Goal: Information Seeking & Learning: Learn about a topic

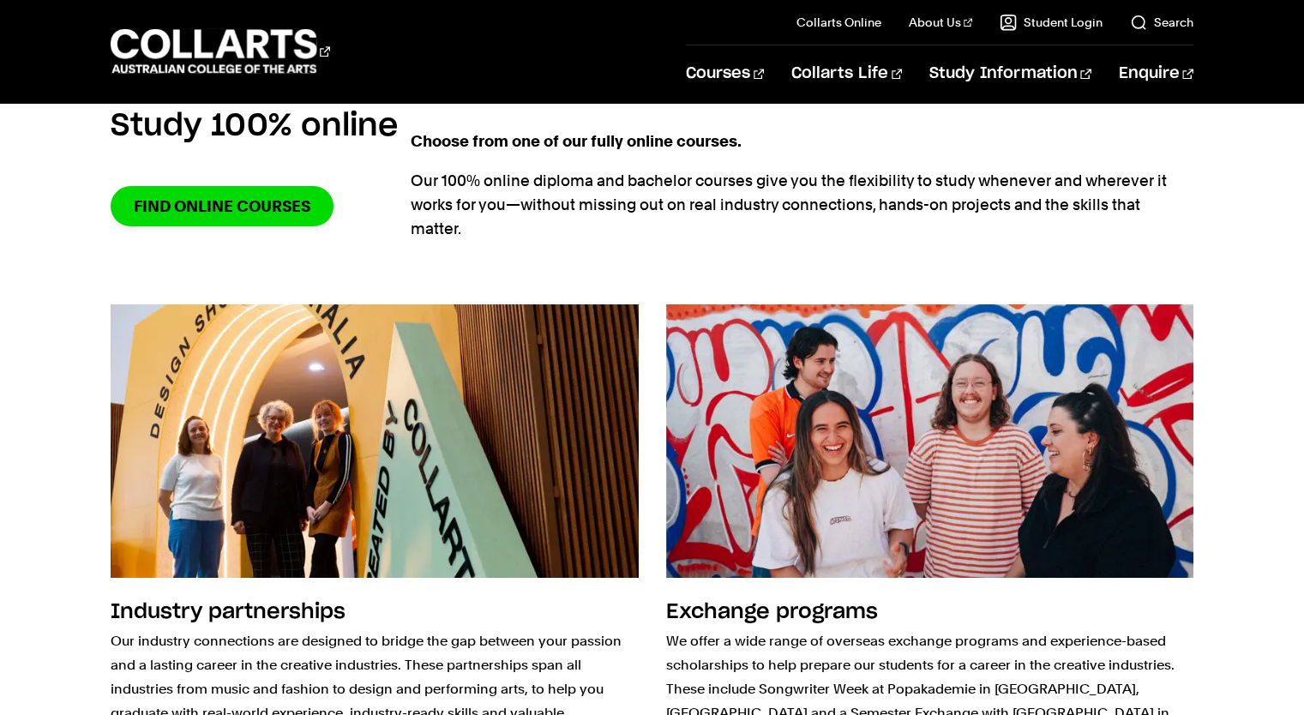
scroll to position [1458, 0]
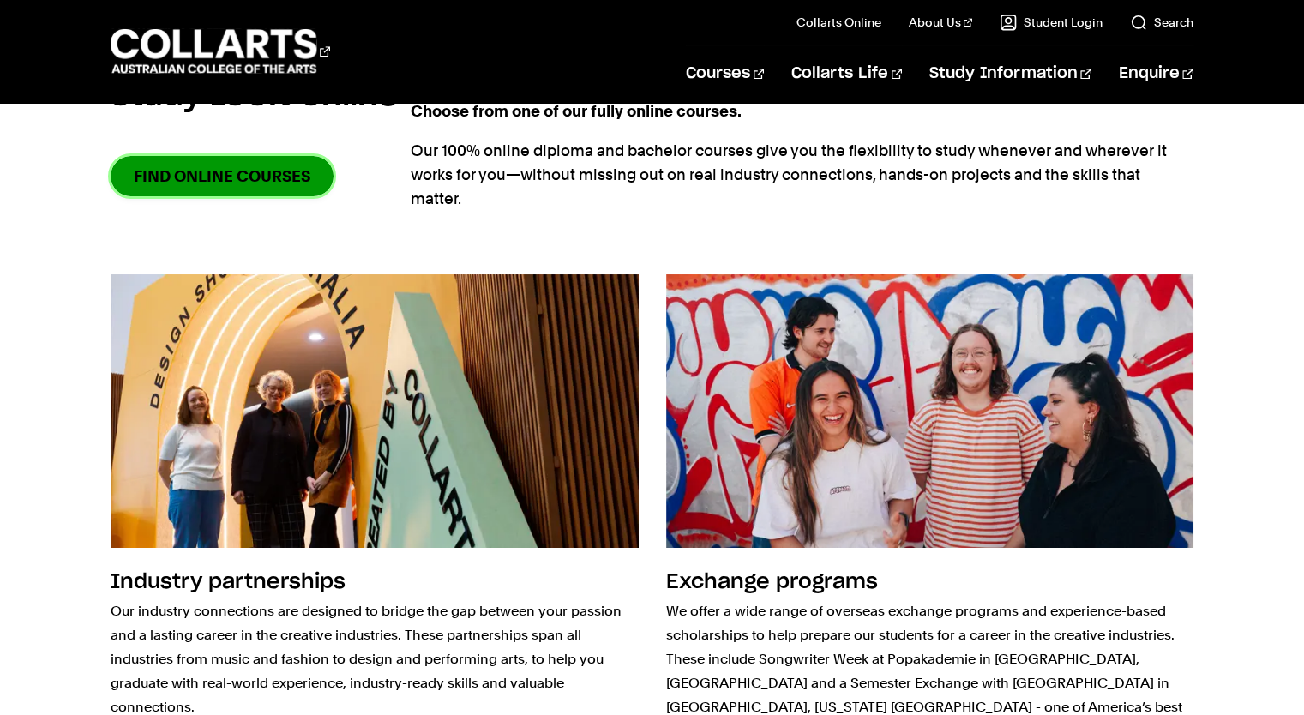
click at [267, 186] on link "Find online courses" at bounding box center [222, 176] width 223 height 40
click at [303, 49] on 1 "Go to homepage" at bounding box center [214, 51] width 207 height 45
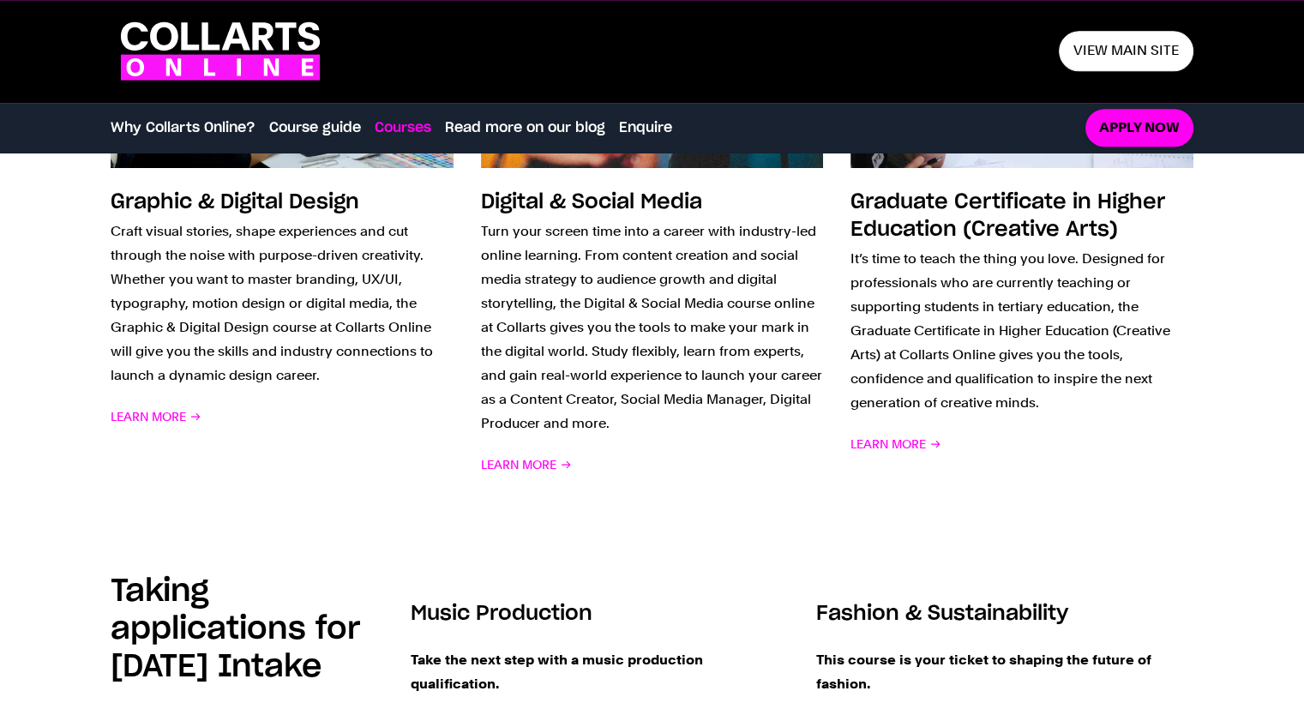
scroll to position [1800, 0]
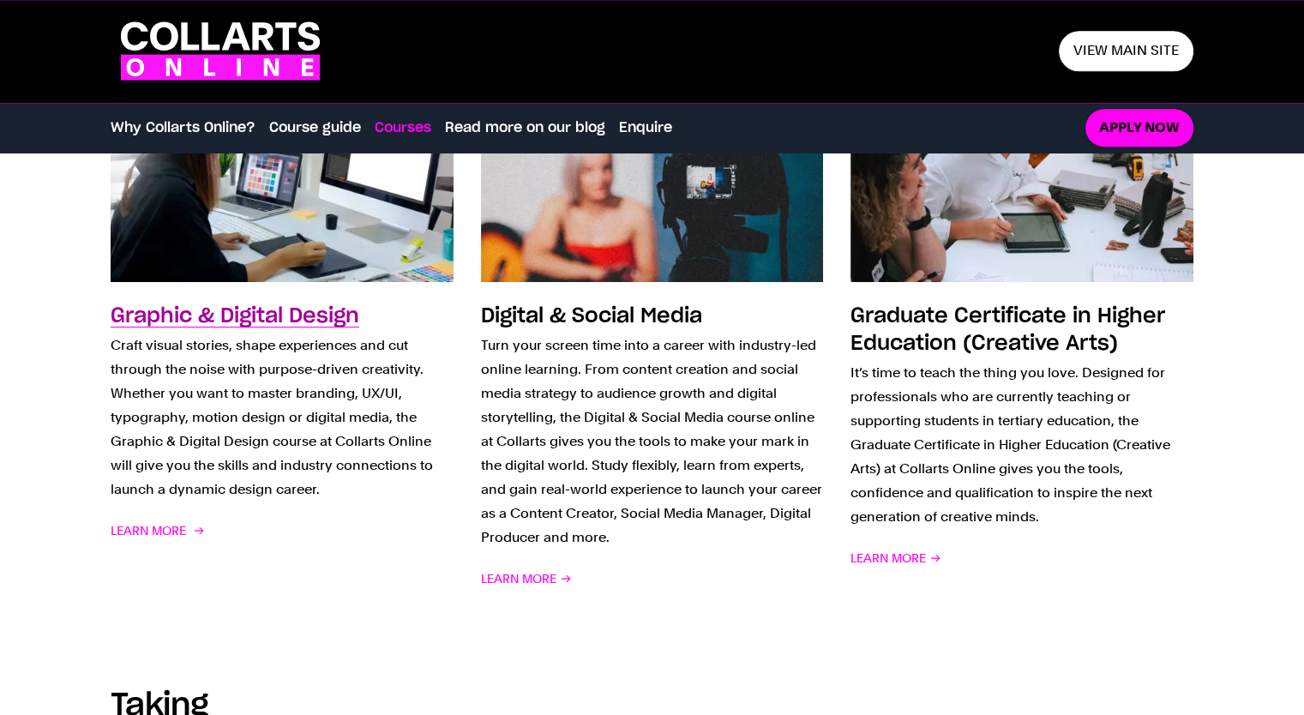
click at [309, 323] on h3 "Graphic & Digital Design" at bounding box center [235, 316] width 249 height 21
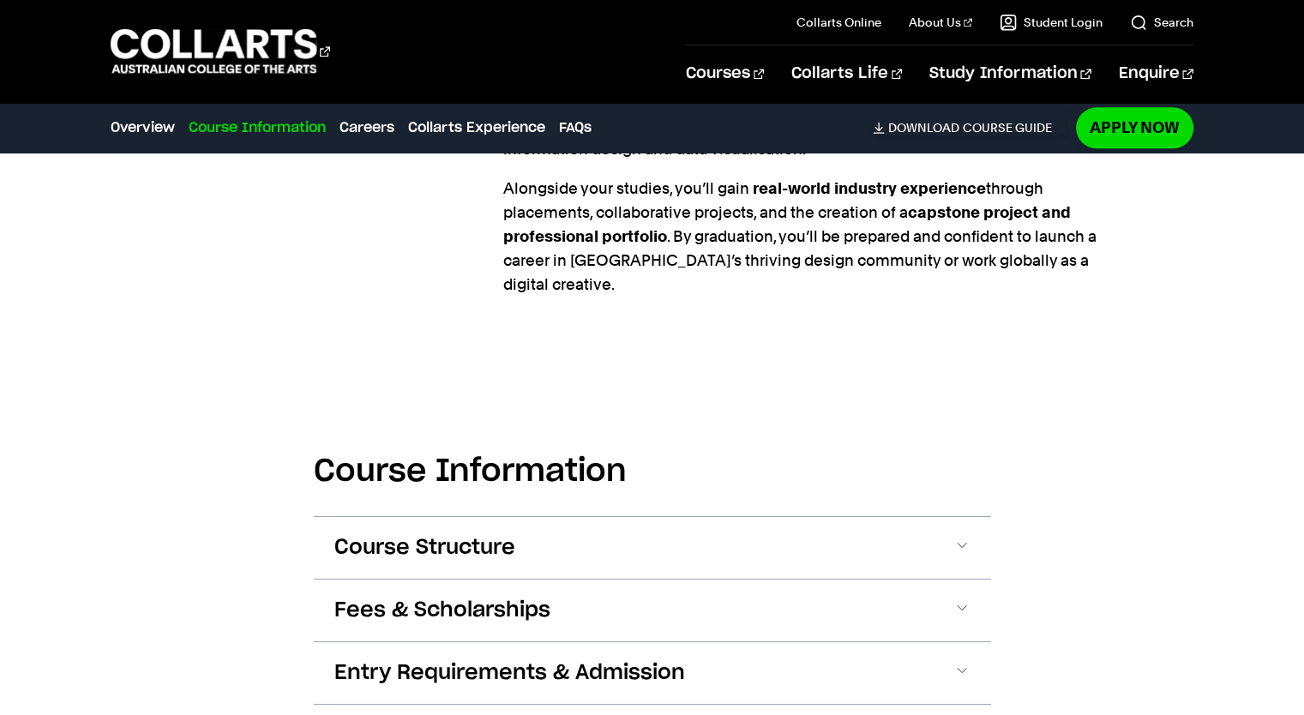
scroll to position [1972, 0]
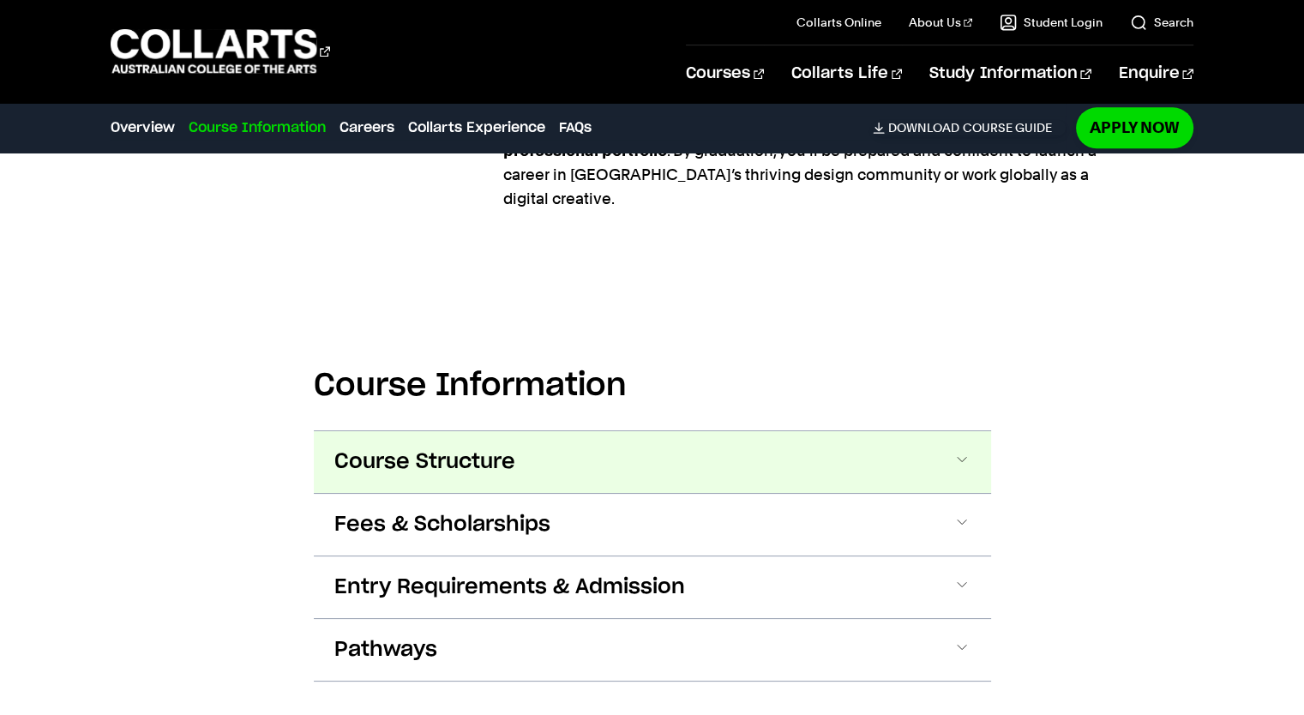
click at [390, 431] on button "Course Structure" at bounding box center [652, 462] width 677 height 62
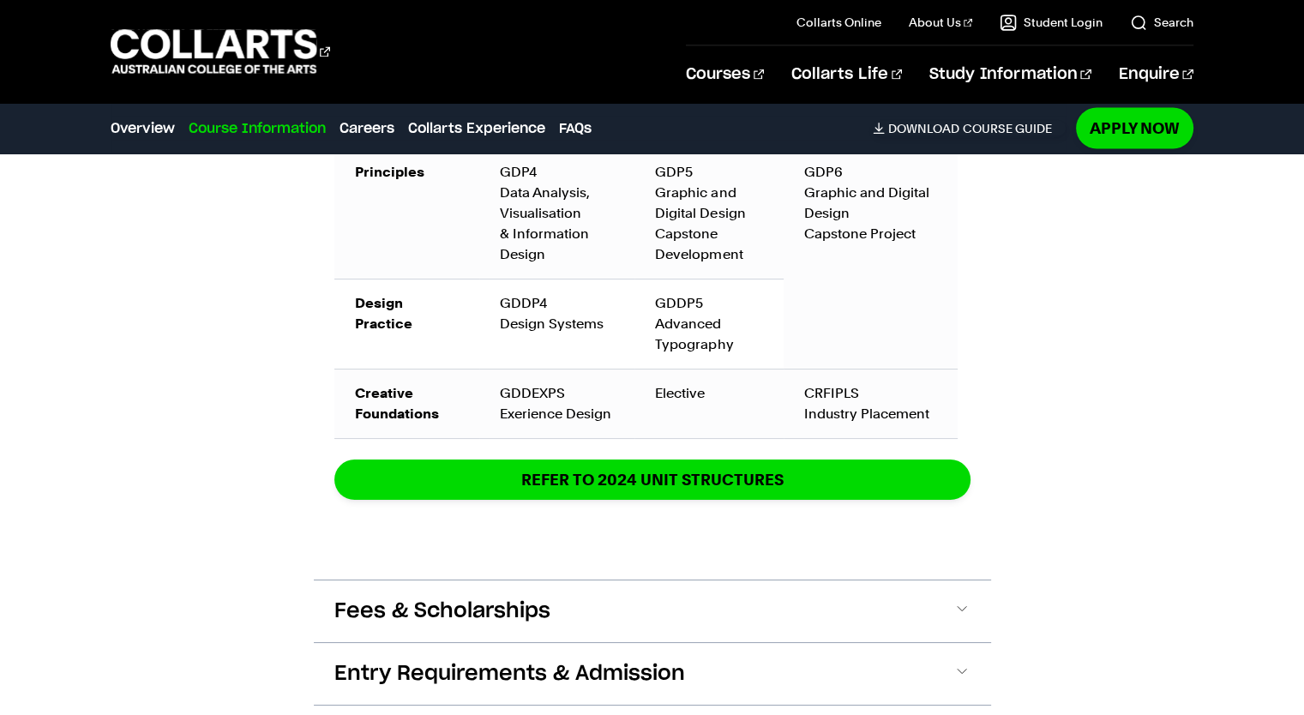
scroll to position [3303, 0]
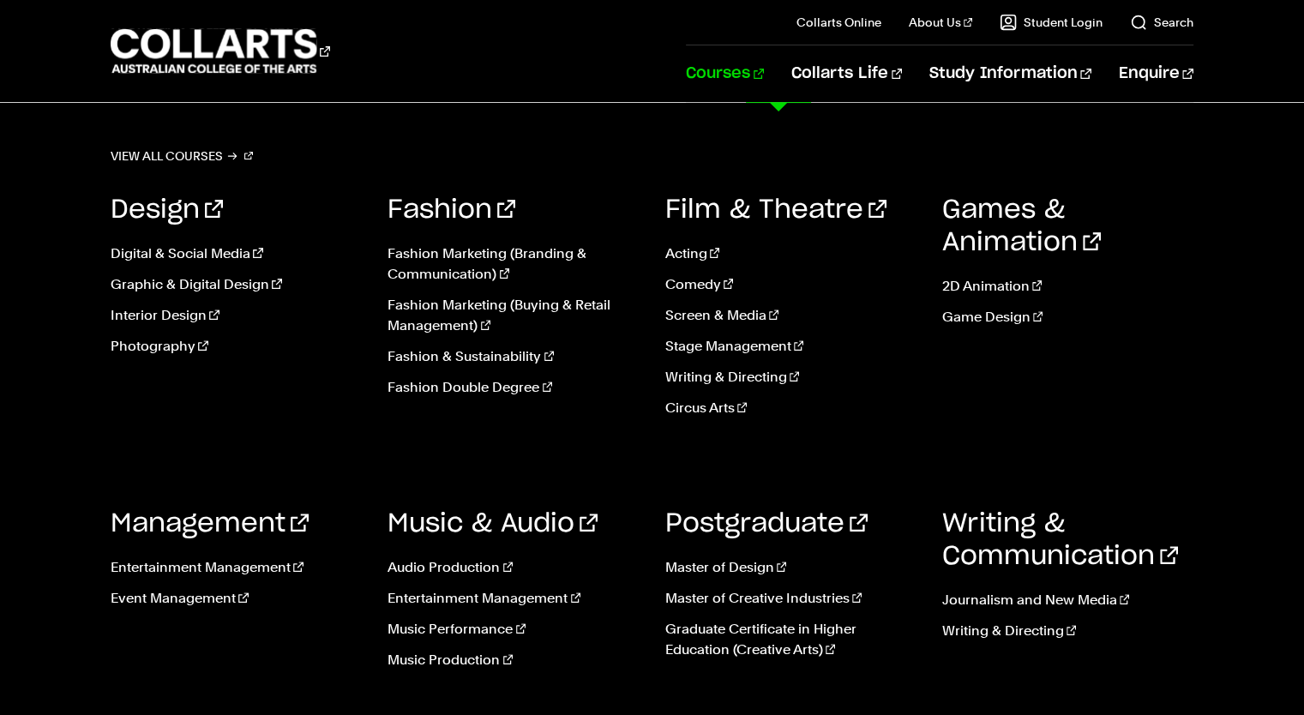
scroll to position [600, 0]
click at [1022, 596] on link "Journalism and New Media" at bounding box center [1067, 600] width 251 height 21
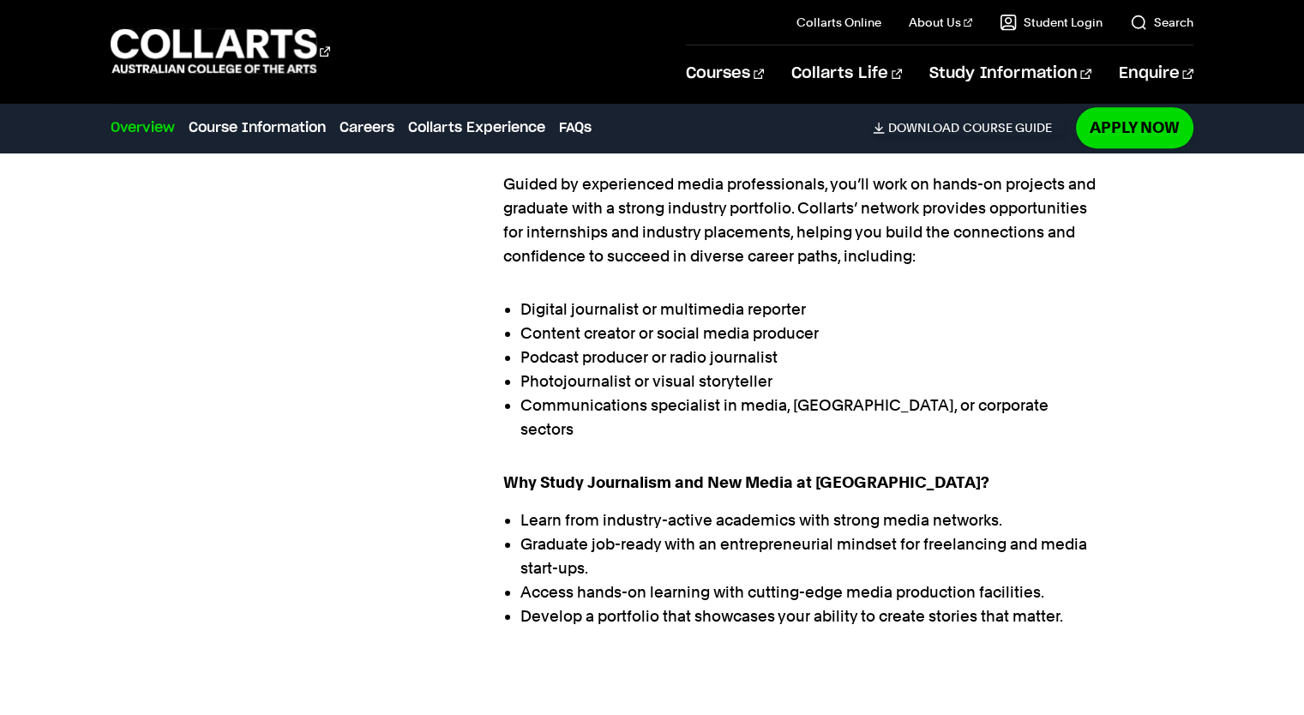
scroll to position [1115, 0]
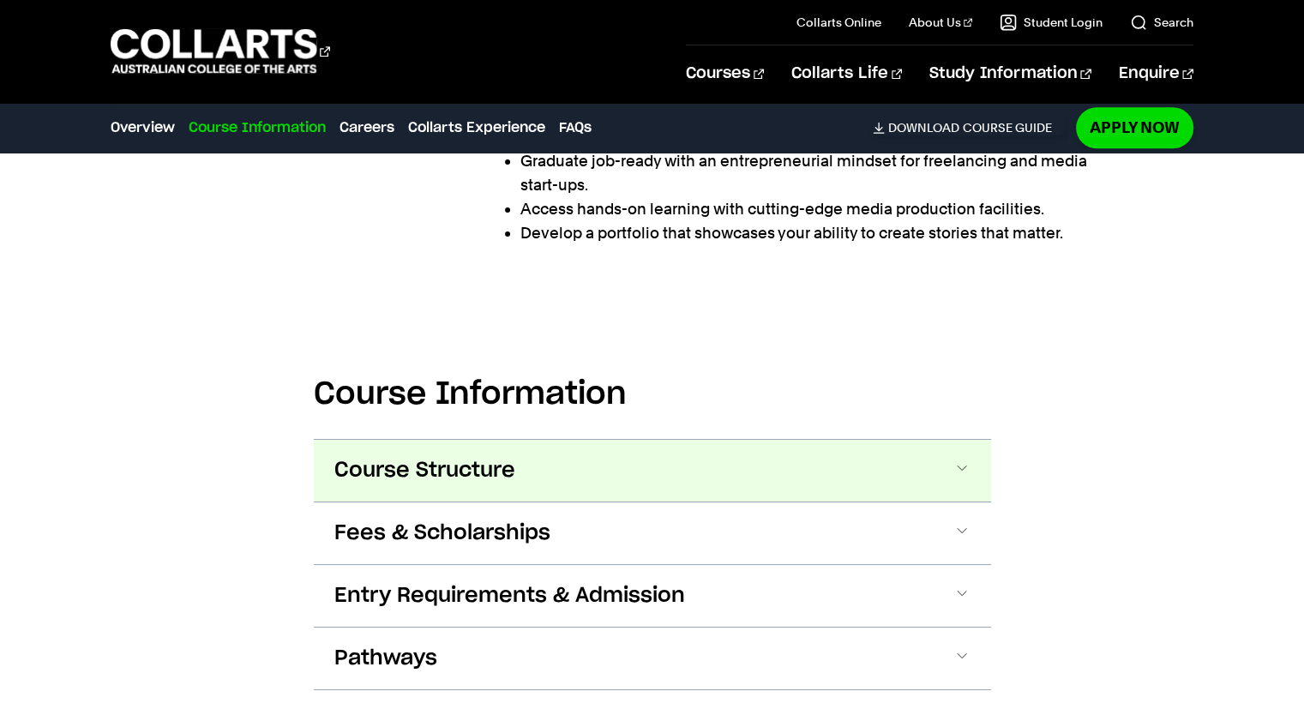
click at [948, 456] on button "Course Structure" at bounding box center [652, 471] width 677 height 62
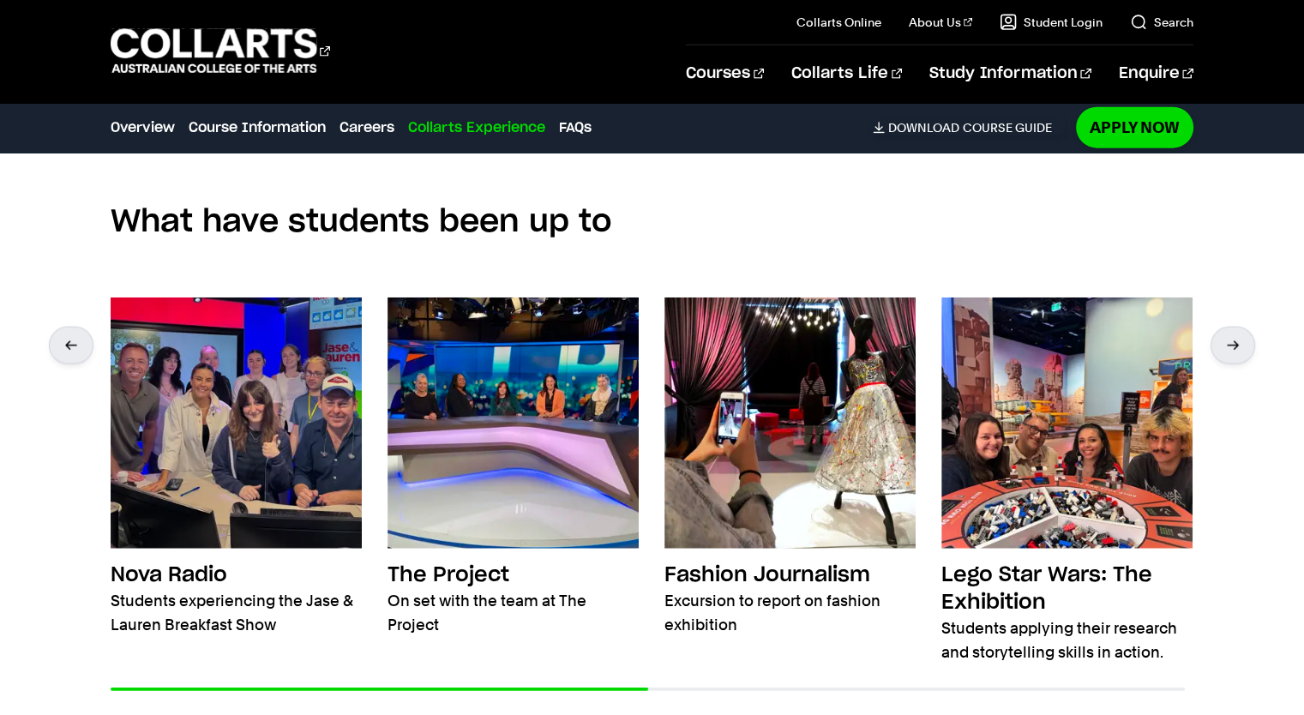
scroll to position [4119, 0]
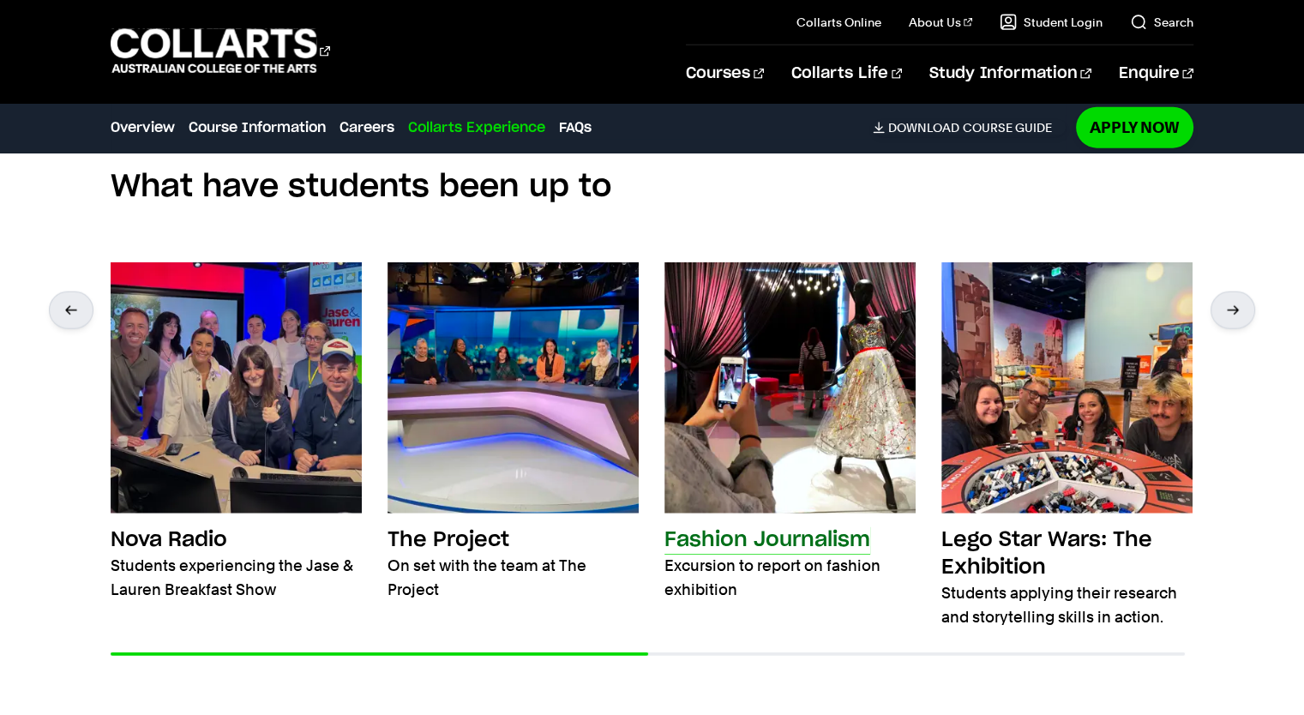
click at [808, 526] on h3 "Fashion Journalism" at bounding box center [767, 539] width 206 height 27
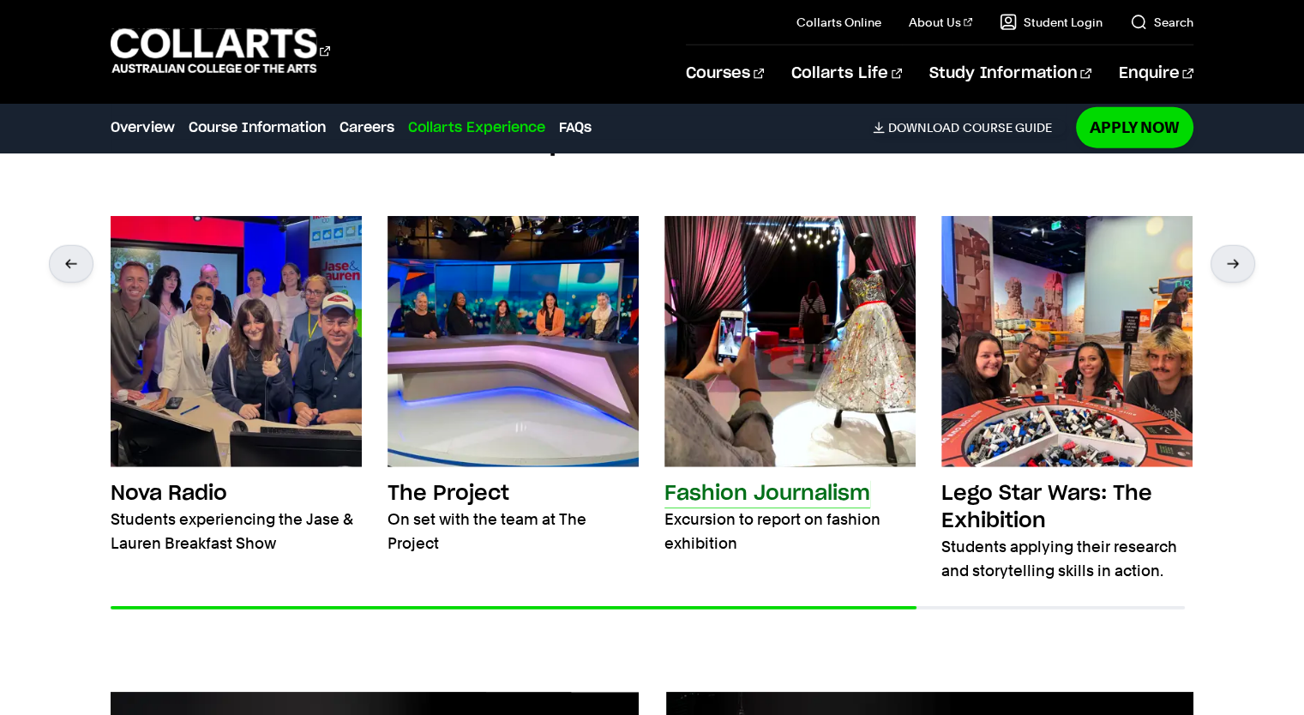
scroll to position [4204, 0]
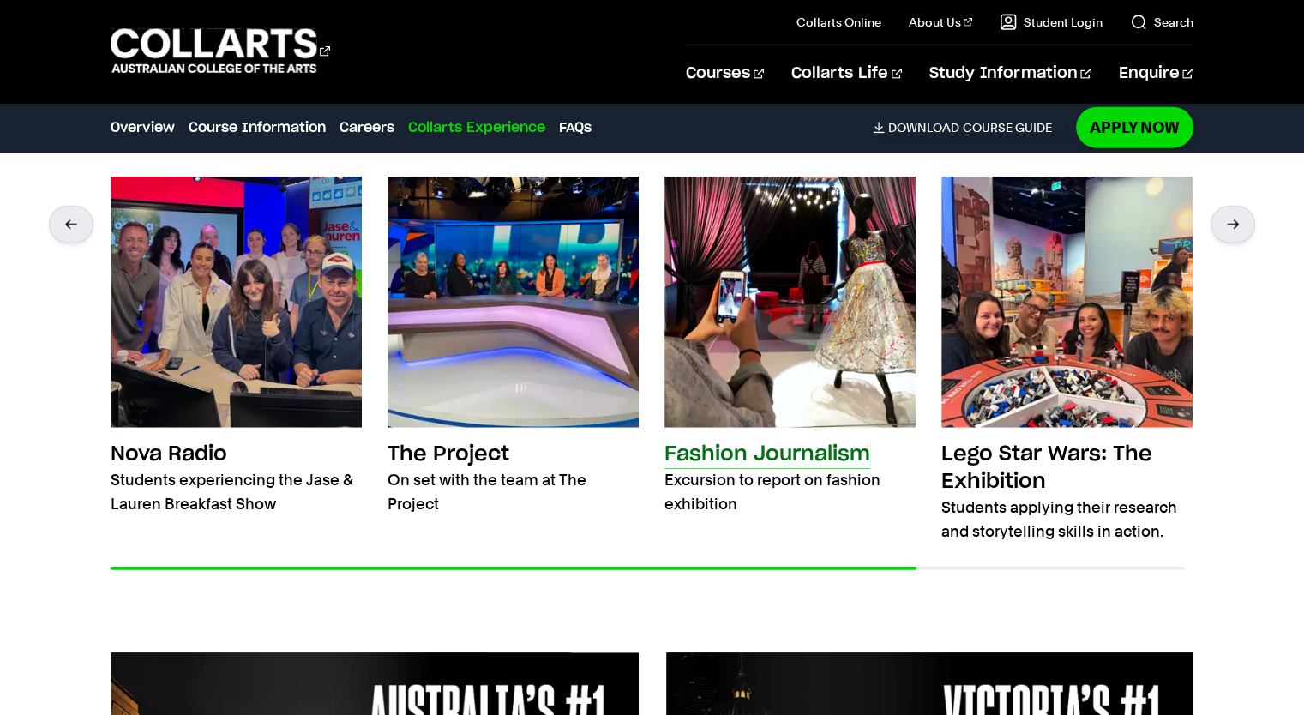
click at [855, 322] on img at bounding box center [789, 302] width 251 height 251
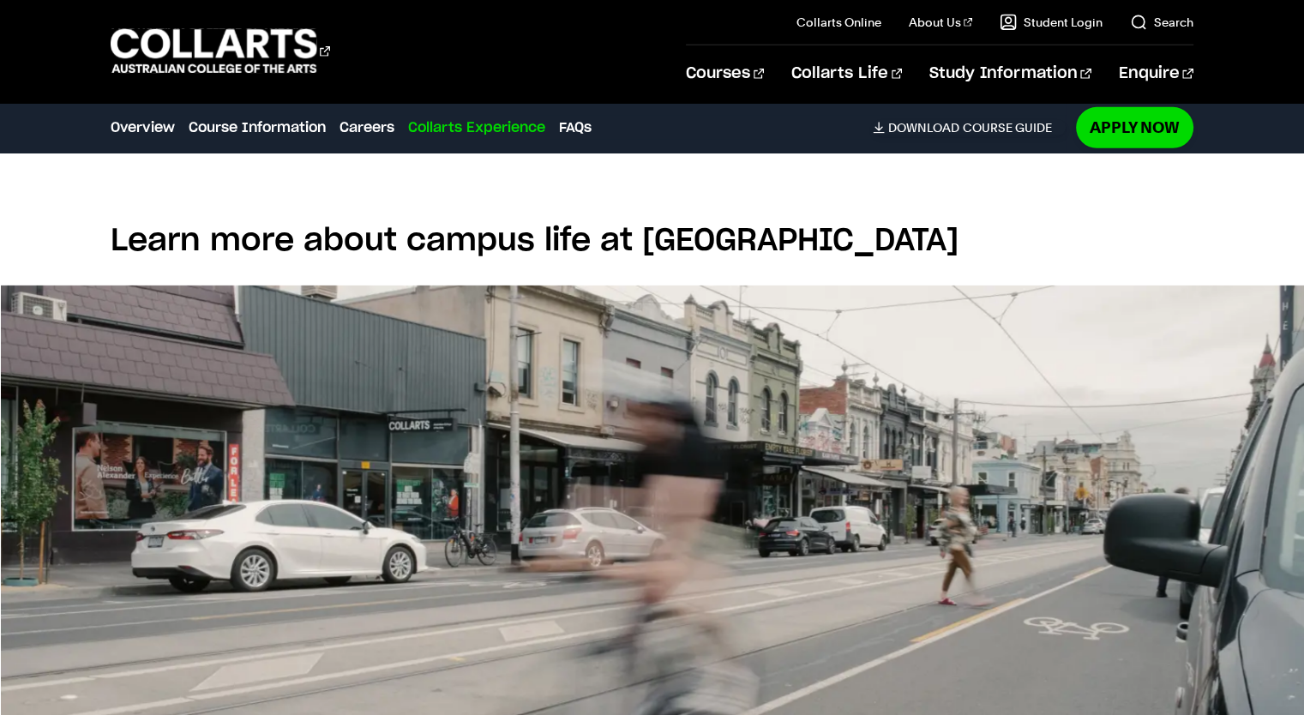
scroll to position [5405, 0]
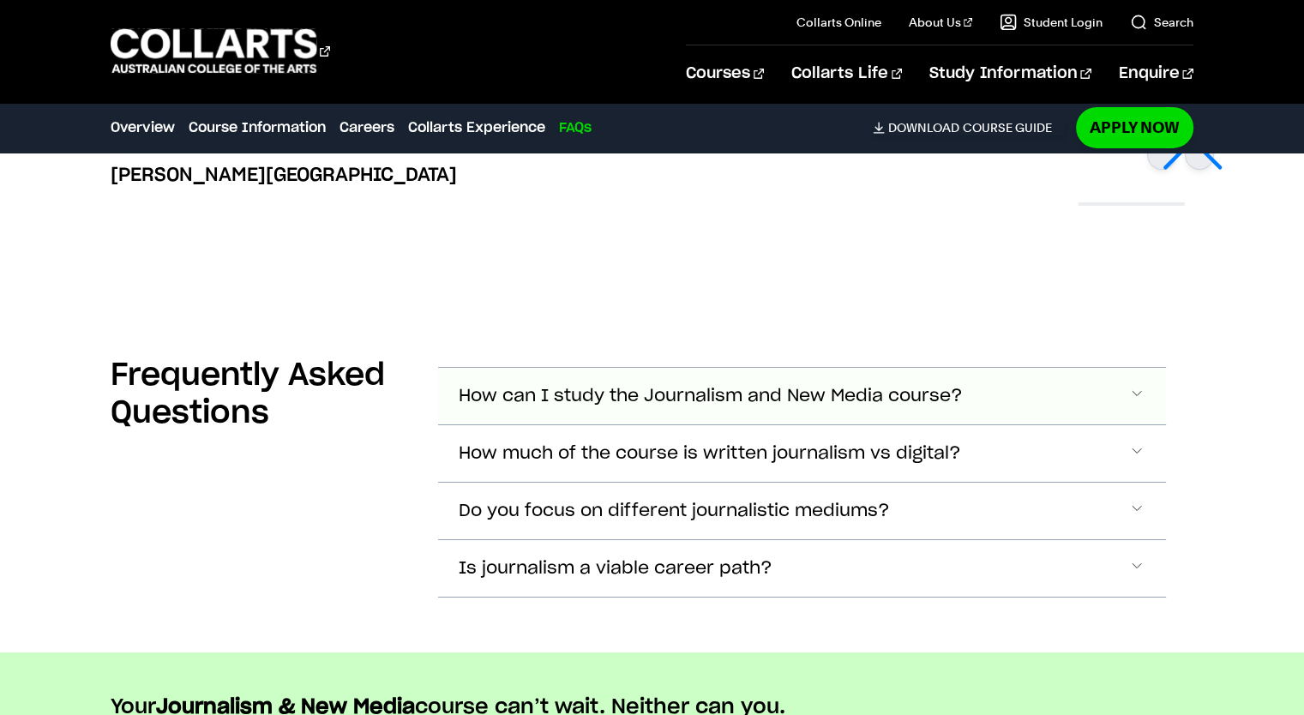
click at [857, 387] on span "How can I study the Journalism and New Media course?" at bounding box center [711, 397] width 504 height 20
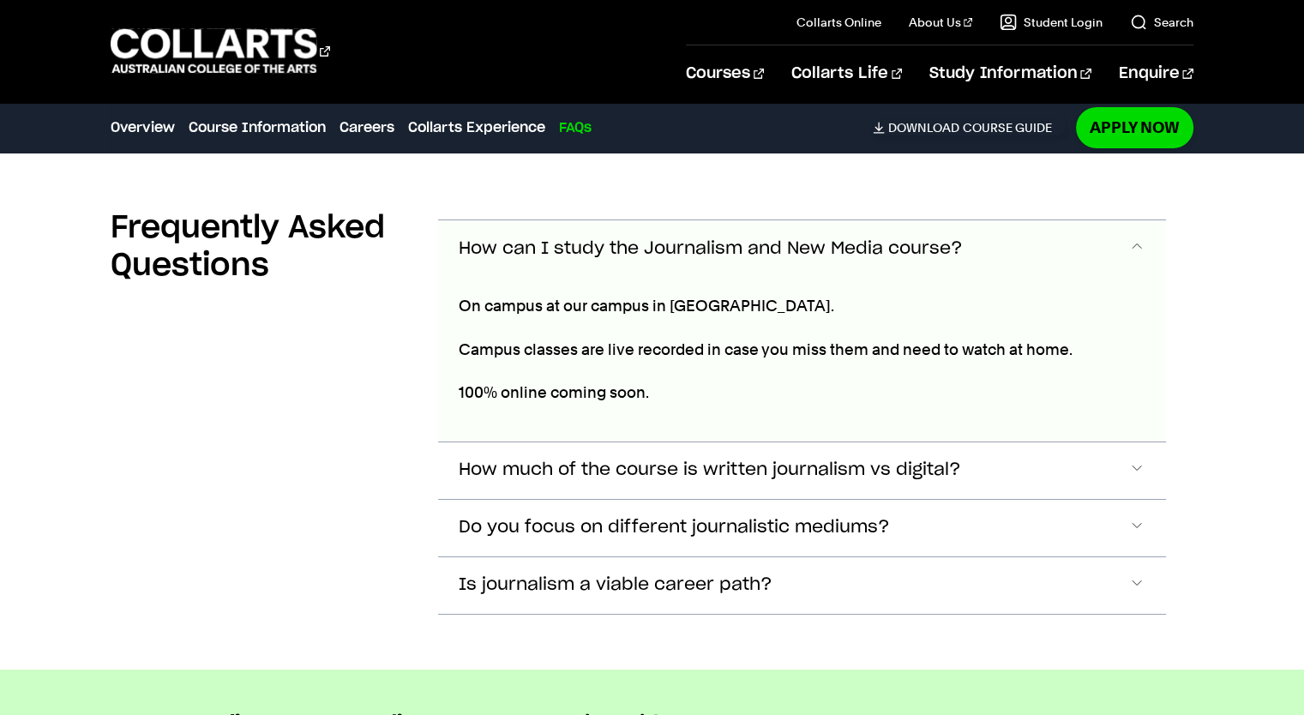
scroll to position [6191, 0]
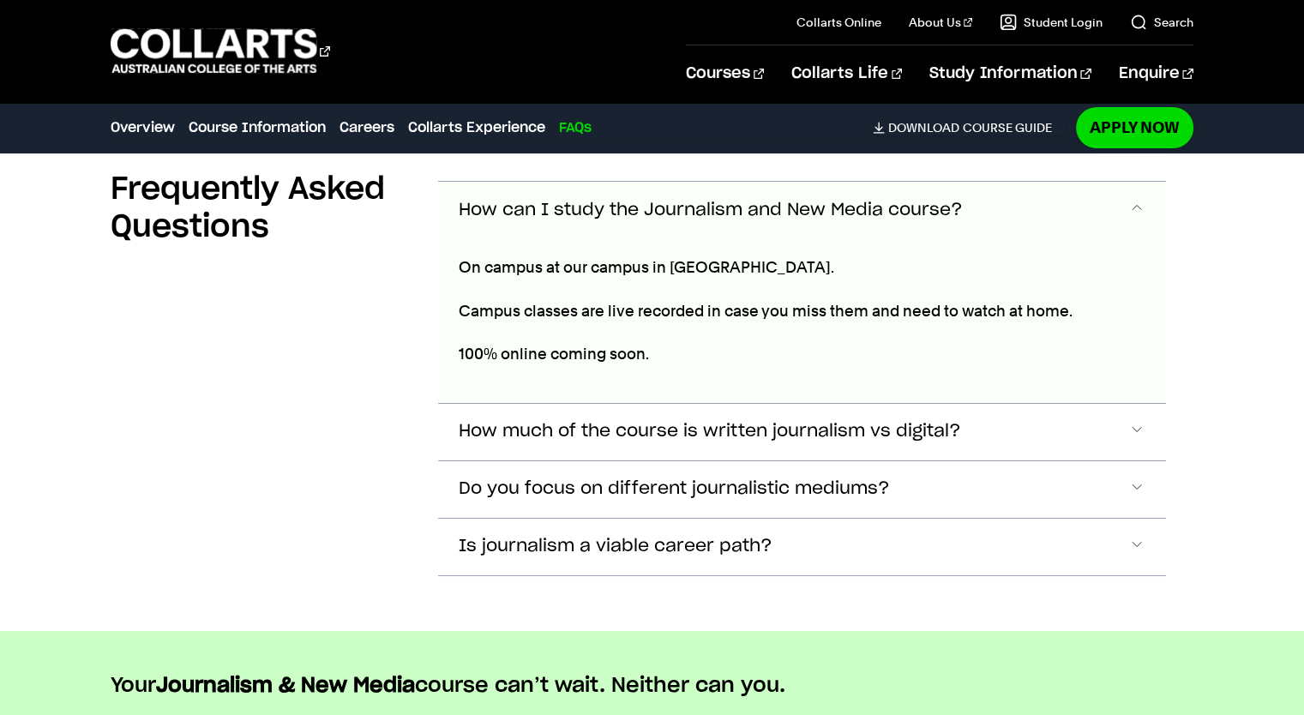
click at [604, 338] on div "On campus at our campus in Collingwood. Campus classes are live recorded in cas…" at bounding box center [776, 320] width 677 height 165
click at [604, 342] on p "100% online coming soon." at bounding box center [777, 354] width 636 height 24
click at [606, 422] on span "How much of the course is written journalism vs digital?" at bounding box center [710, 432] width 502 height 20
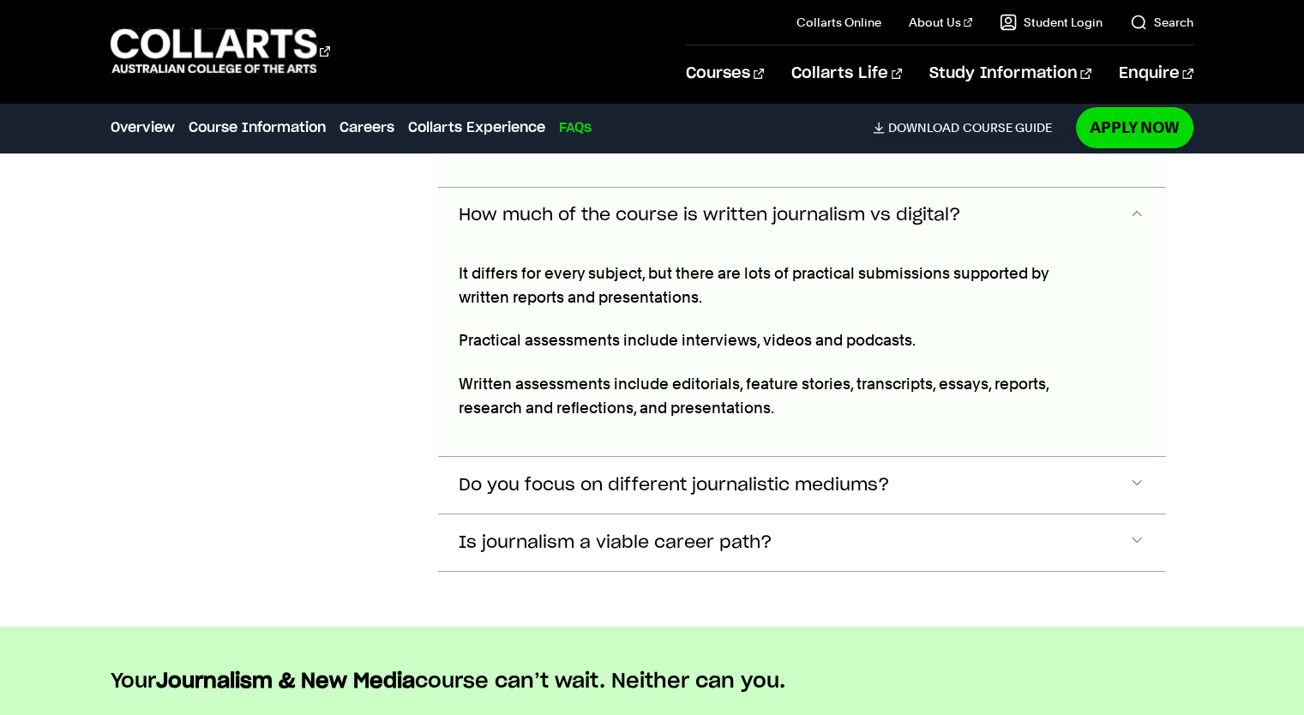
scroll to position [6411, 0]
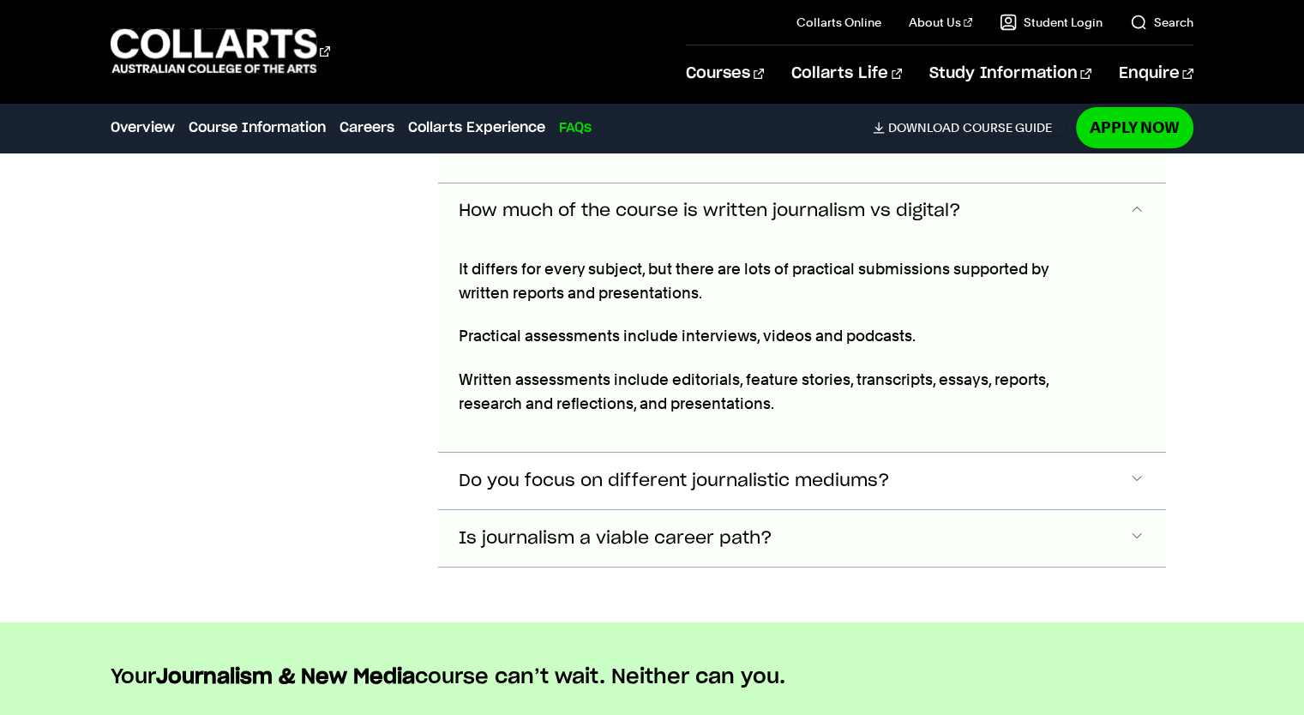
click at [504, 510] on button "Is journalism a viable career path?" at bounding box center [801, 538] width 727 height 57
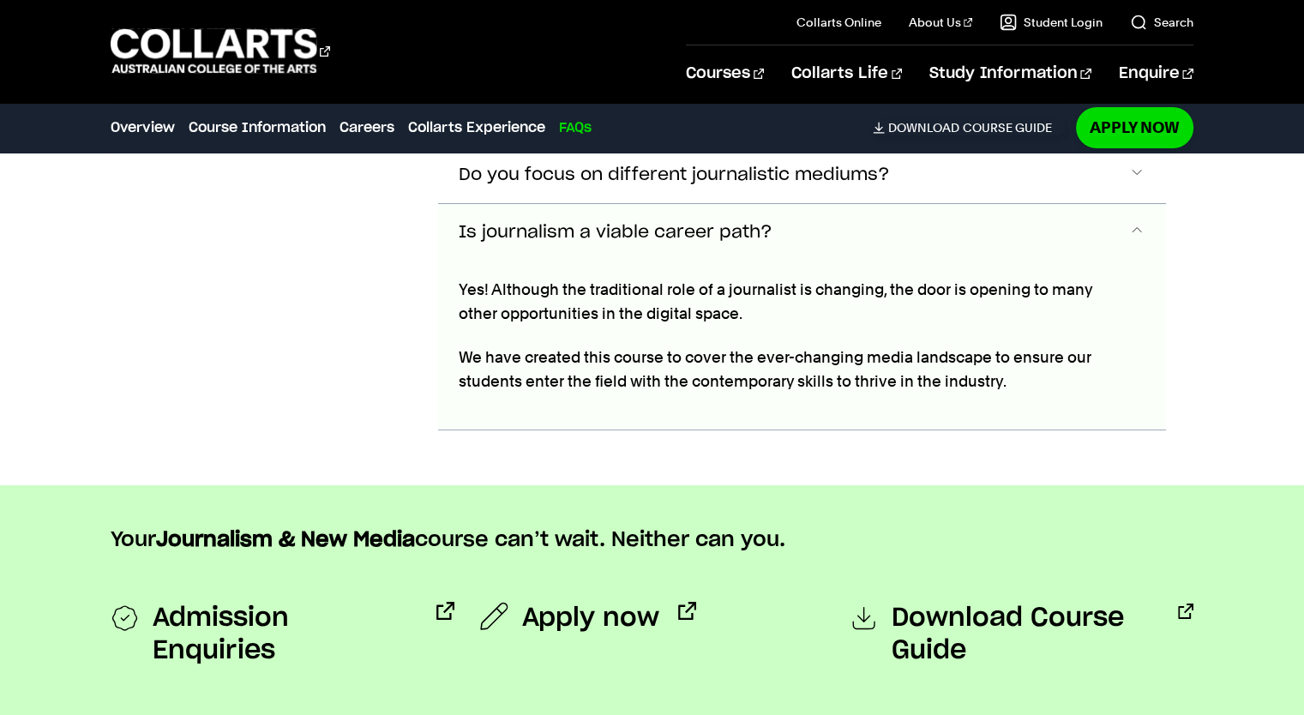
scroll to position [6735, 0]
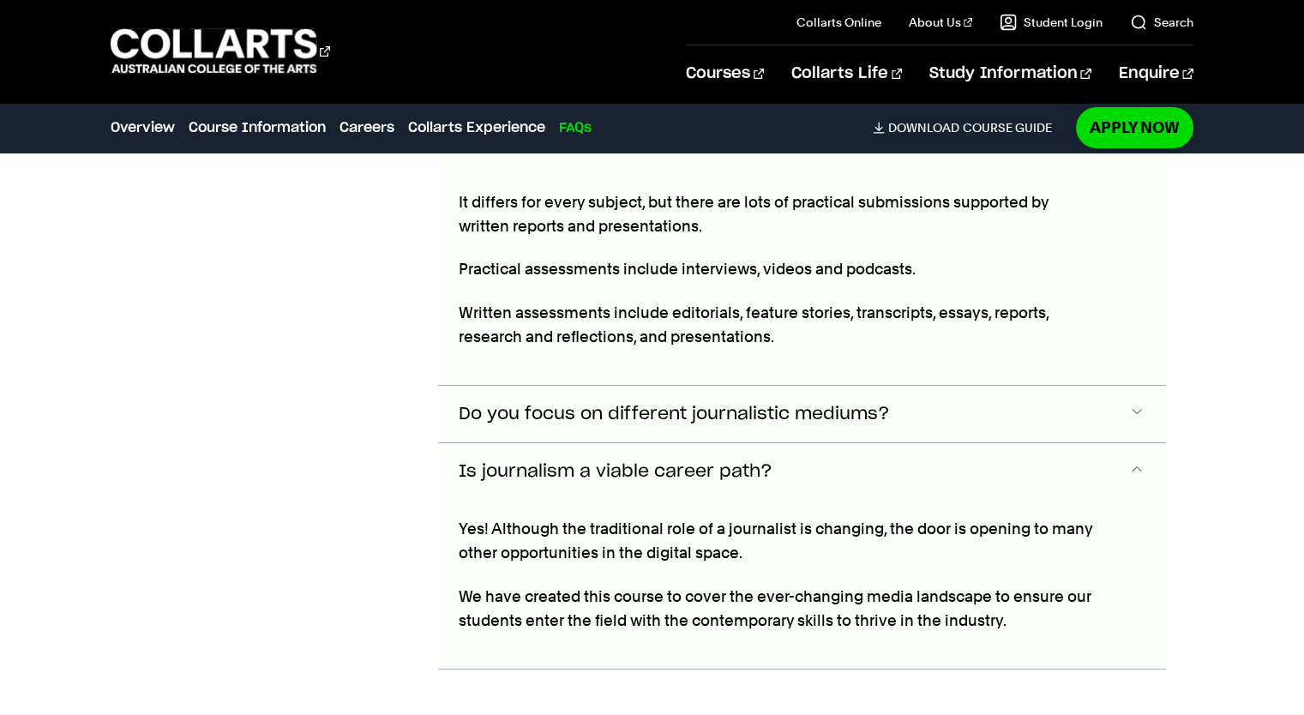
click at [661, 405] on span "Do you focus on different journalistic mediums?" at bounding box center [674, 415] width 431 height 20
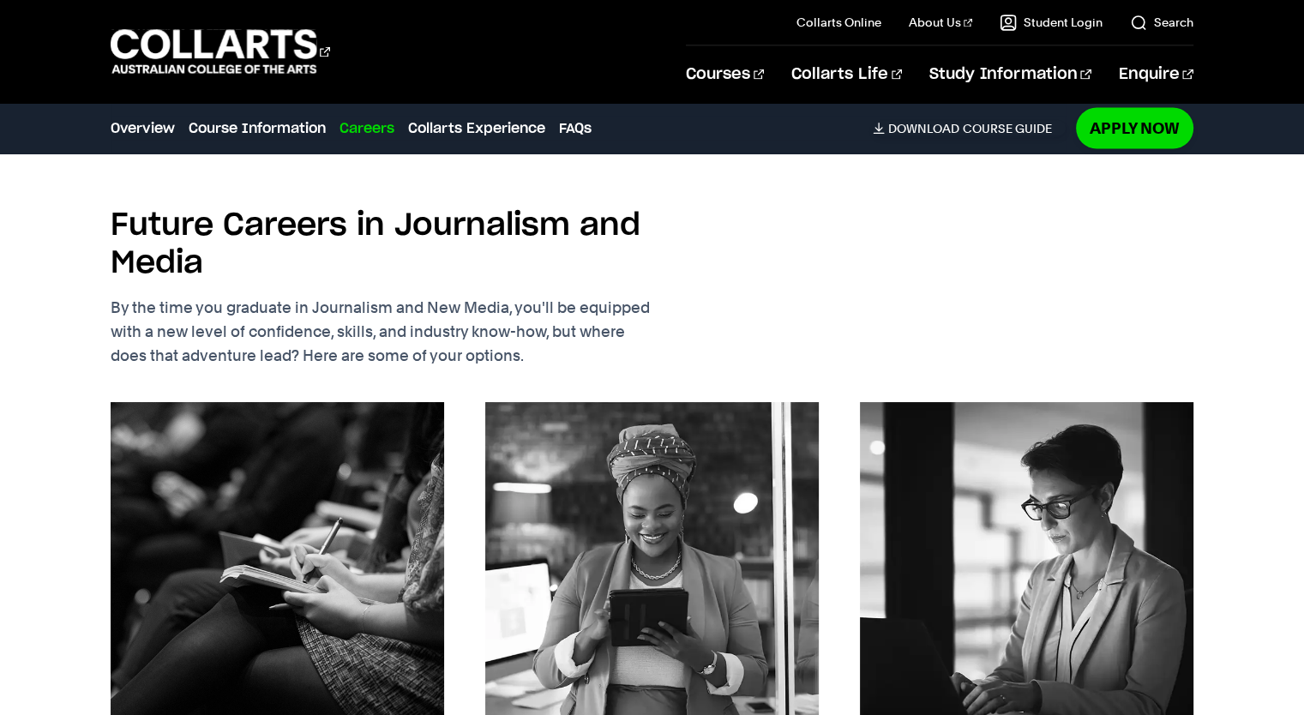
scroll to position [3080, 0]
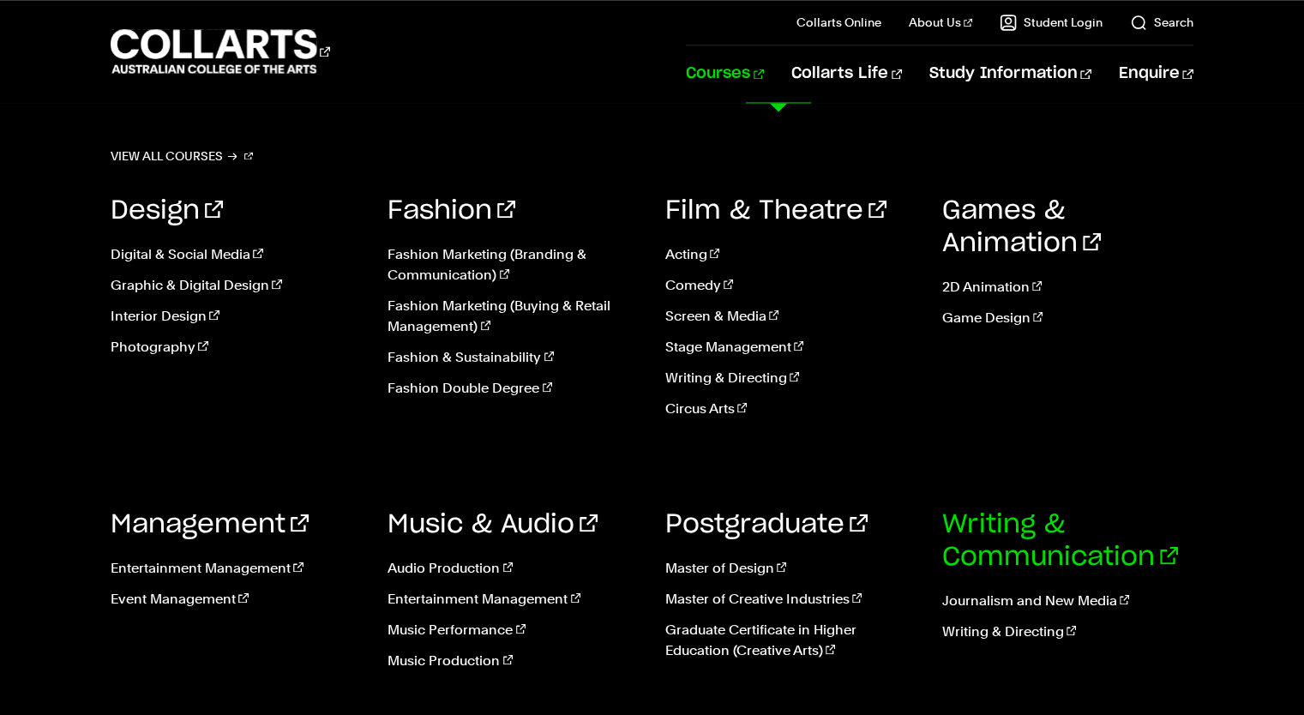
click at [1043, 546] on link "Writing & Communication" at bounding box center [1060, 540] width 236 height 58
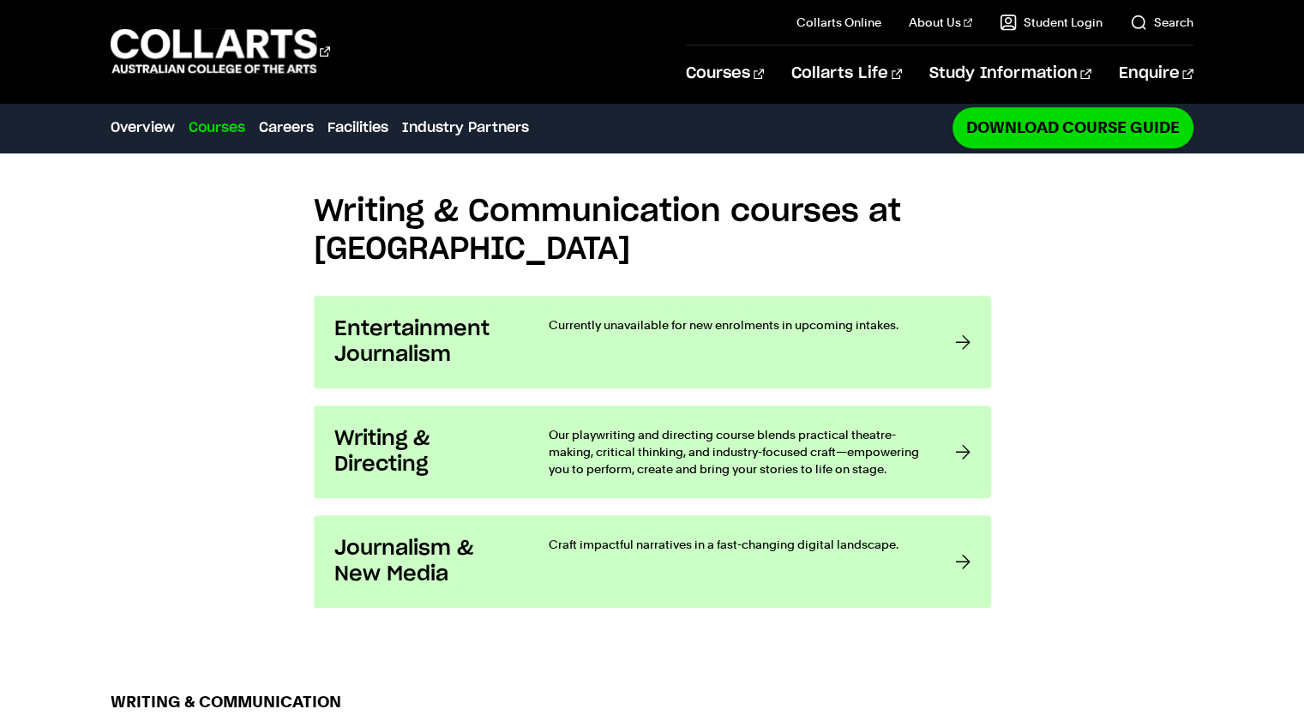
scroll to position [1286, 0]
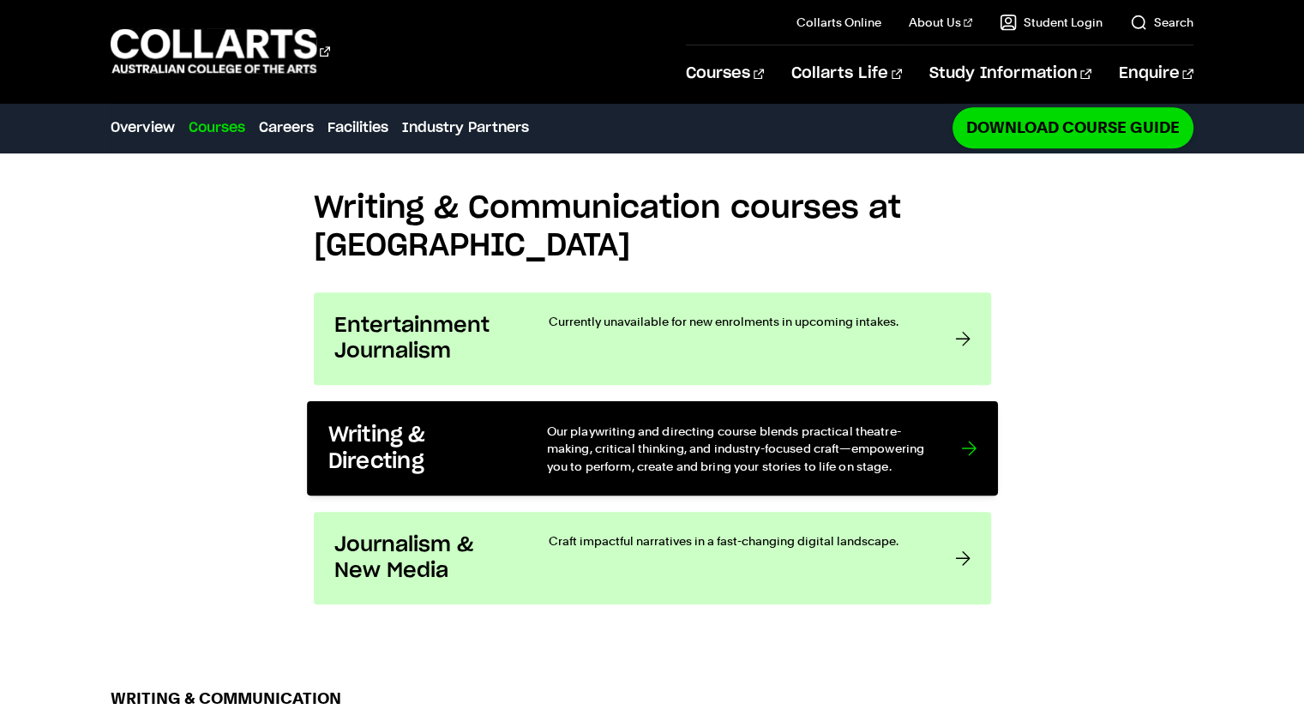
click at [832, 454] on p "Our playwriting and directing course blends practical theatre-making, critical …" at bounding box center [736, 449] width 380 height 52
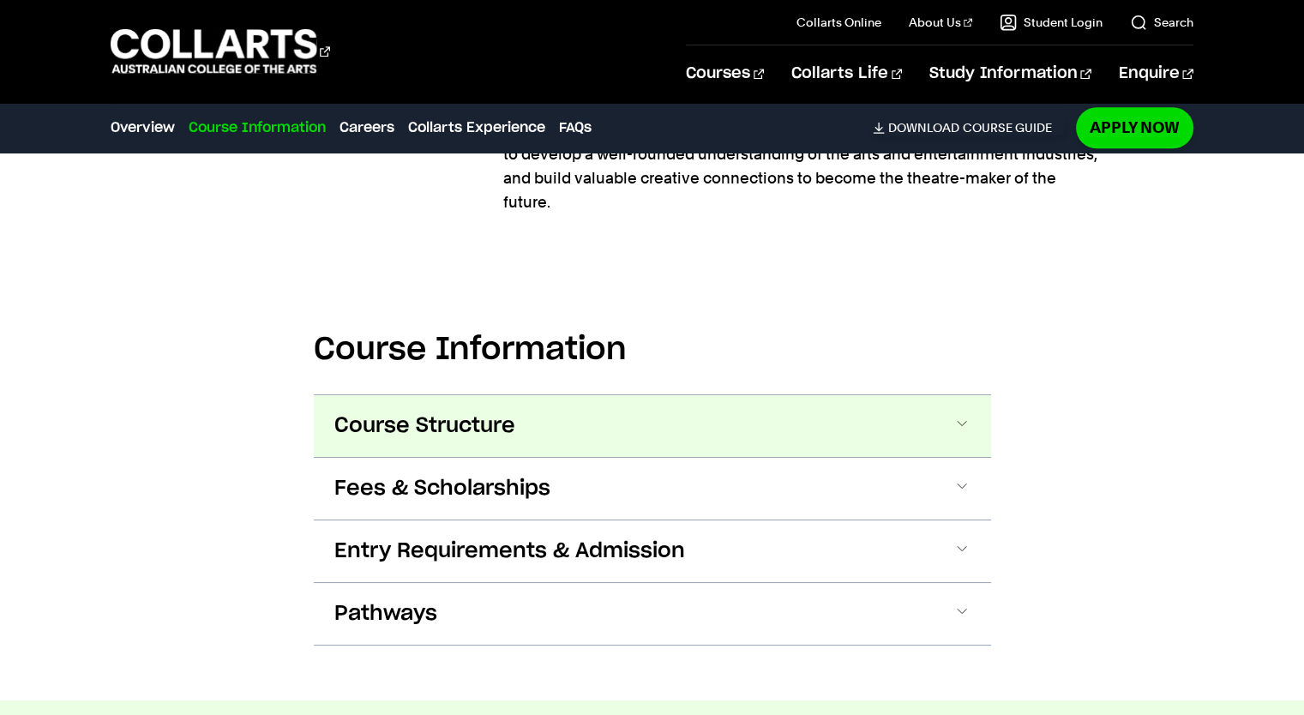
click at [854, 395] on button "Course Structure" at bounding box center [652, 426] width 677 height 62
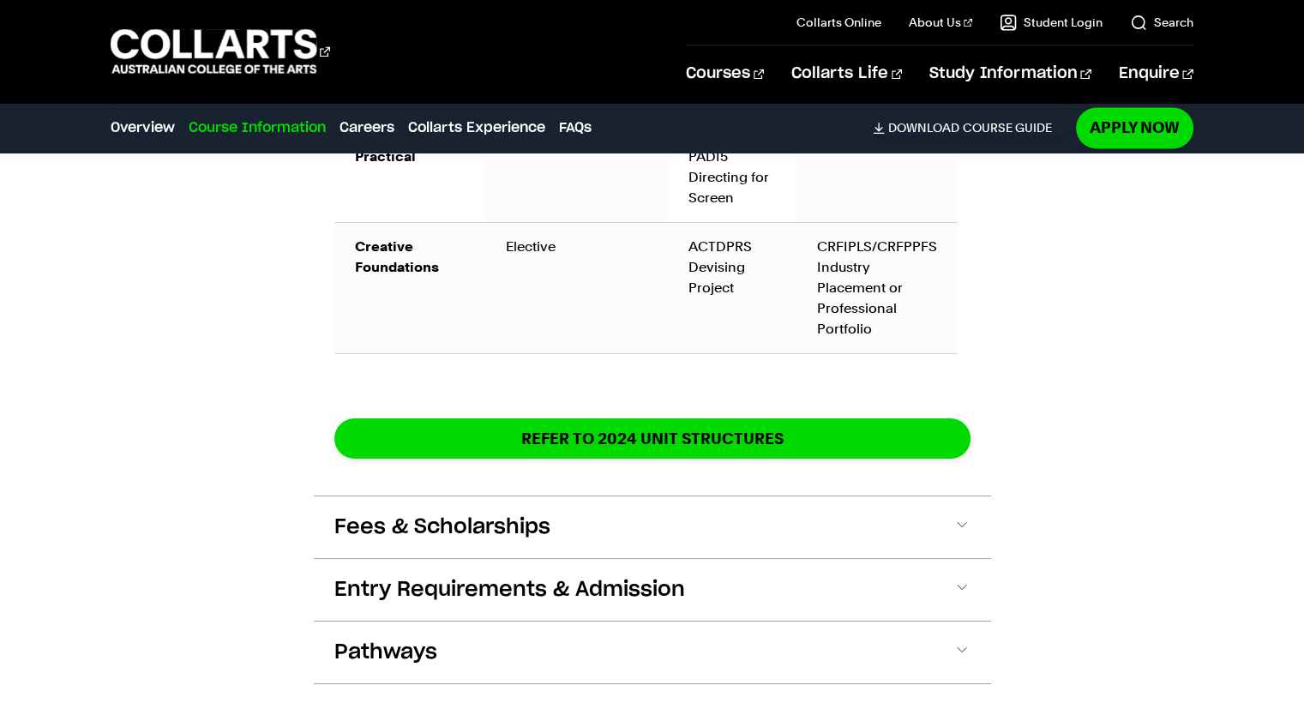
scroll to position [2925, 0]
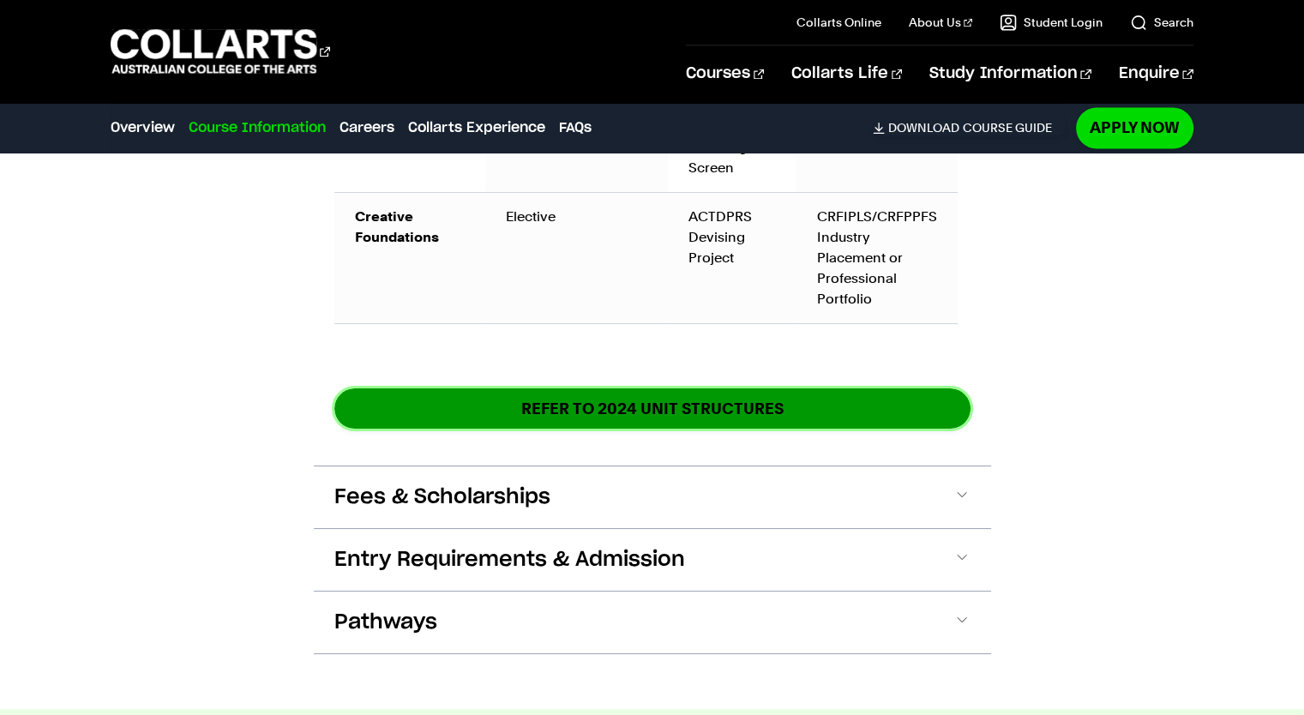
click at [860, 388] on link "REFER TO 2024 unit structures" at bounding box center [652, 408] width 636 height 40
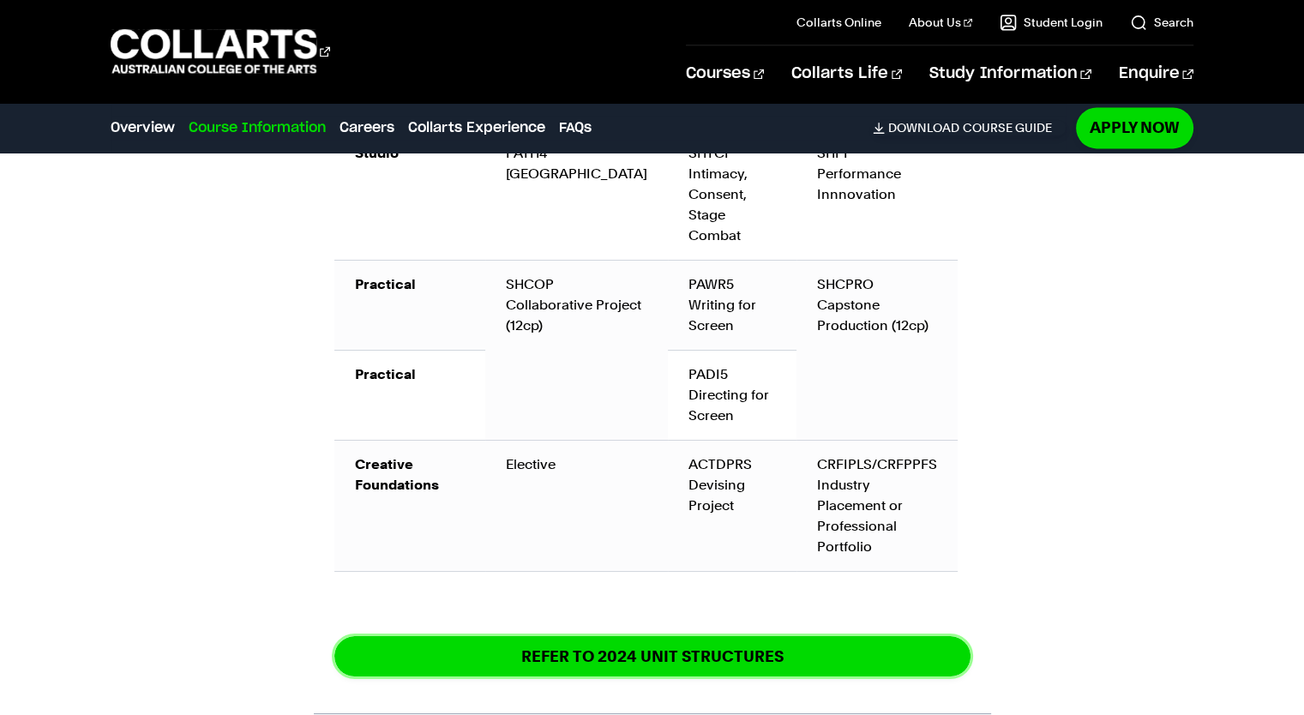
scroll to position [2668, 0]
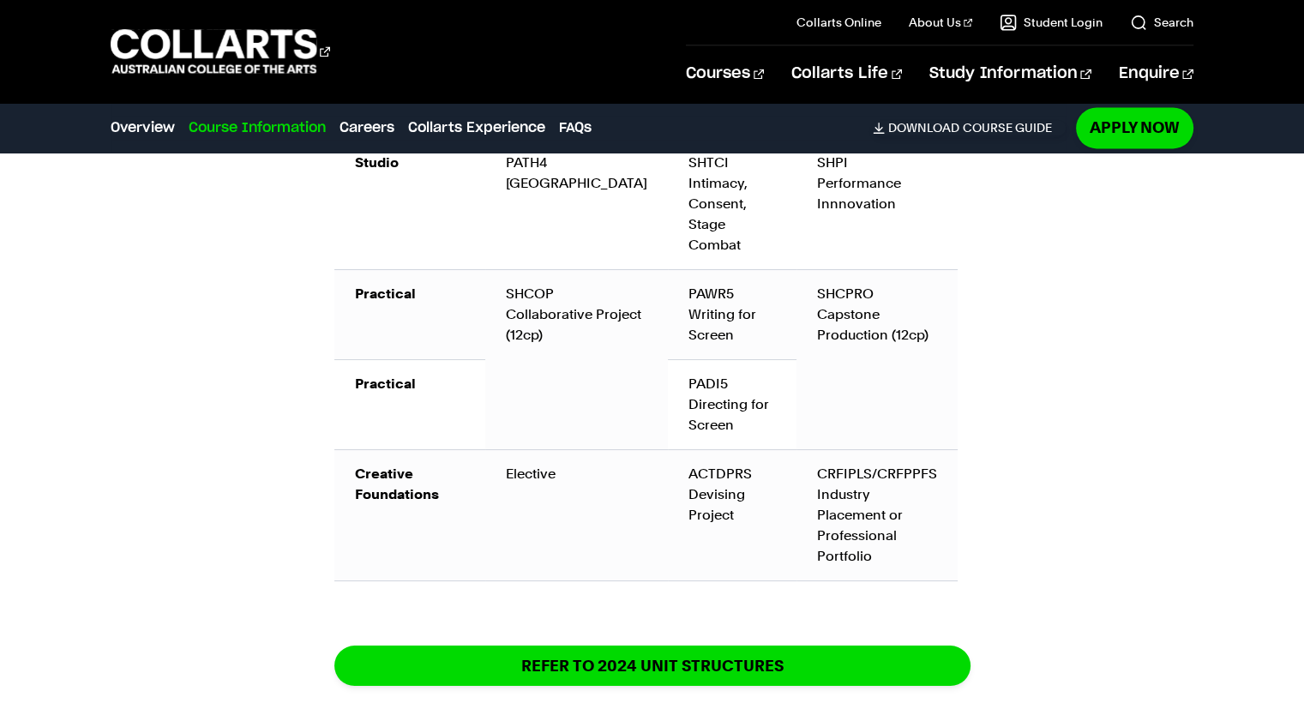
click at [1170, 286] on div "Course Information Course Structure Bachelor of Performing Arts (Writing & Dire…" at bounding box center [652, 131] width 1304 height 1669
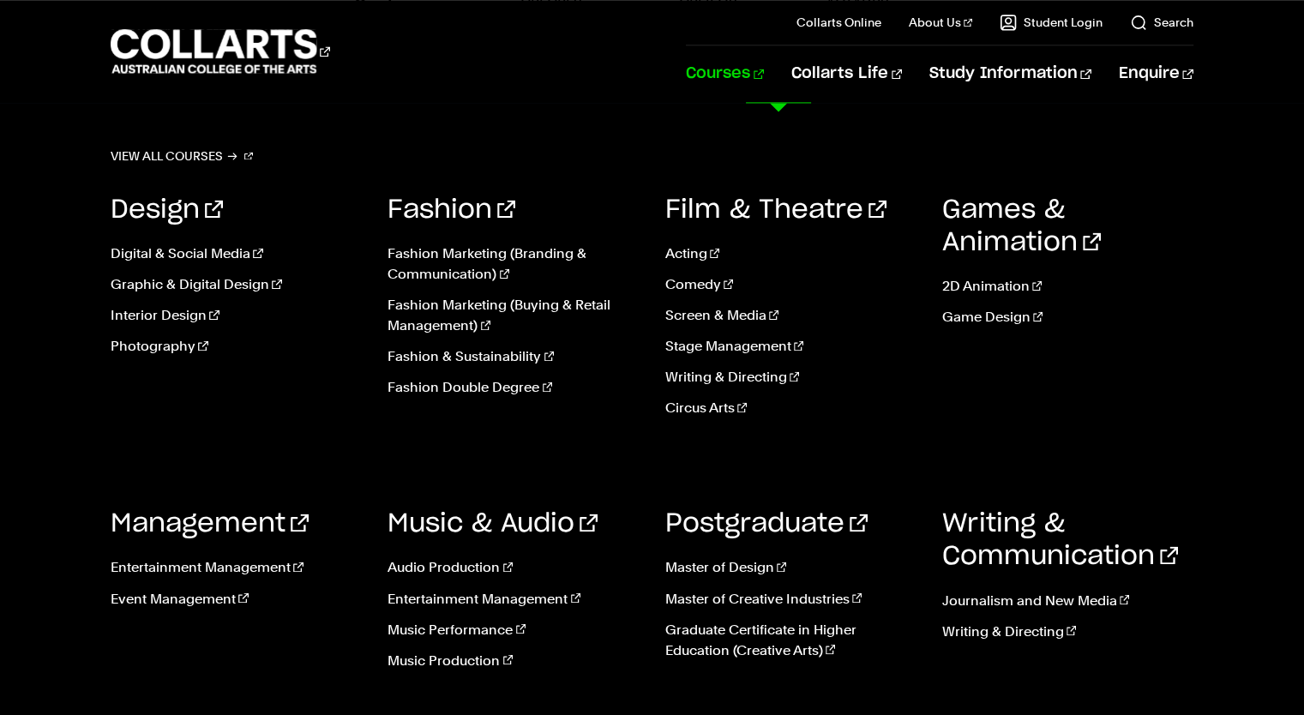
click at [764, 81] on link "Courses" at bounding box center [725, 73] width 78 height 57
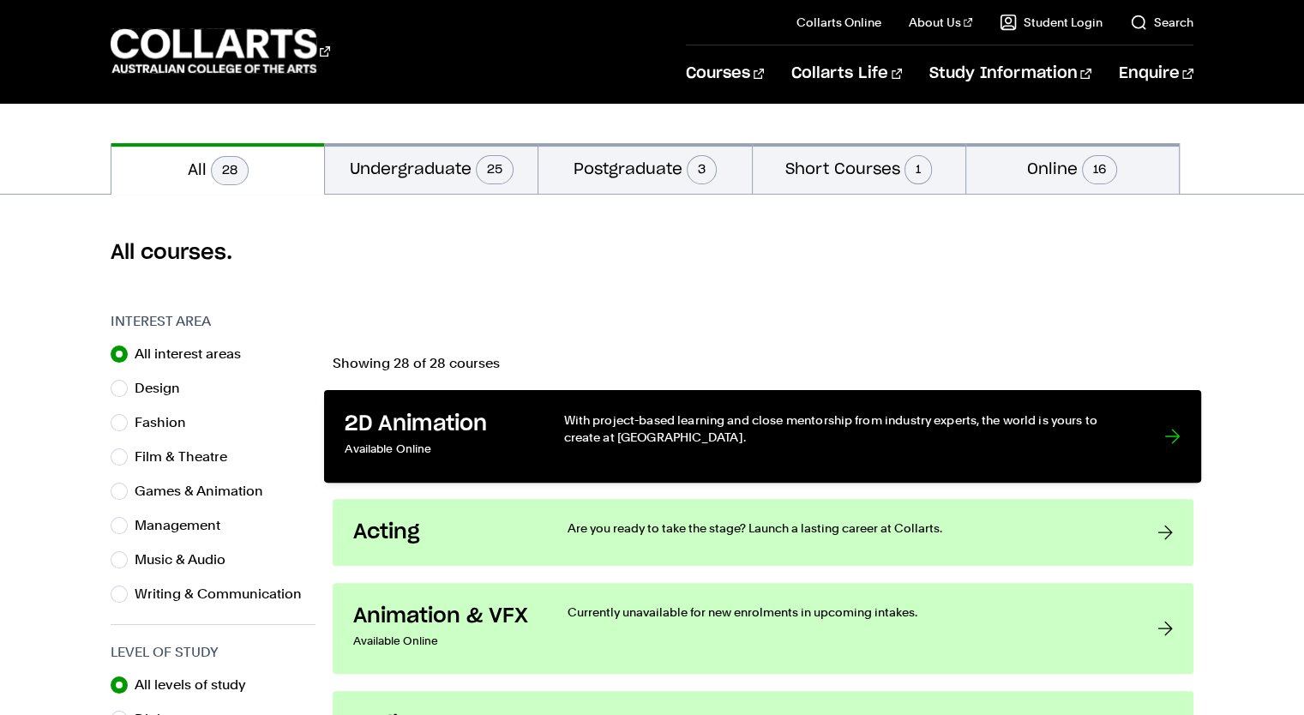
scroll to position [514, 0]
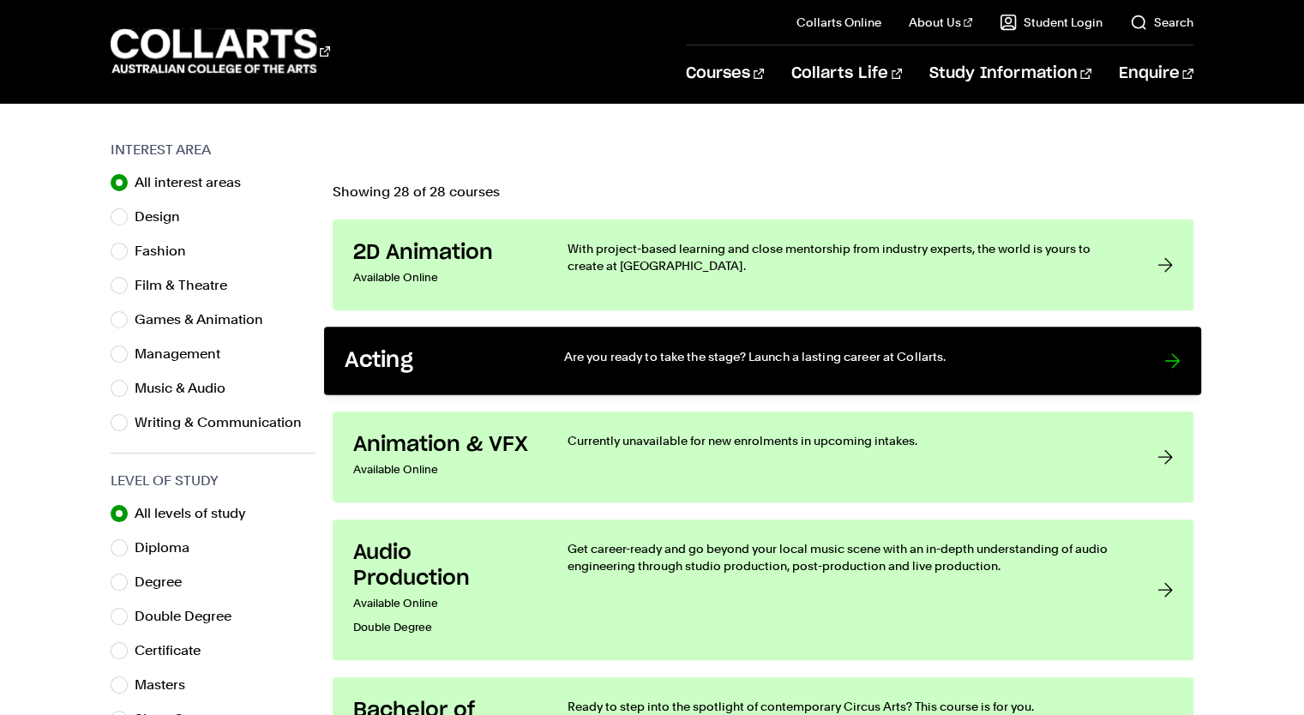
click at [673, 353] on p "Are you ready to take the stage? Launch a lasting career at Collarts." at bounding box center [847, 356] width 566 height 17
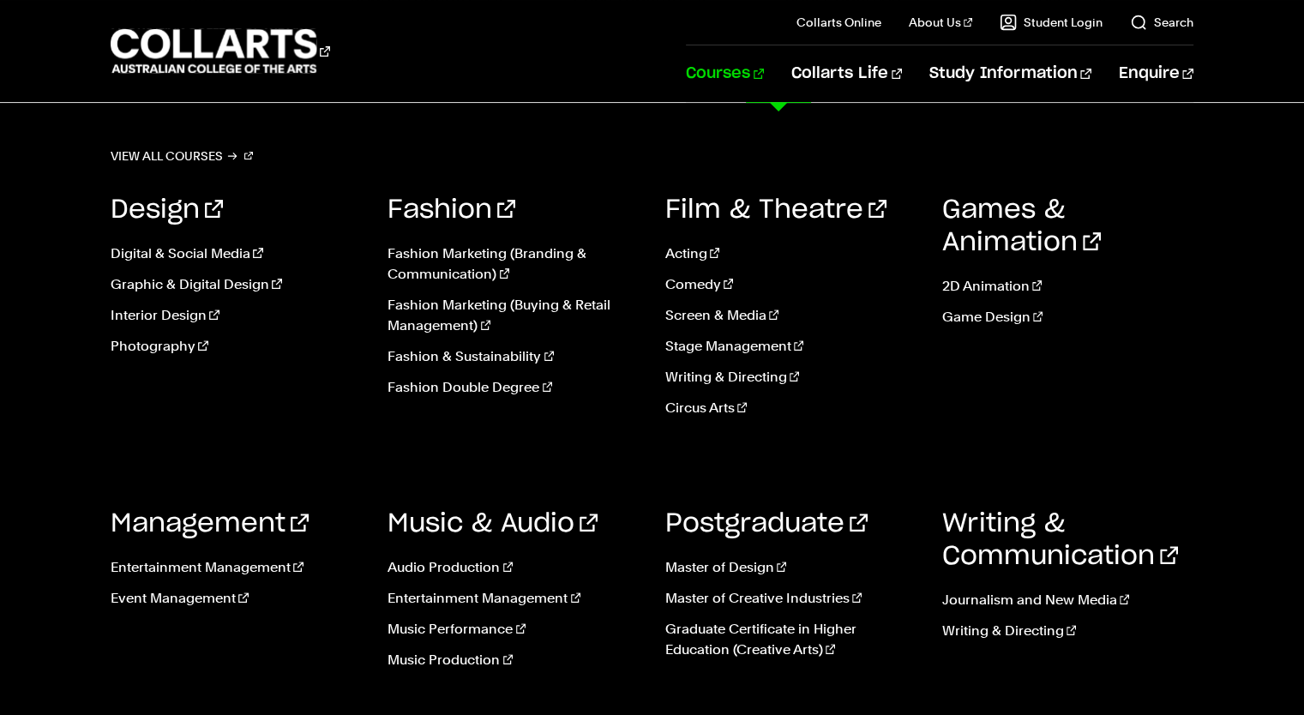
click at [759, 80] on link "Courses" at bounding box center [725, 73] width 78 height 57
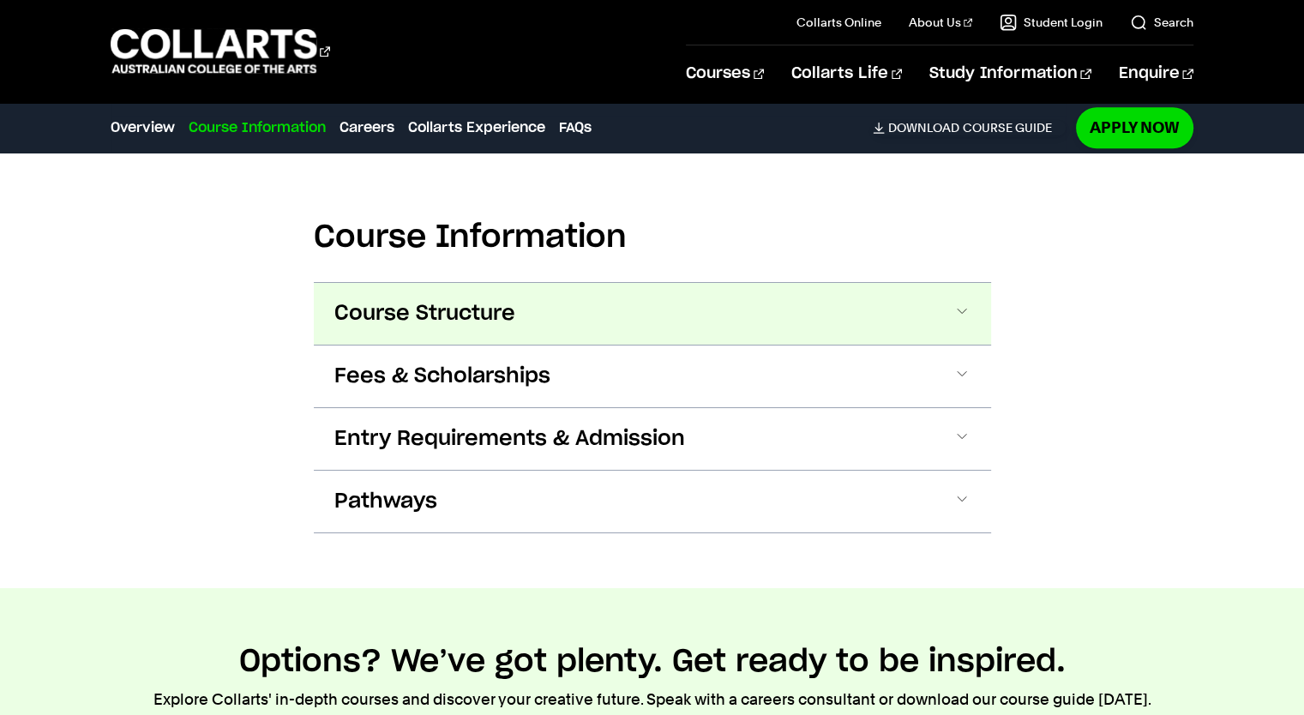
click at [698, 327] on button "Course Structure" at bounding box center [652, 314] width 677 height 62
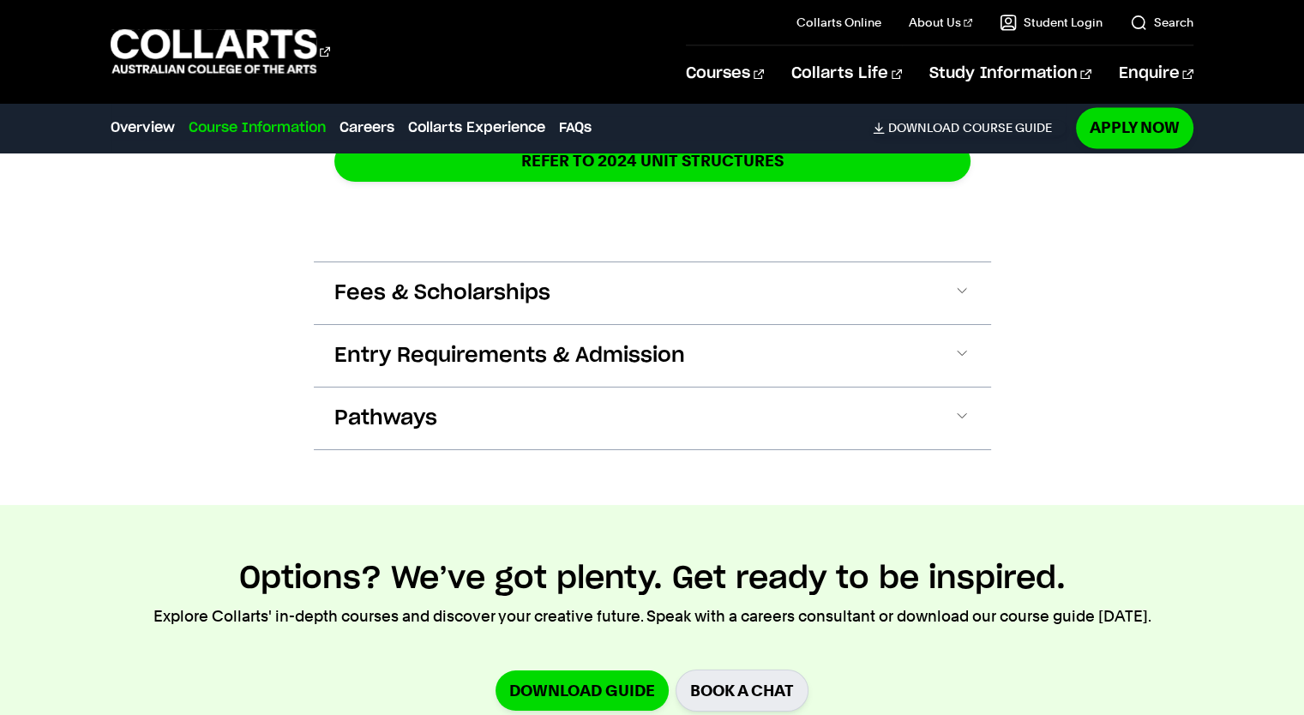
scroll to position [2870, 0]
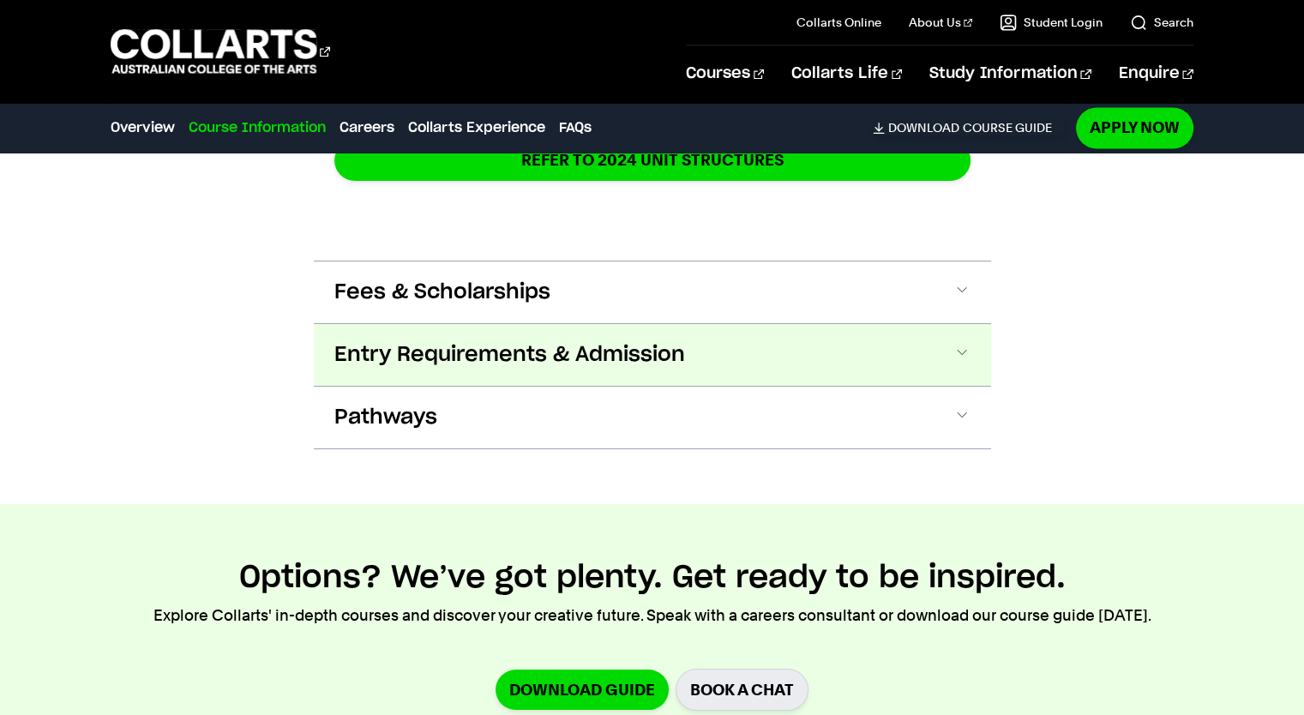
click at [704, 333] on button "Entry Requirements & Admission" at bounding box center [652, 355] width 677 height 62
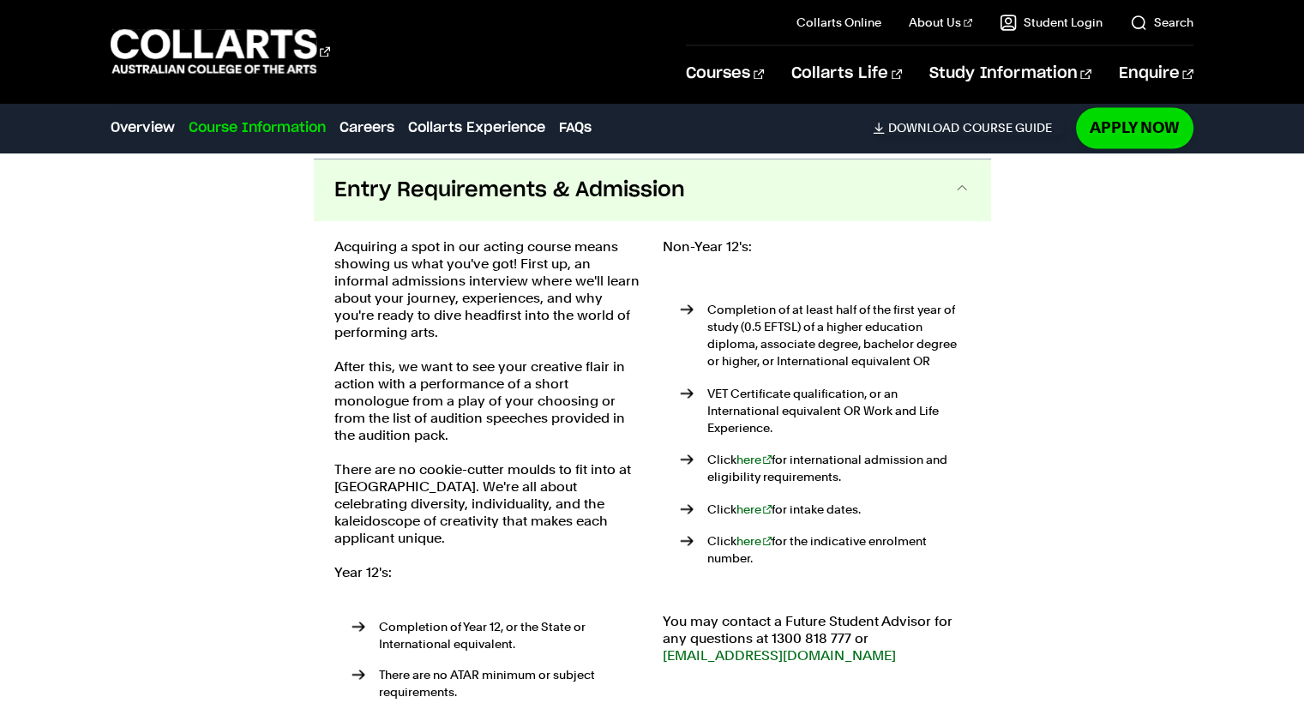
scroll to position [3037, 0]
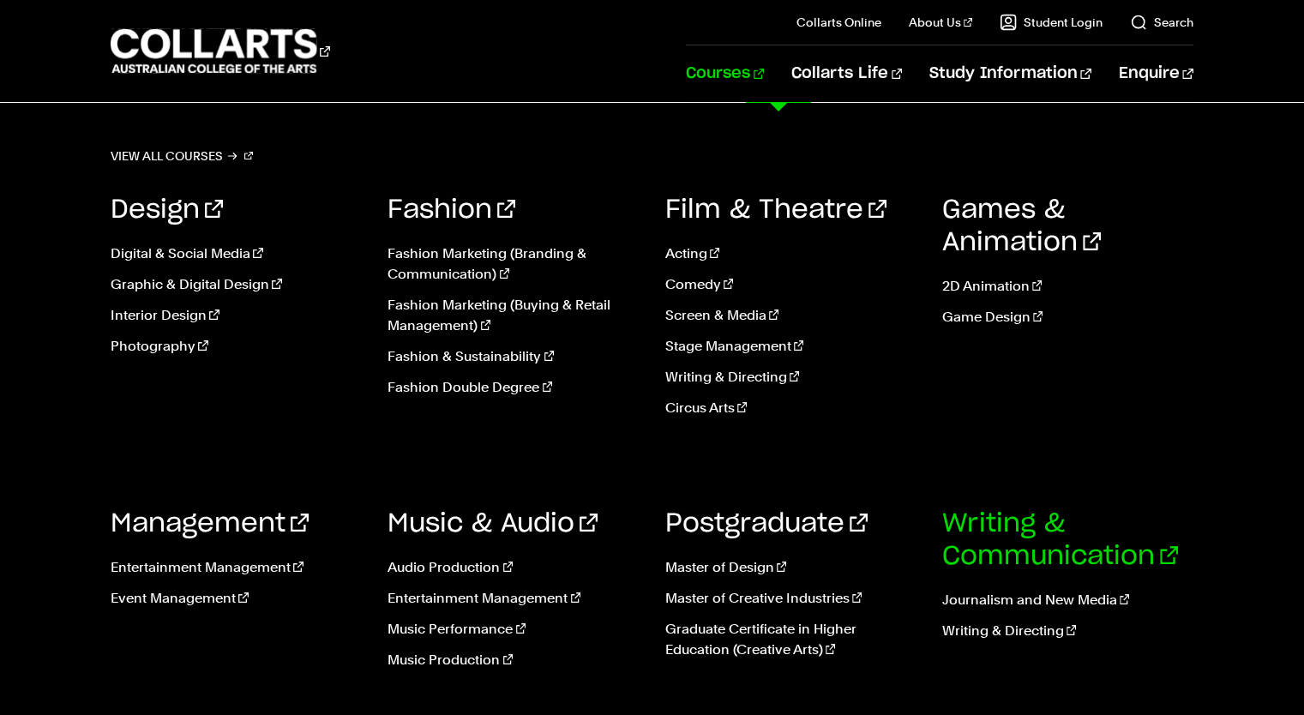
click at [1007, 552] on link "Writing & Communication" at bounding box center [1060, 540] width 236 height 58
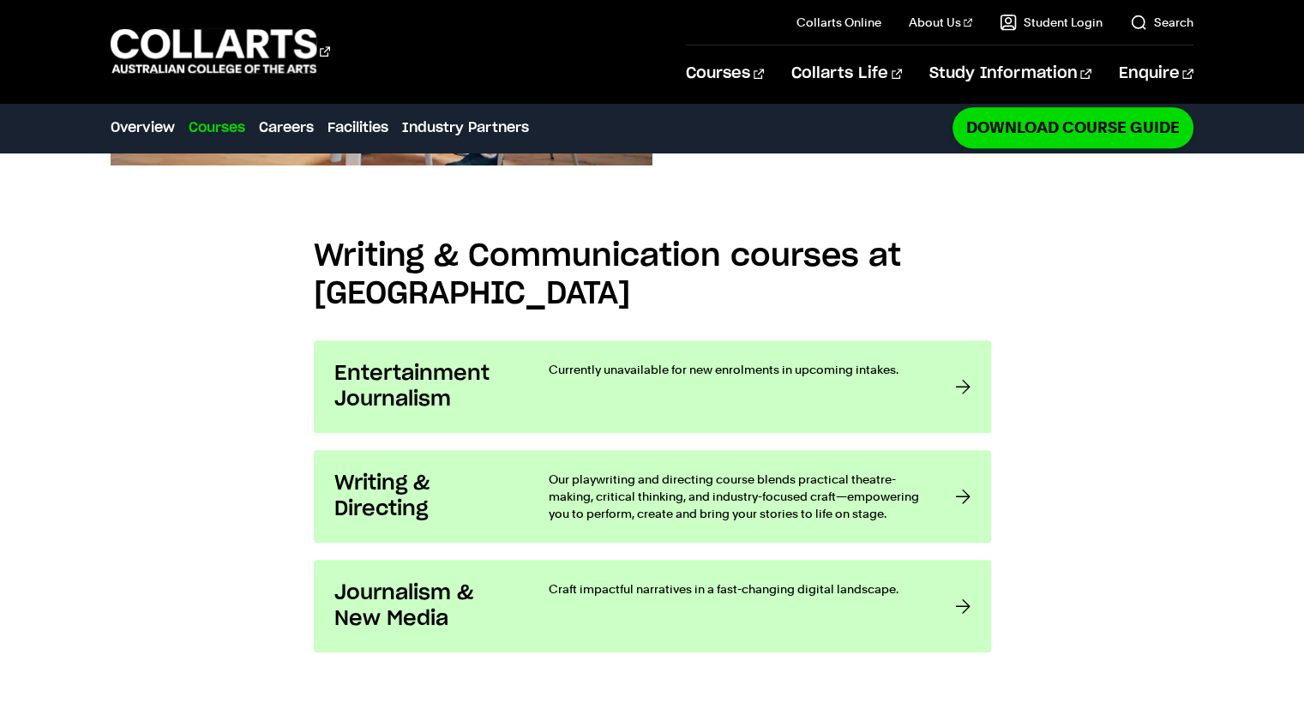
scroll to position [1286, 0]
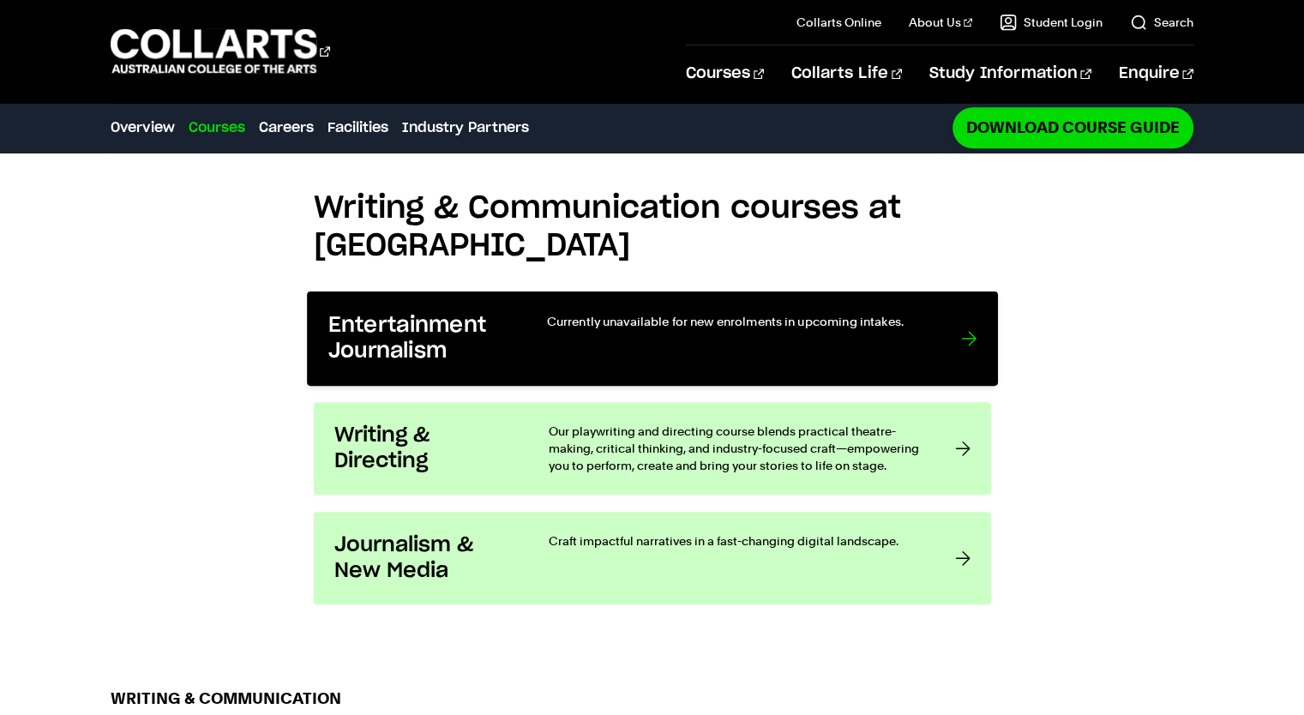
click at [686, 356] on div "Currently unavailable for new enrolments in upcoming intakes." at bounding box center [736, 339] width 380 height 52
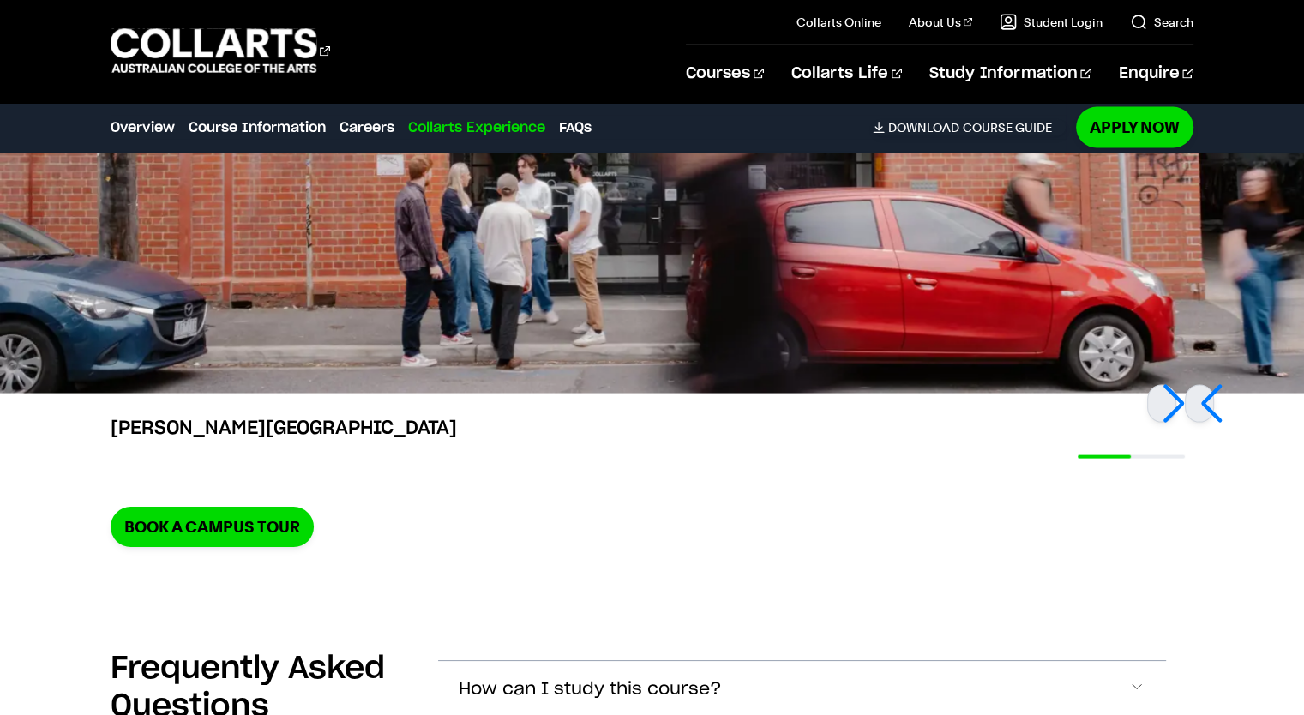
scroll to position [3858, 0]
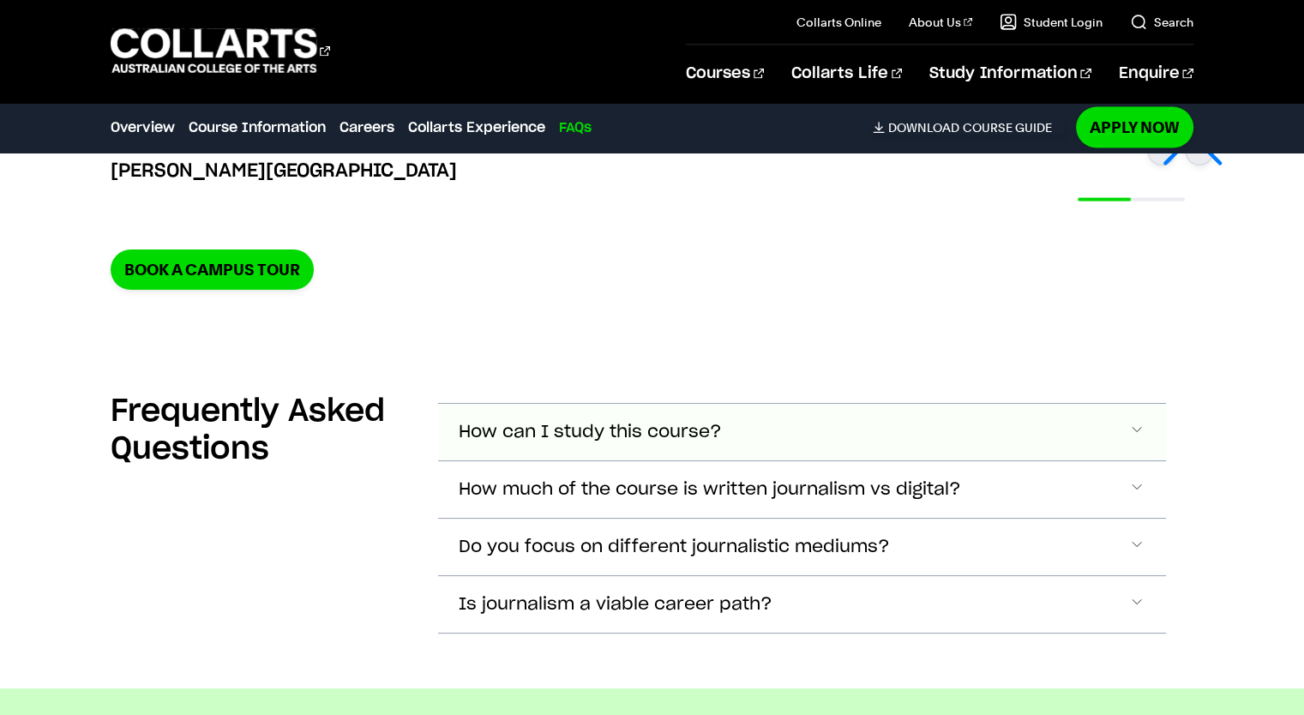
click at [655, 431] on span "How can I study this course?" at bounding box center [590, 433] width 263 height 20
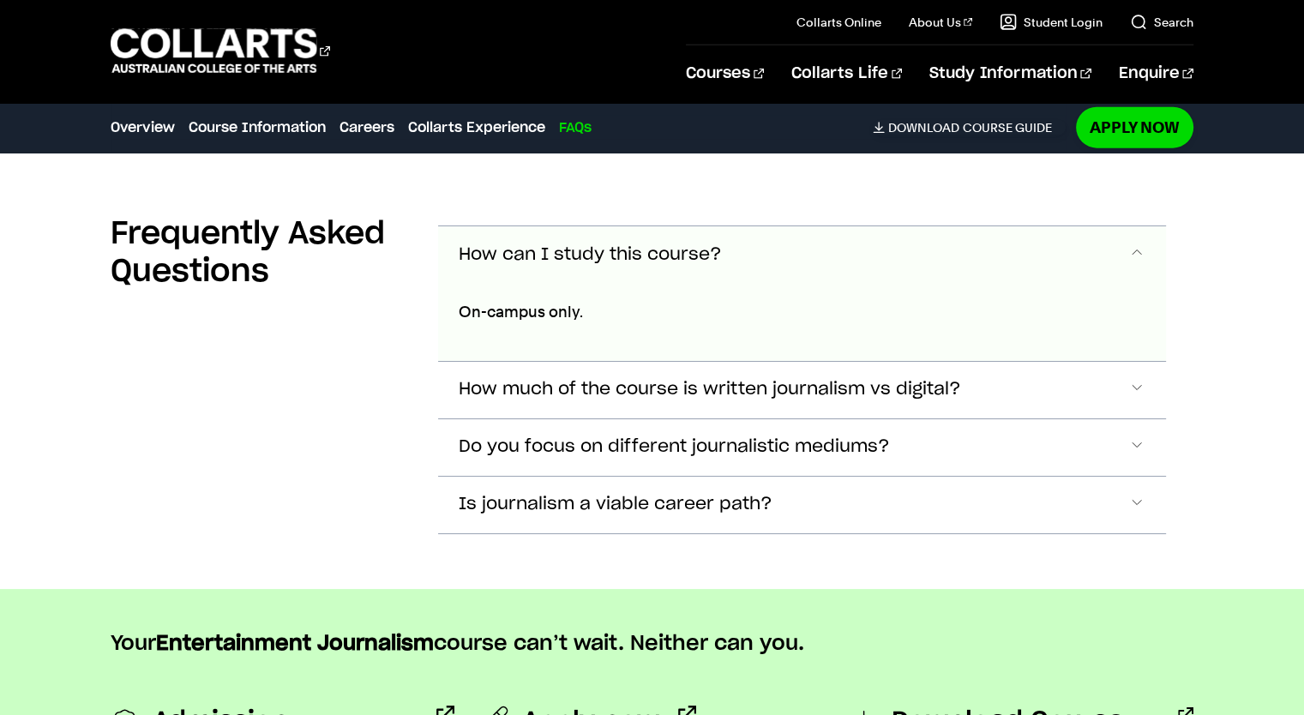
scroll to position [4106, 0]
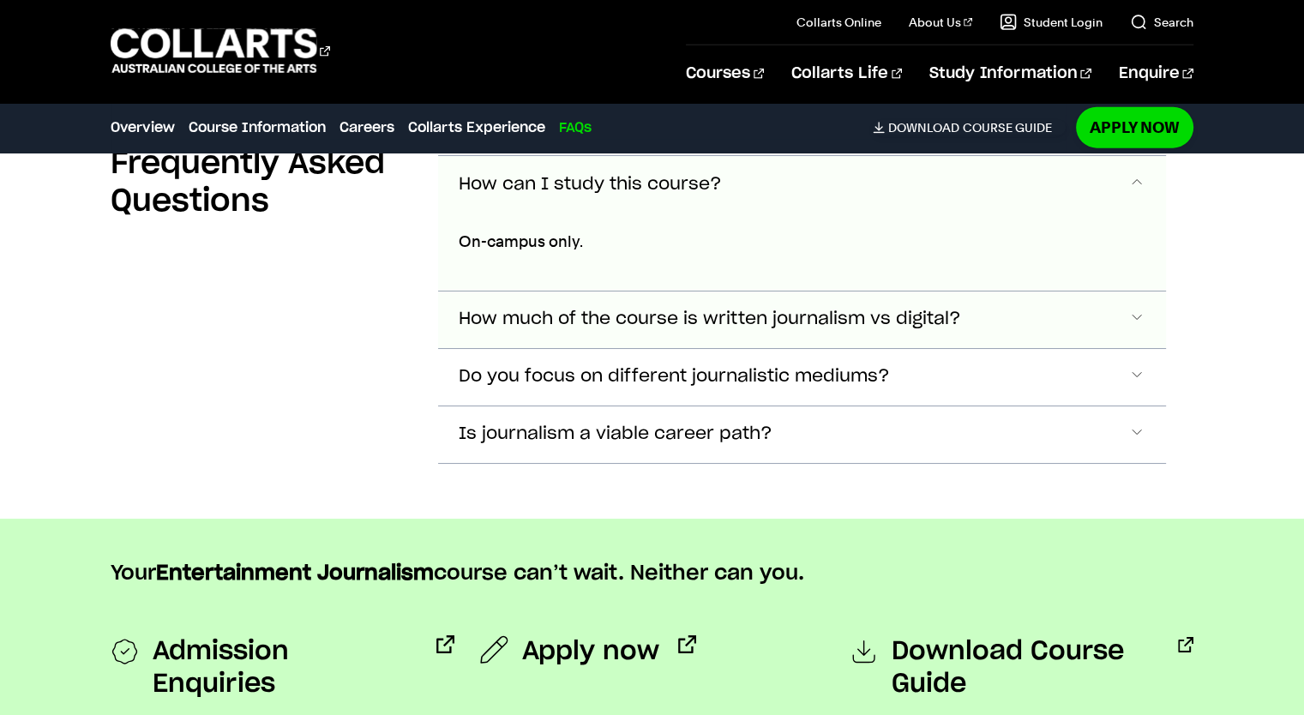
click at [670, 320] on span "How much of the course is written journalism vs digital?" at bounding box center [710, 320] width 502 height 20
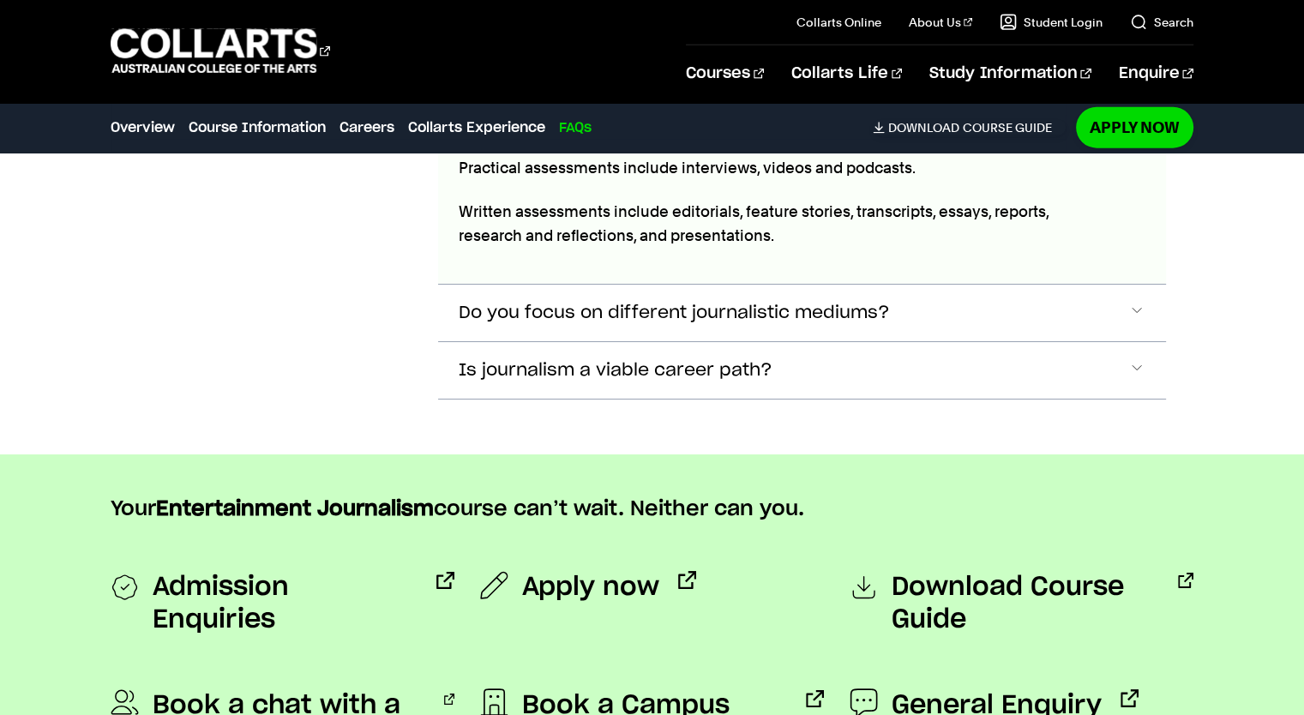
scroll to position [4497, 0]
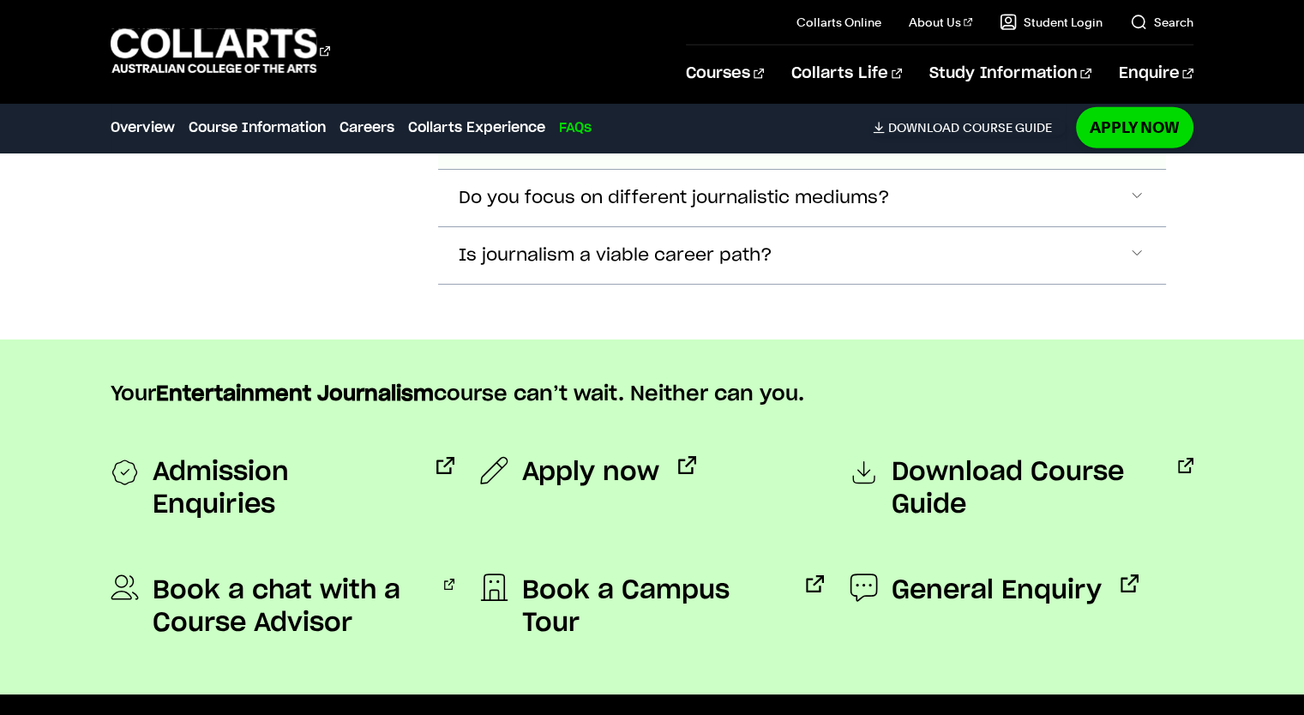
click at [636, 400] on p "Your Entertainment Journalism course can’t wait. Neither can you." at bounding box center [652, 394] width 1082 height 27
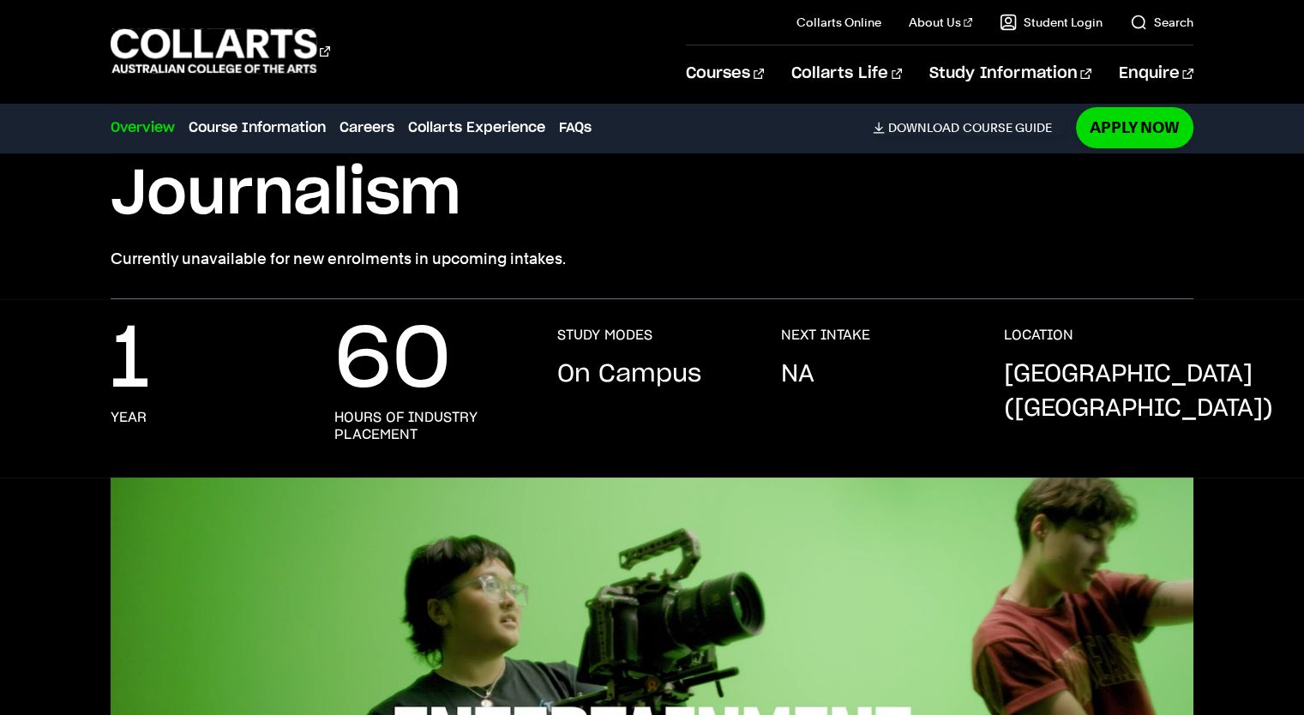
scroll to position [0, 0]
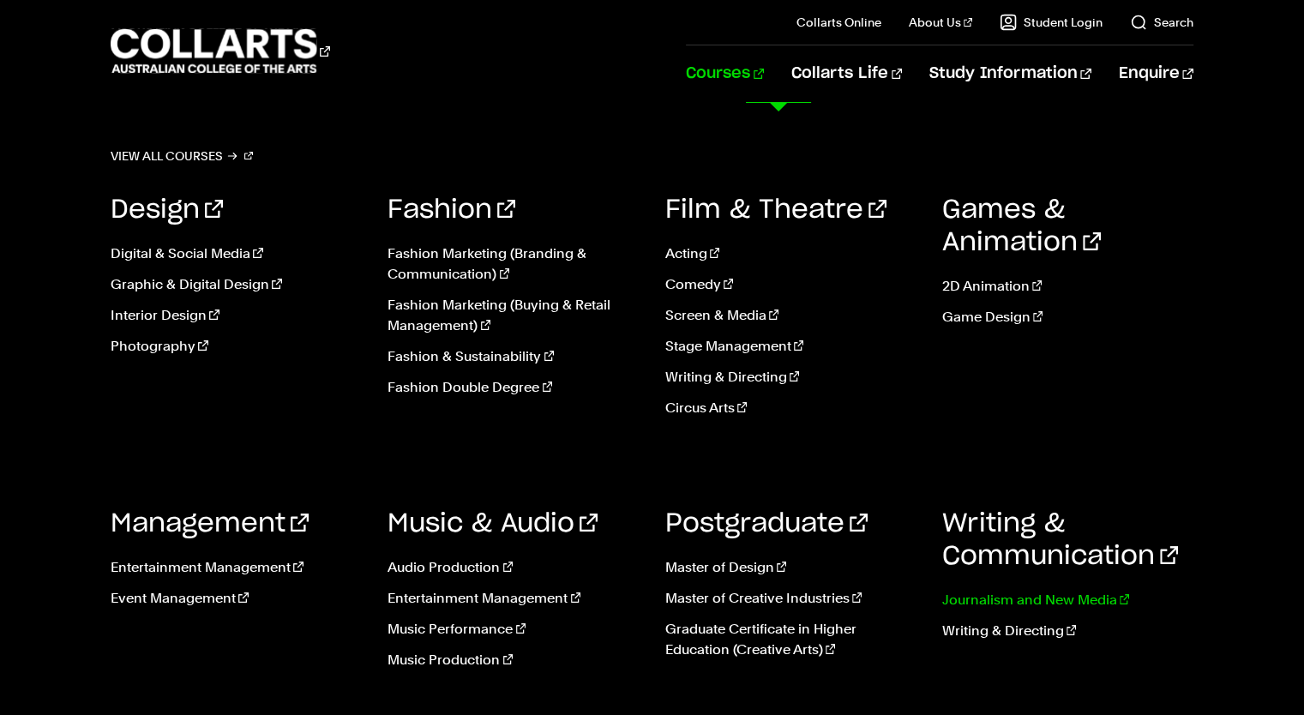
click at [1028, 596] on link "Journalism and New Media" at bounding box center [1067, 600] width 251 height 21
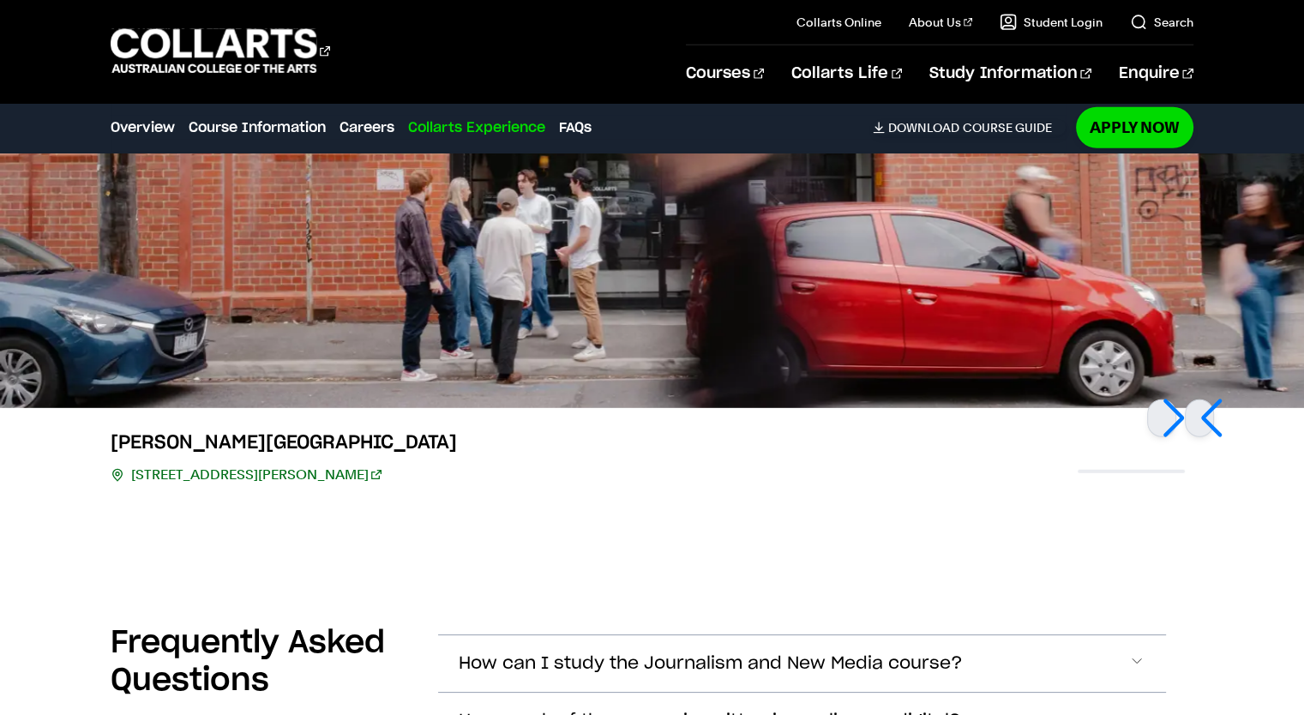
scroll to position [4715, 0]
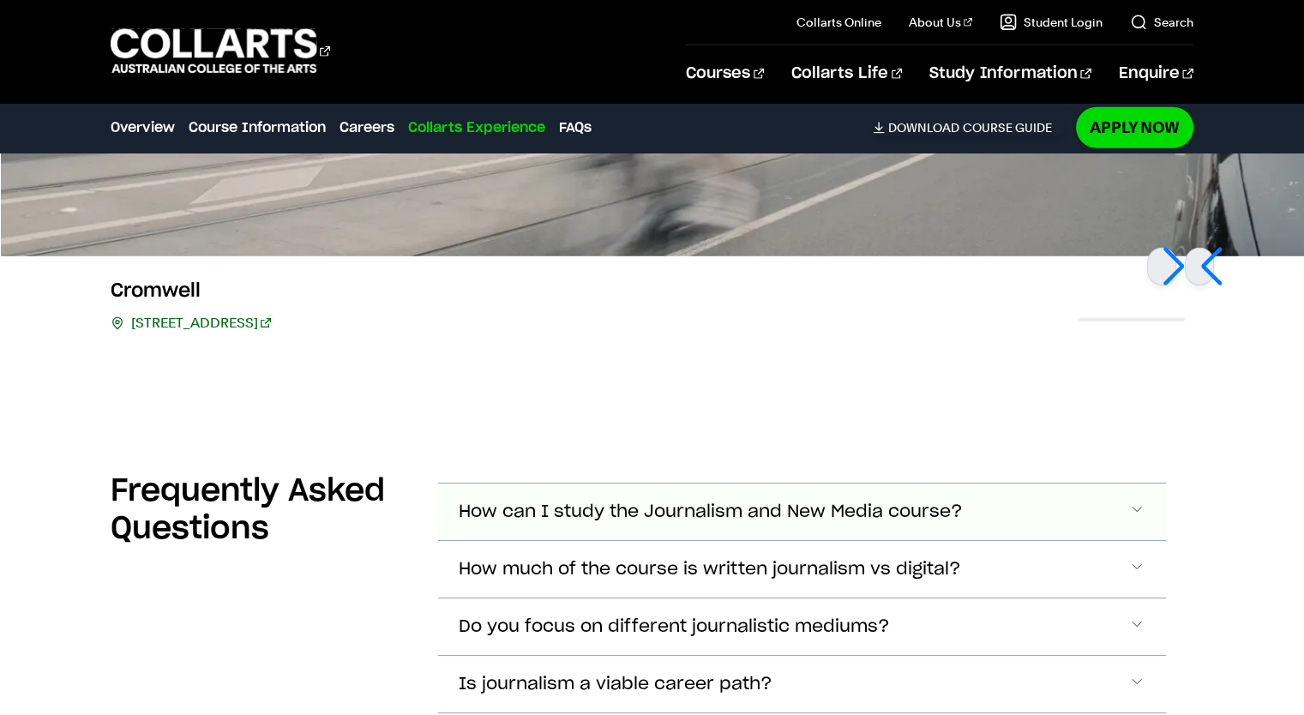
click at [783, 502] on span "How can I study the Journalism and New Media course?" at bounding box center [711, 512] width 504 height 20
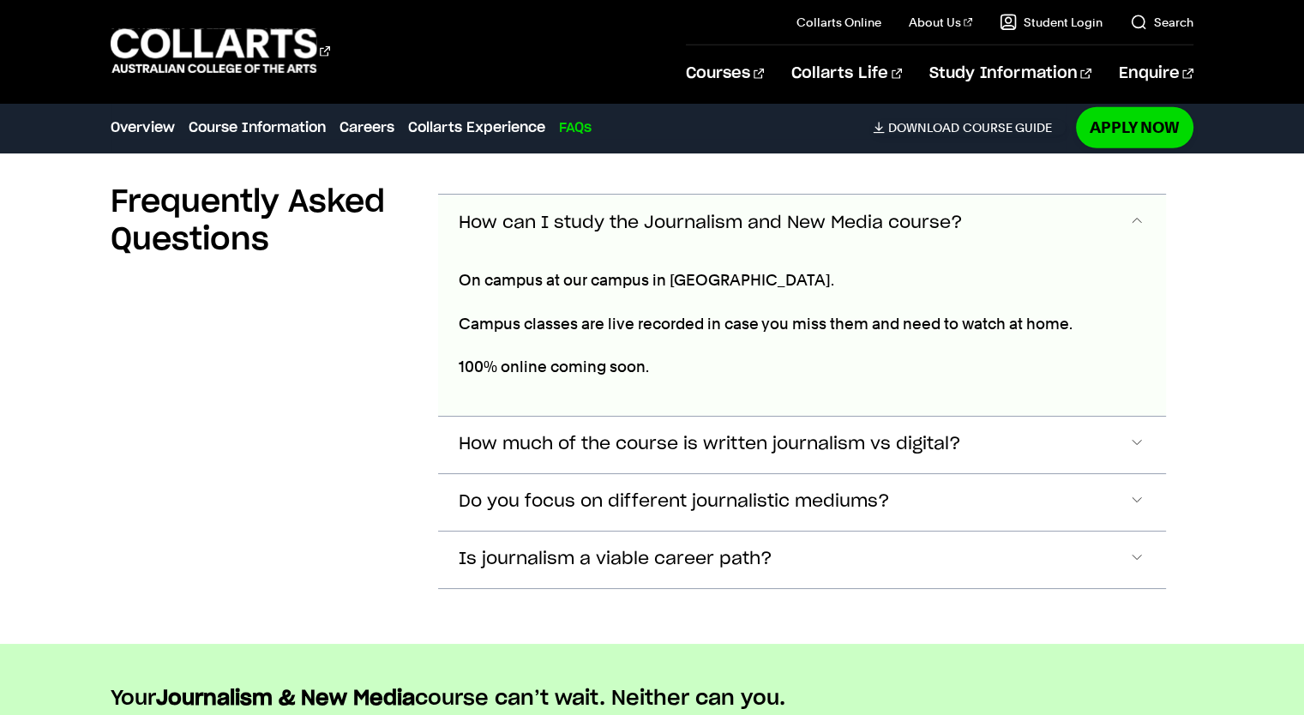
scroll to position [5020, 0]
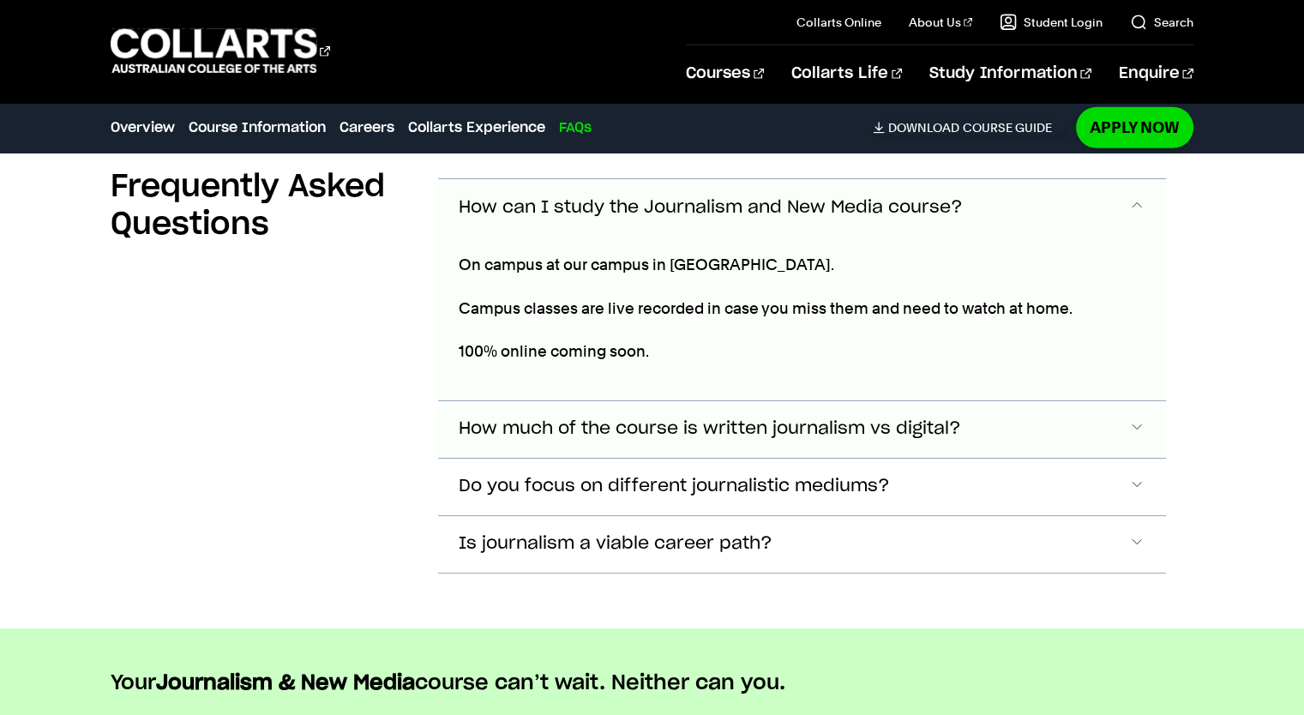
click at [803, 424] on button "How much of the course is written journalism vs digital?" at bounding box center [801, 429] width 727 height 57
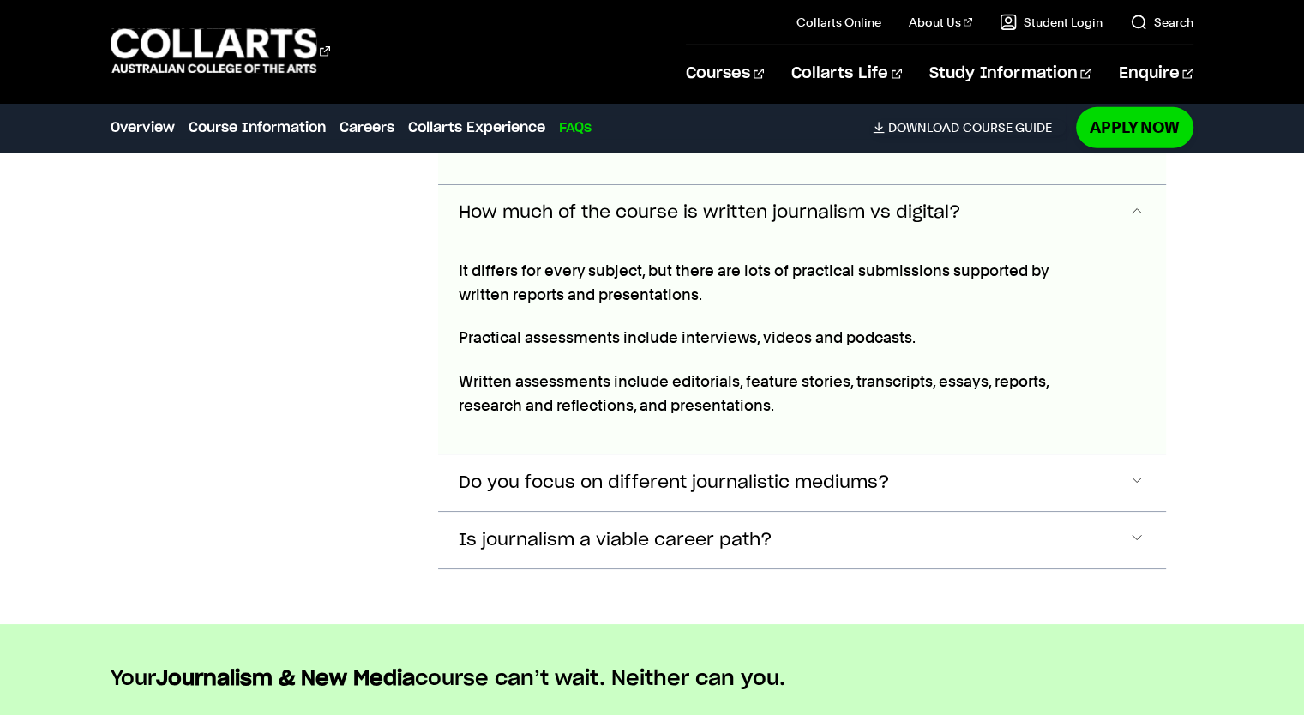
scroll to position [5240, 0]
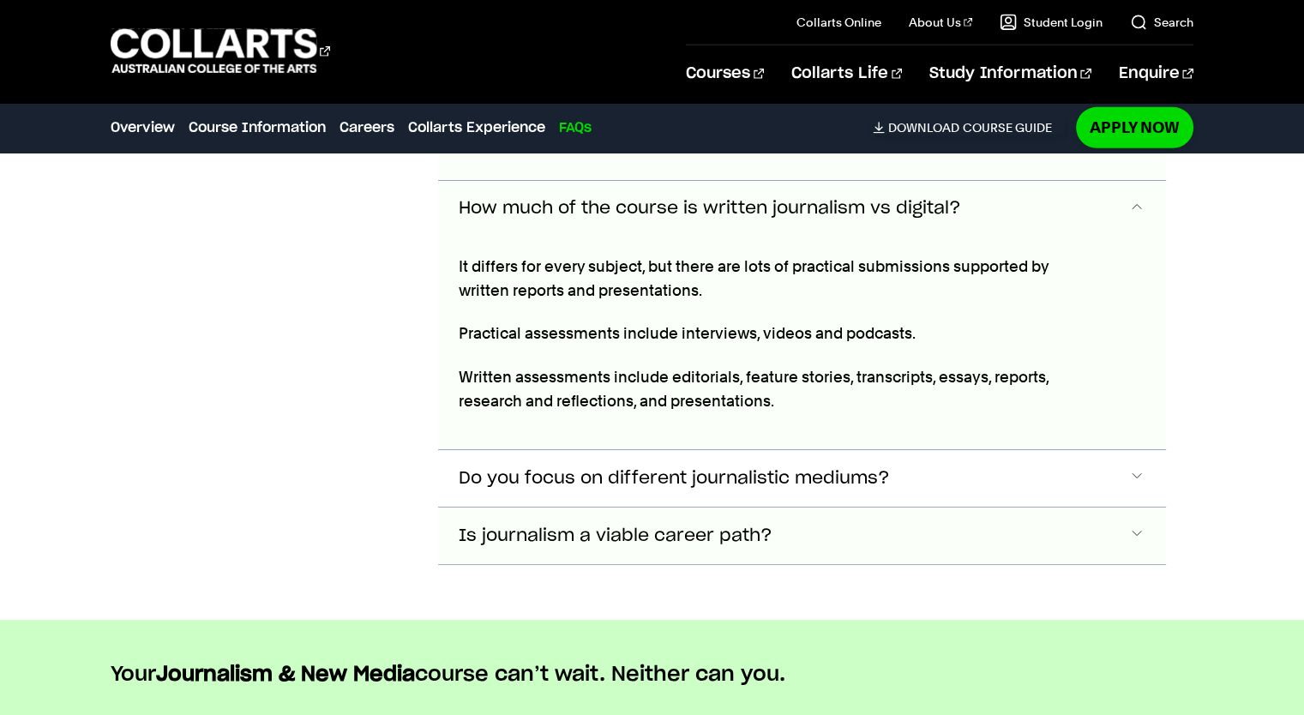
click at [760, 526] on span "Is journalism a viable career path?" at bounding box center [616, 536] width 314 height 20
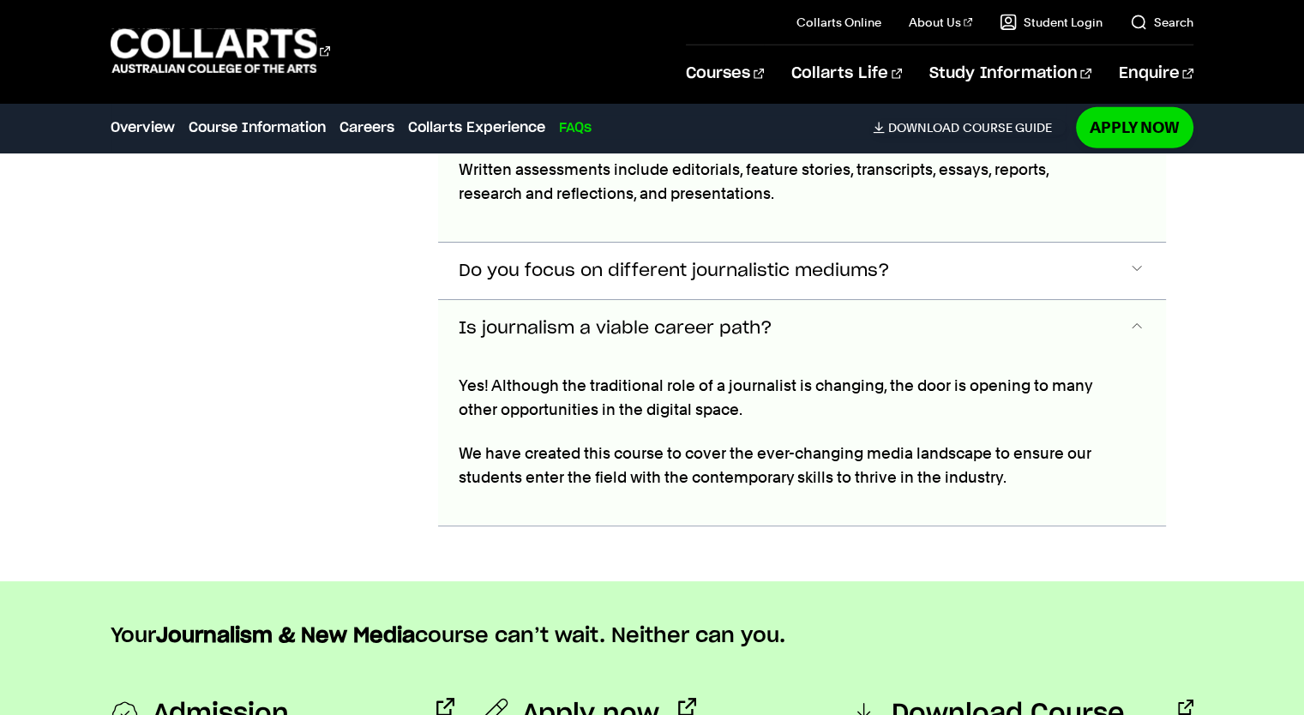
scroll to position [5393, 0]
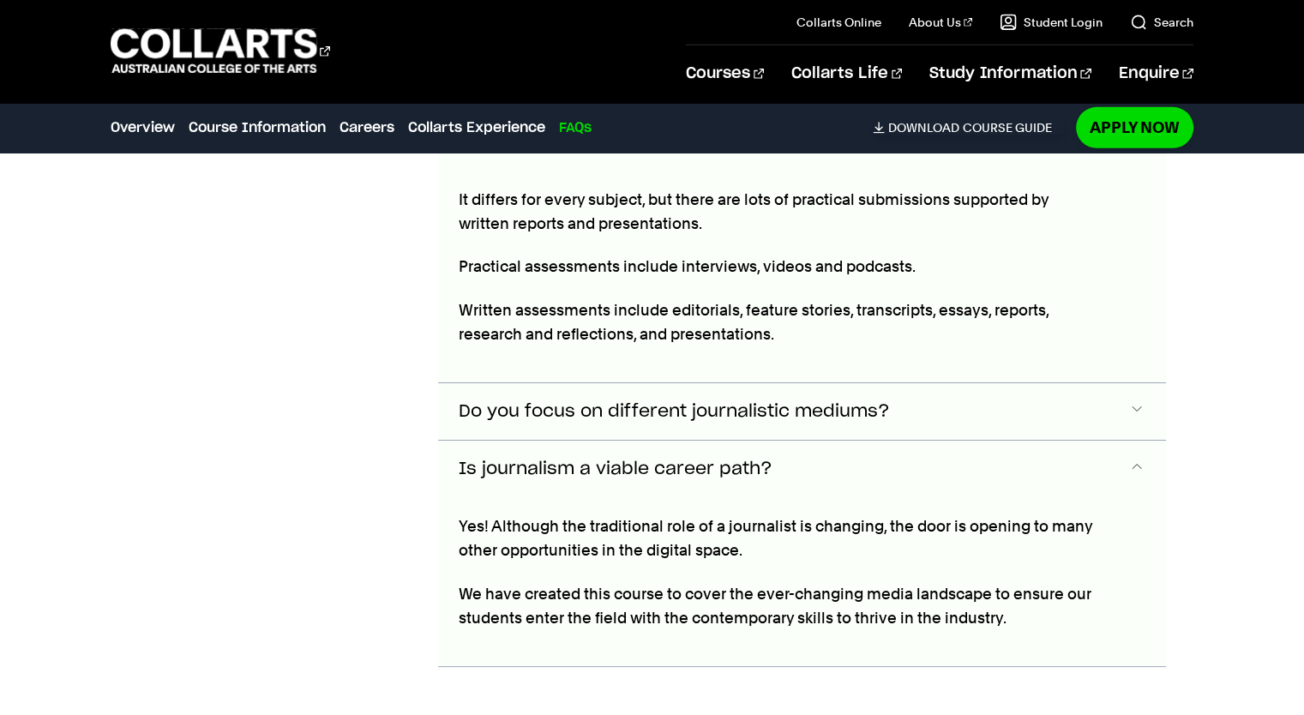
click at [788, 402] on span "Do you focus on different journalistic mediums?" at bounding box center [674, 412] width 431 height 20
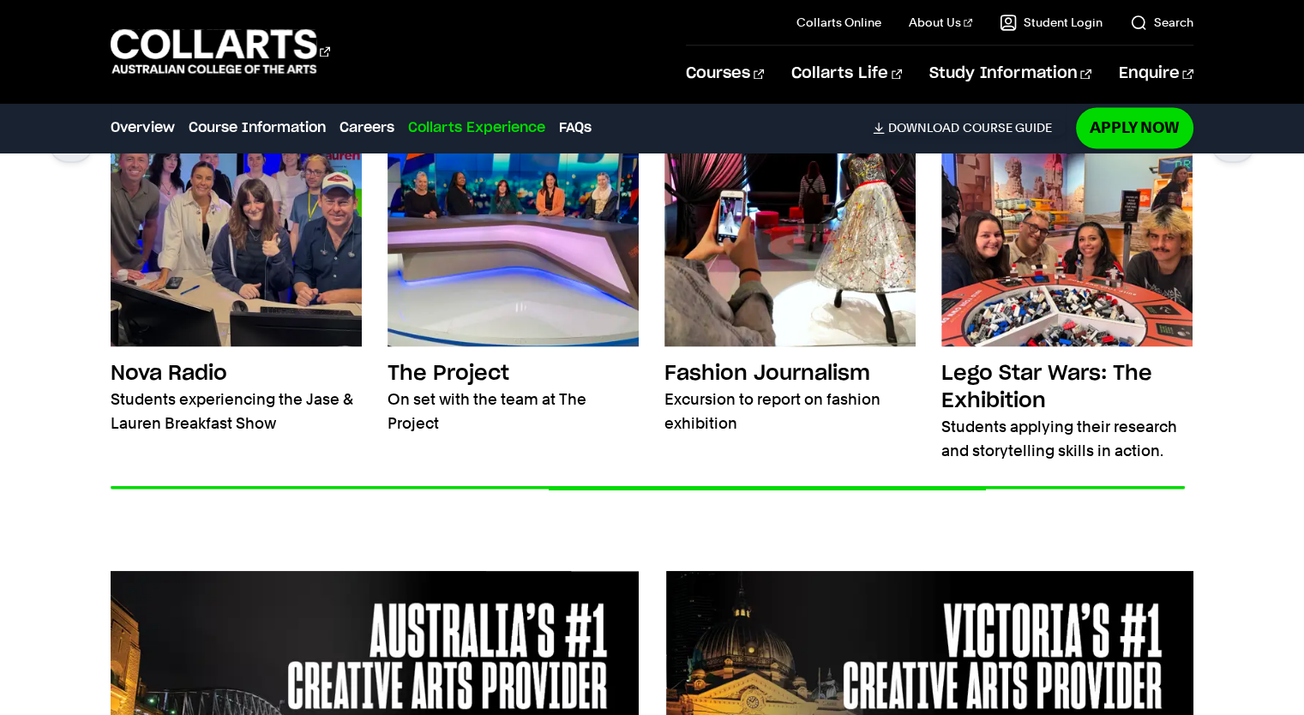
scroll to position [3021, 0]
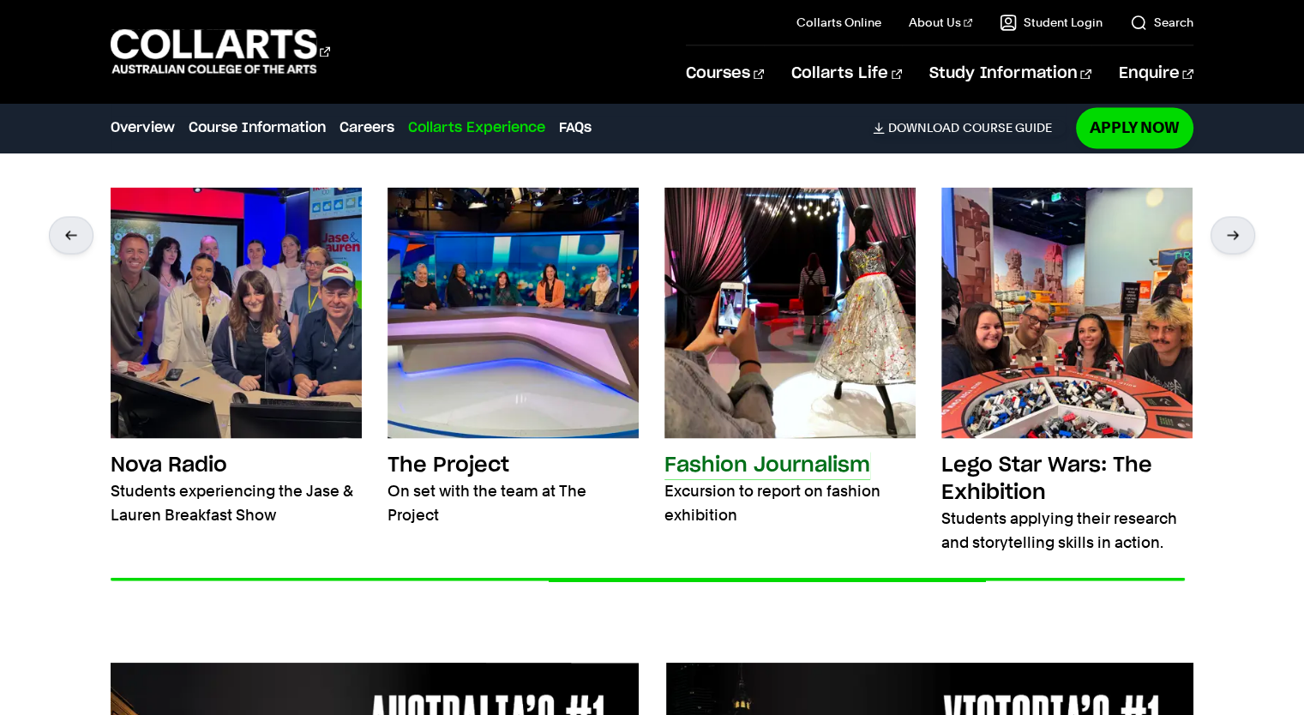
click at [790, 451] on h3 "Fashion Journalism" at bounding box center [767, 464] width 206 height 27
click at [806, 368] on img at bounding box center [789, 312] width 251 height 251
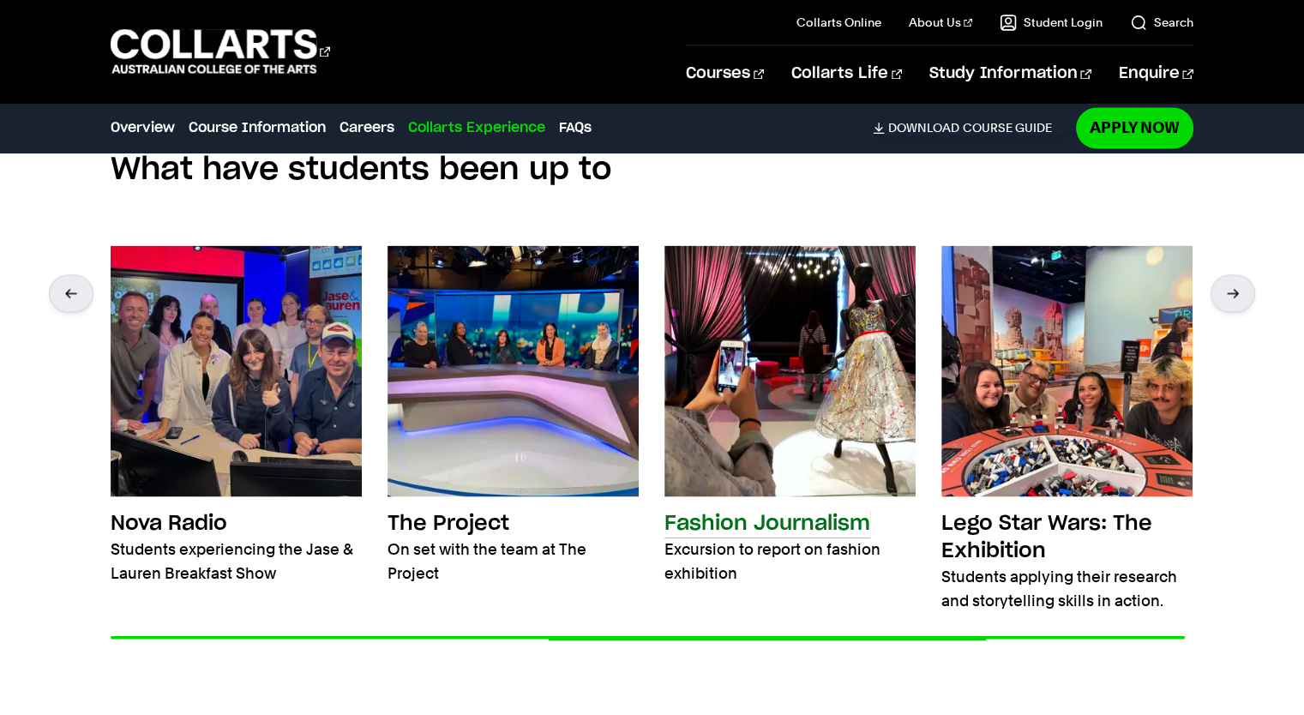
scroll to position [2850, 0]
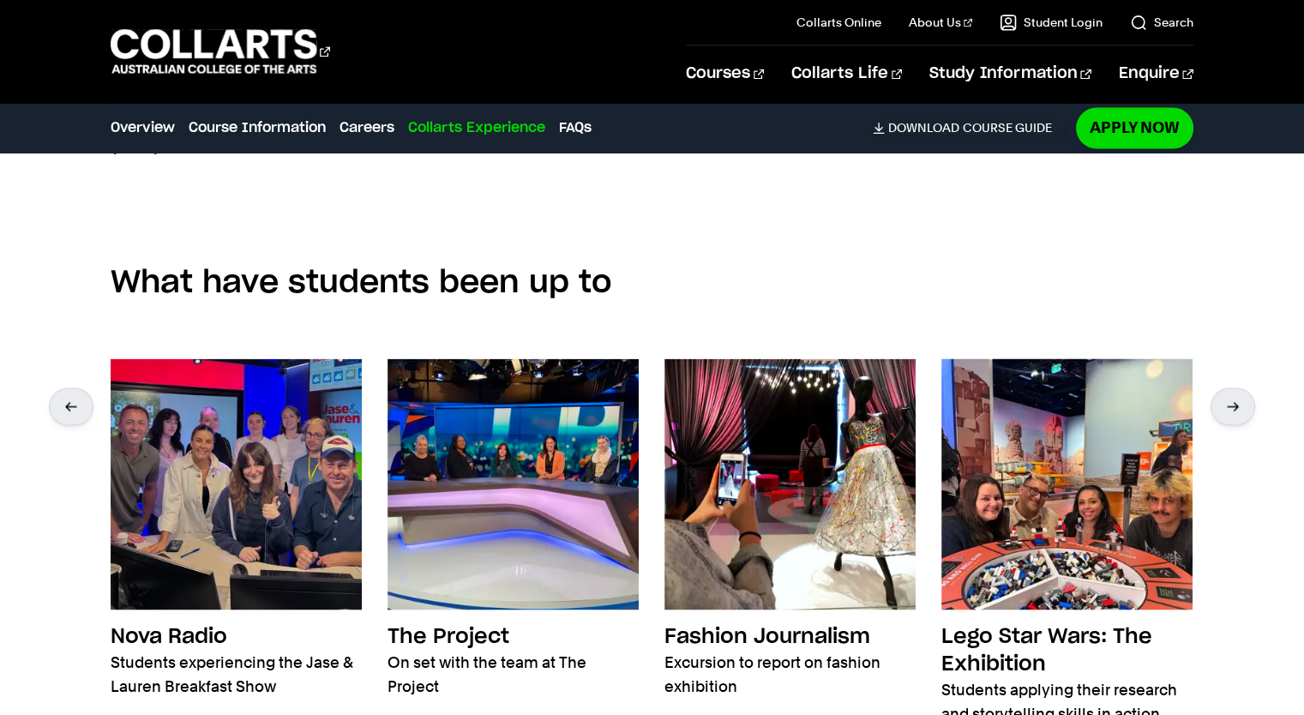
click at [1254, 402] on div "What have students been up to Nova Radio Students experiencing the Jase & Laure…" at bounding box center [652, 535] width 1304 height 543
click at [1240, 388] on div at bounding box center [1233, 407] width 45 height 38
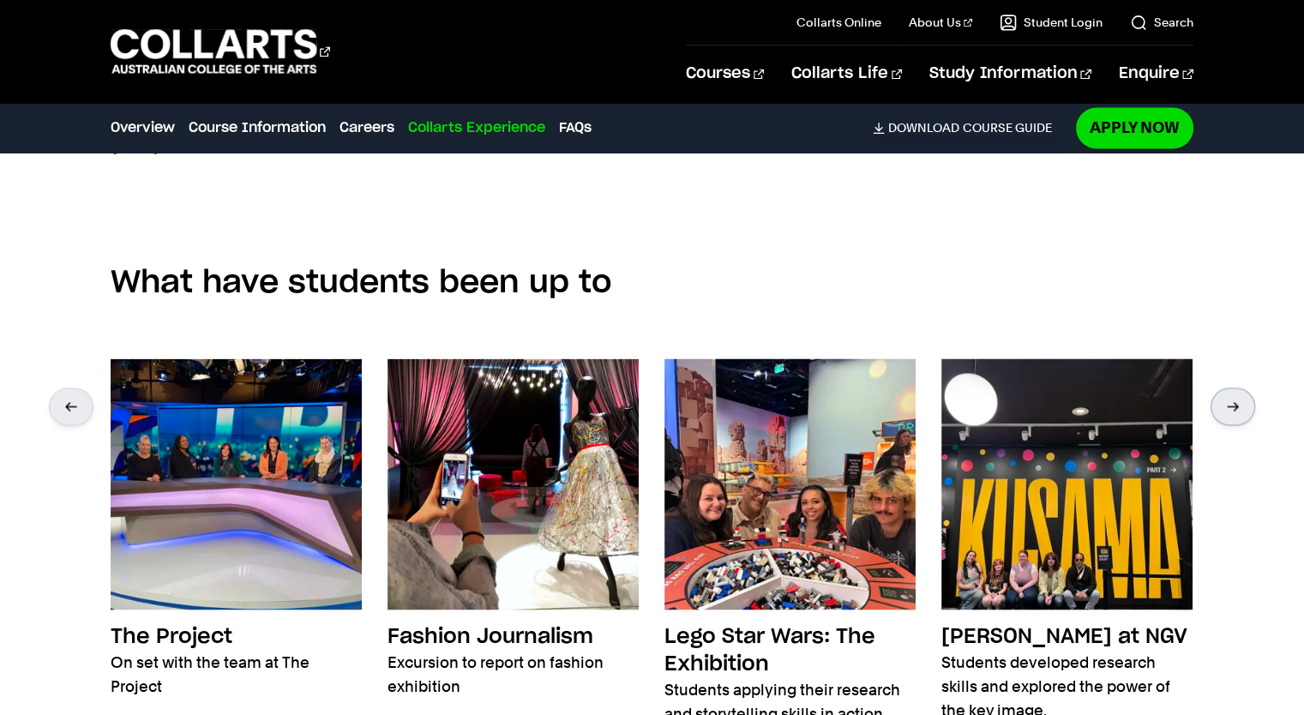
click at [1240, 388] on div at bounding box center [1233, 407] width 45 height 38
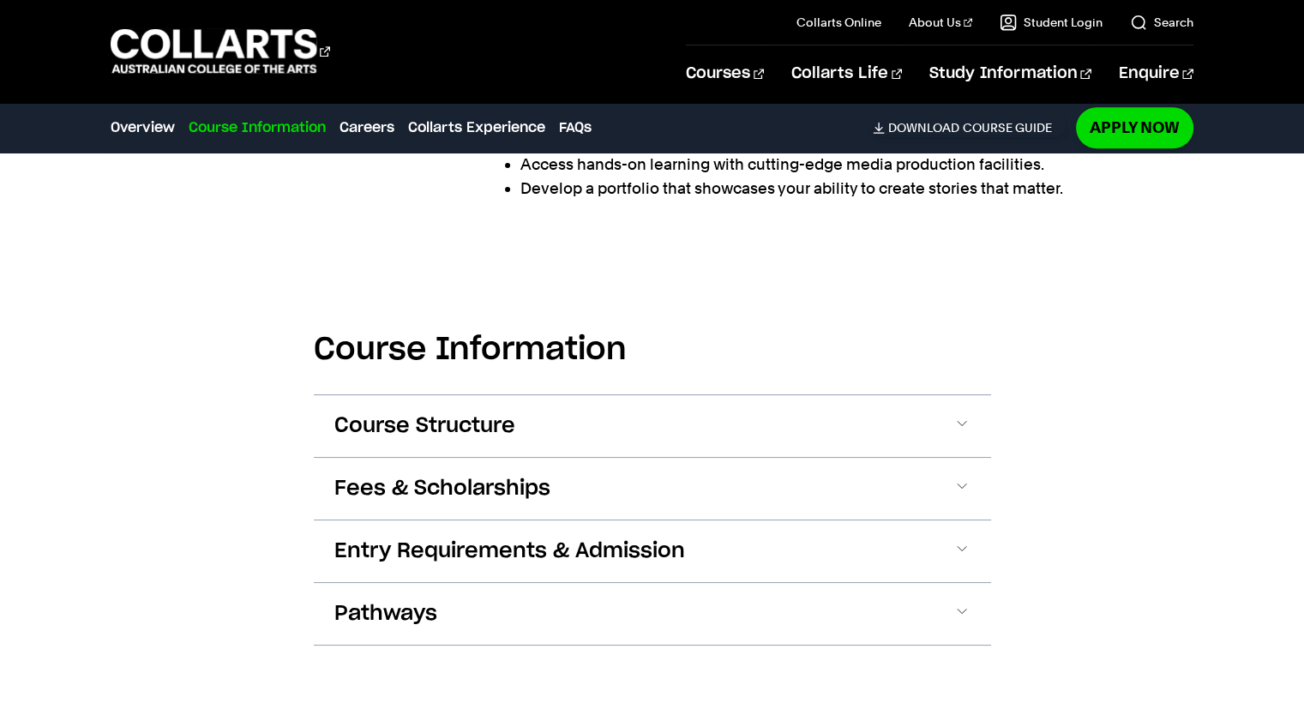
scroll to position [1478, 0]
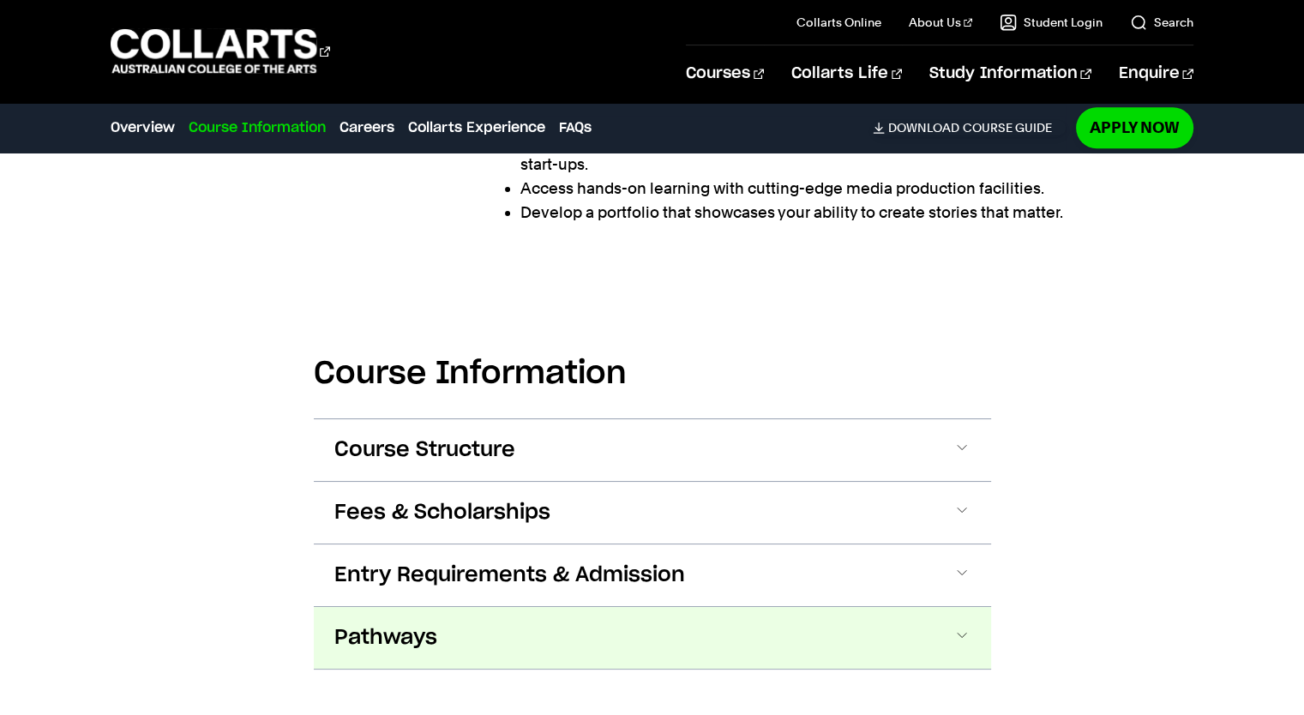
click at [682, 607] on button "Pathways" at bounding box center [652, 638] width 677 height 62
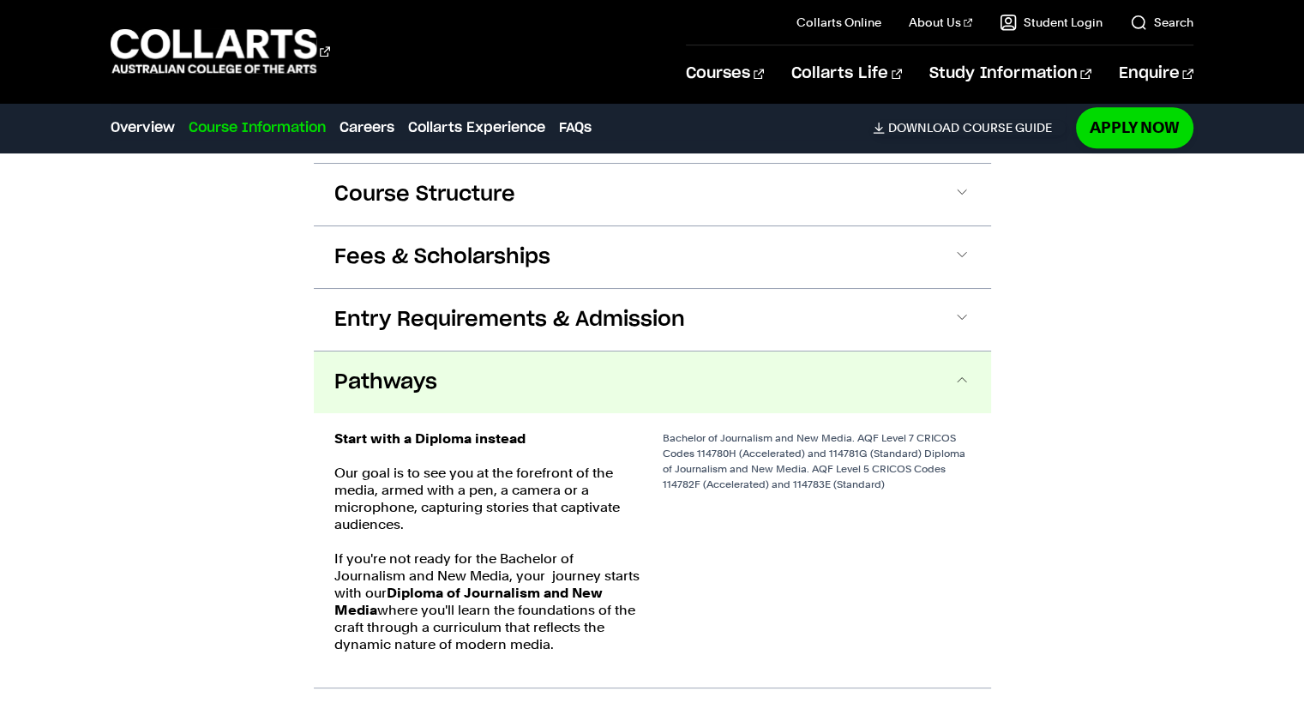
scroll to position [1648, 0]
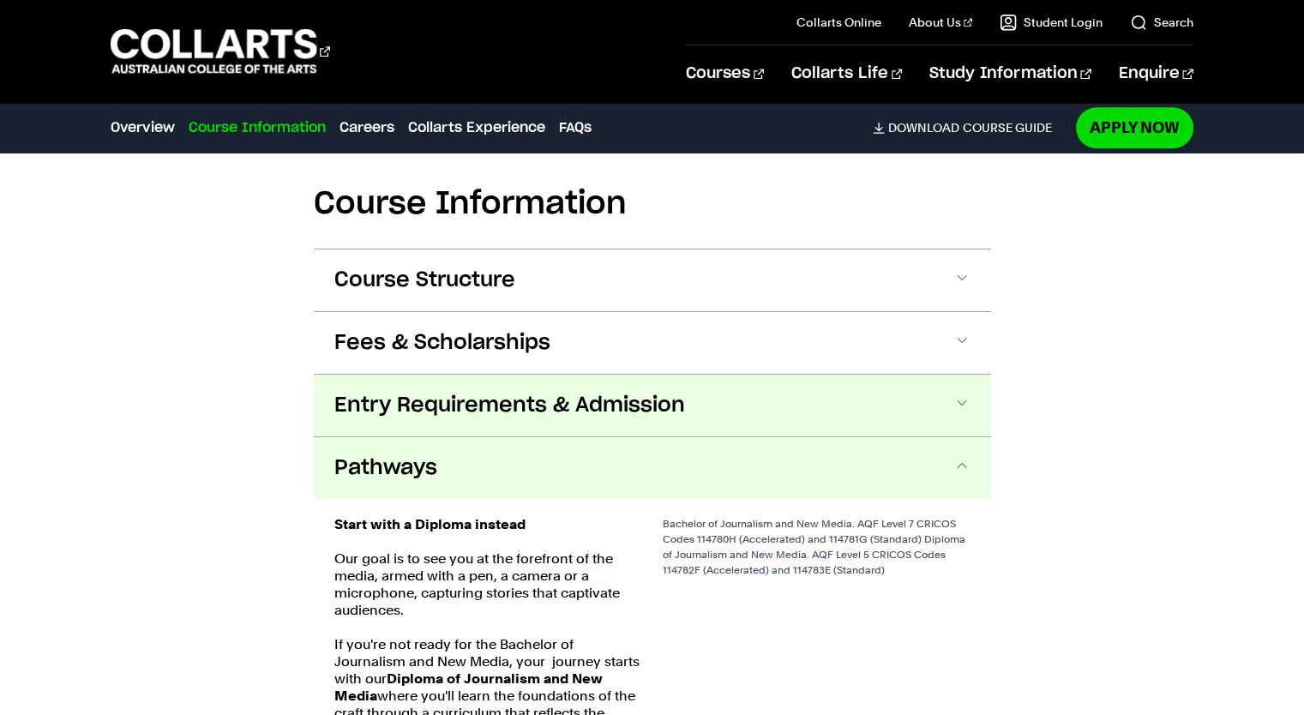
click at [740, 398] on button "Entry Requirements & Admission" at bounding box center [652, 406] width 677 height 62
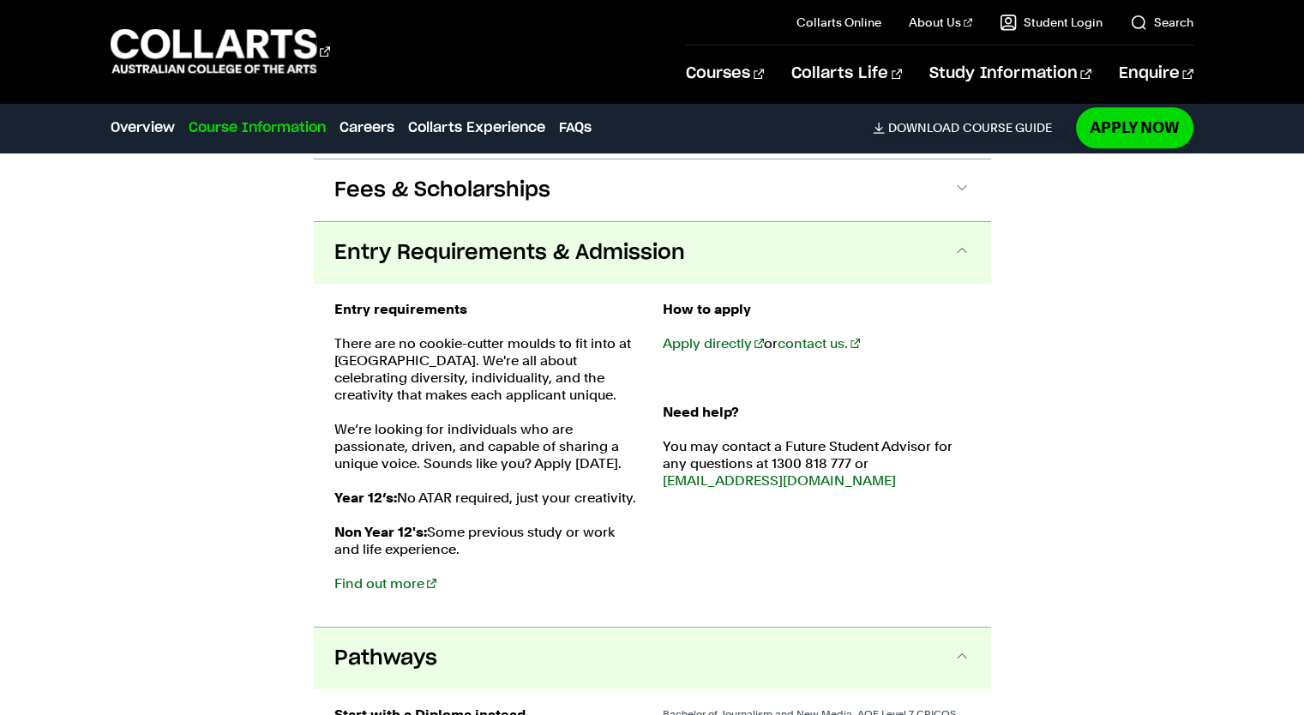
scroll to position [1842, 0]
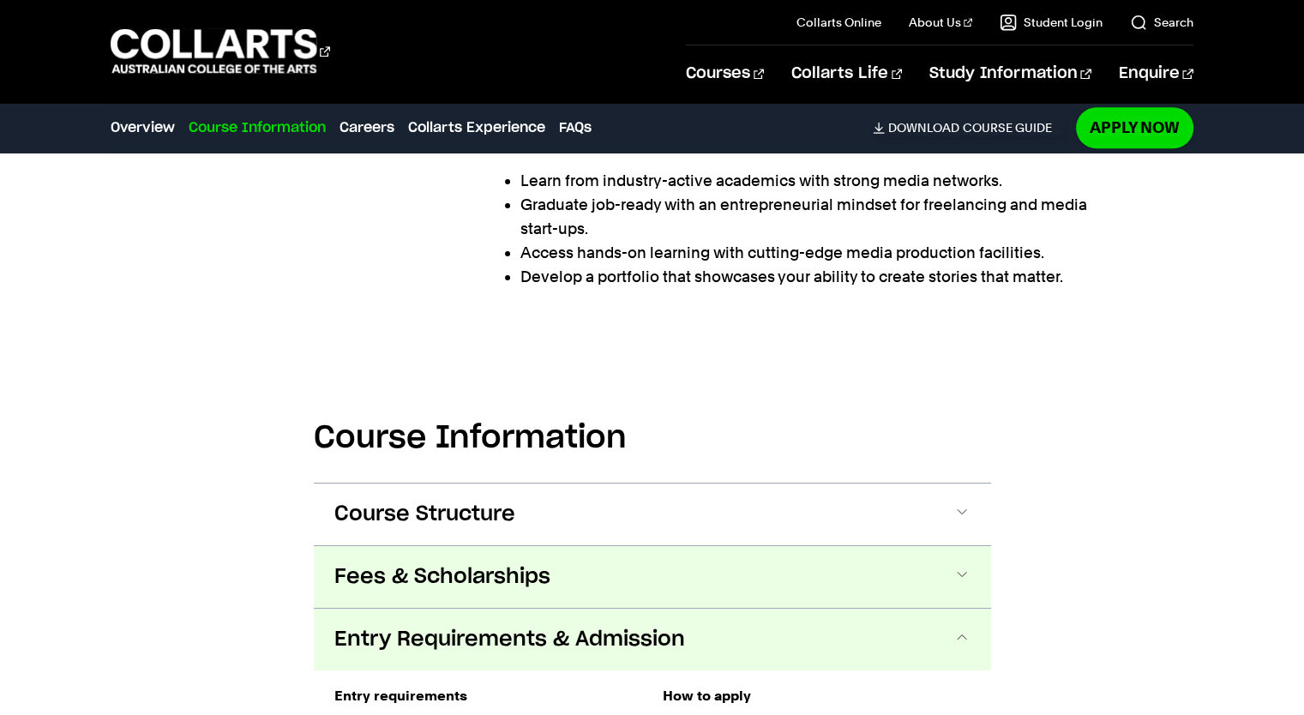
click at [668, 550] on button "Fees & Scholarships" at bounding box center [652, 577] width 677 height 62
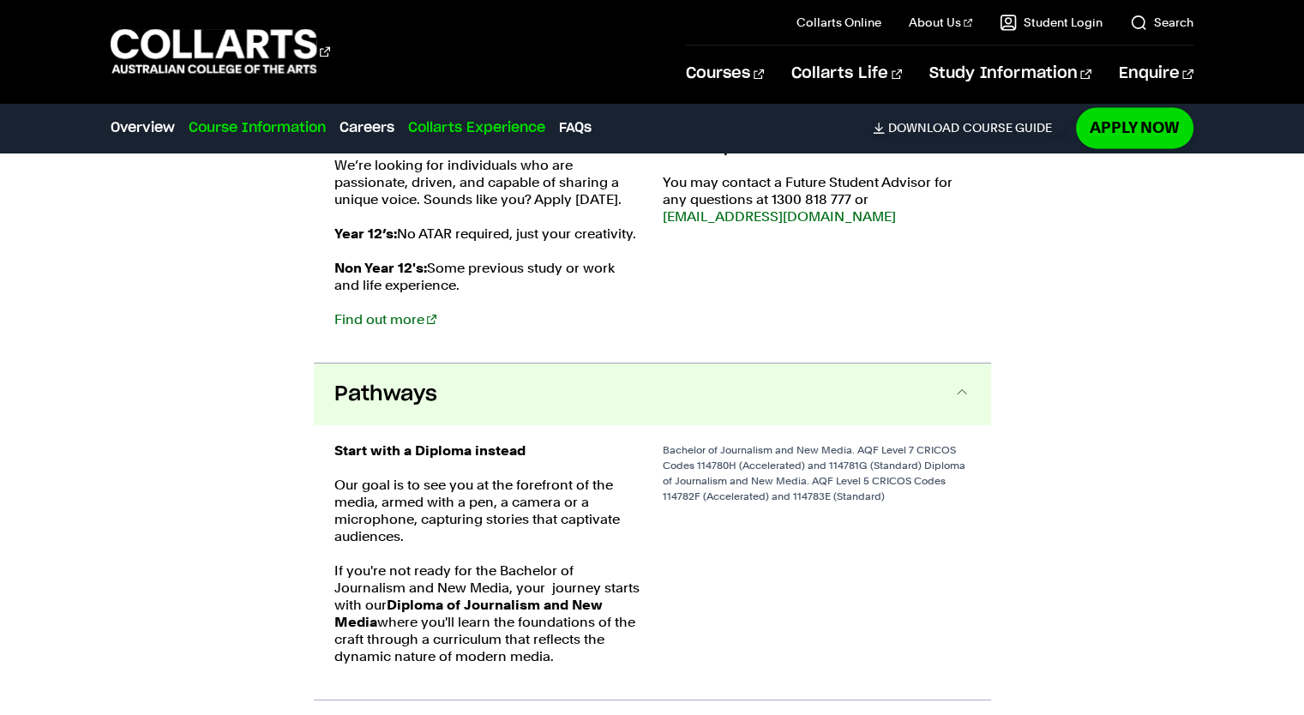
scroll to position [2486, 0]
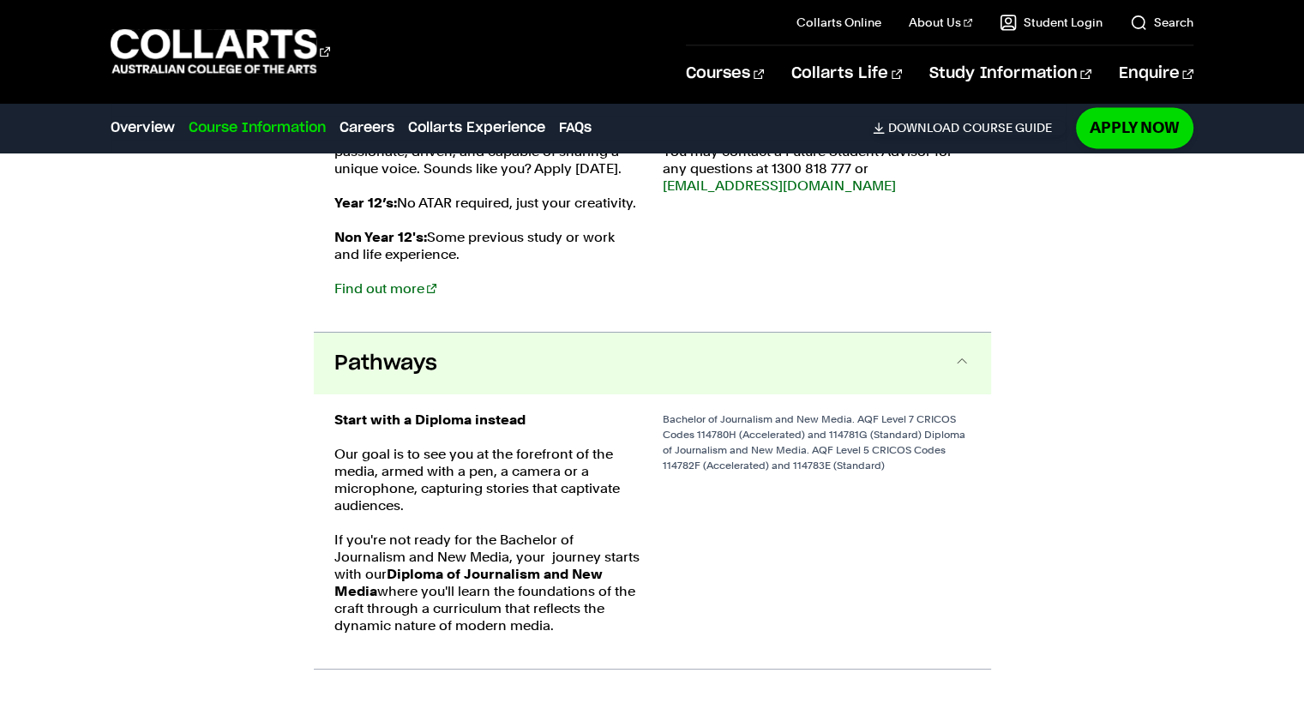
click at [217, 123] on link "Course Information" at bounding box center [257, 127] width 137 height 21
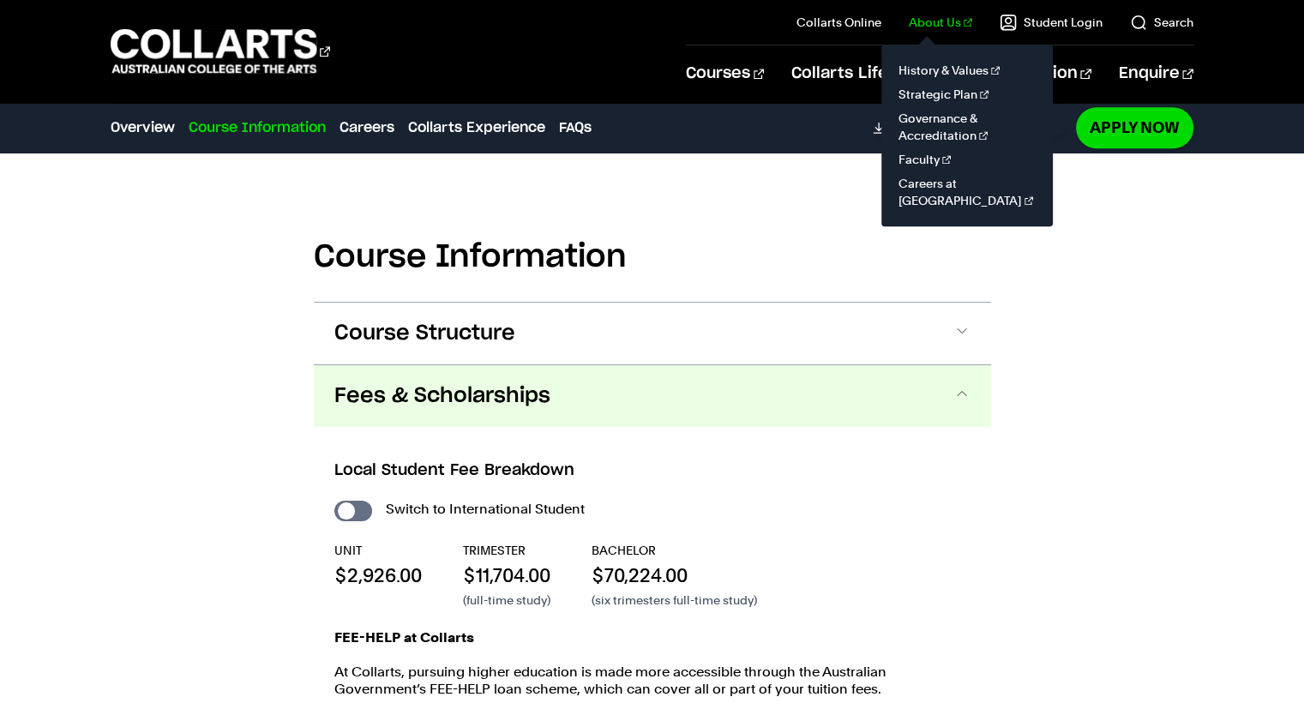
scroll to position [1574, 0]
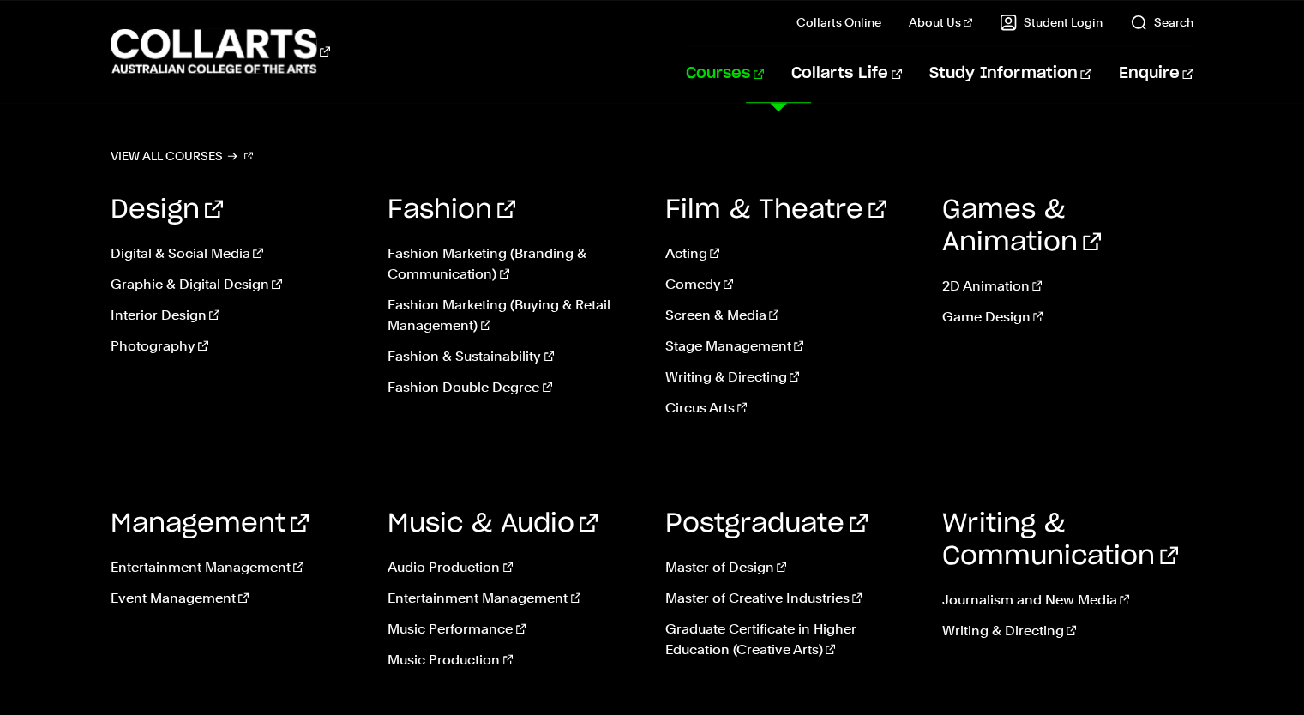
click at [764, 87] on link "Courses" at bounding box center [725, 73] width 78 height 57
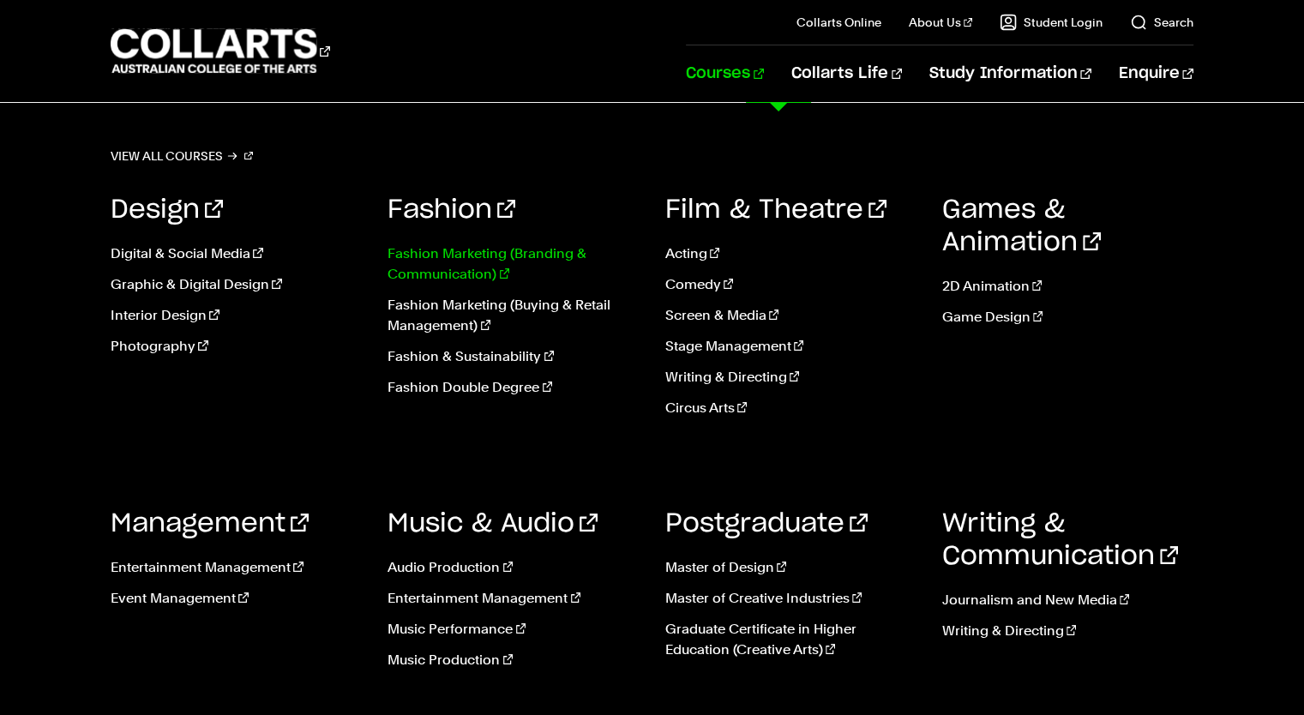
click at [463, 267] on link "Fashion Marketing (Branding & Communication)" at bounding box center [513, 263] width 251 height 41
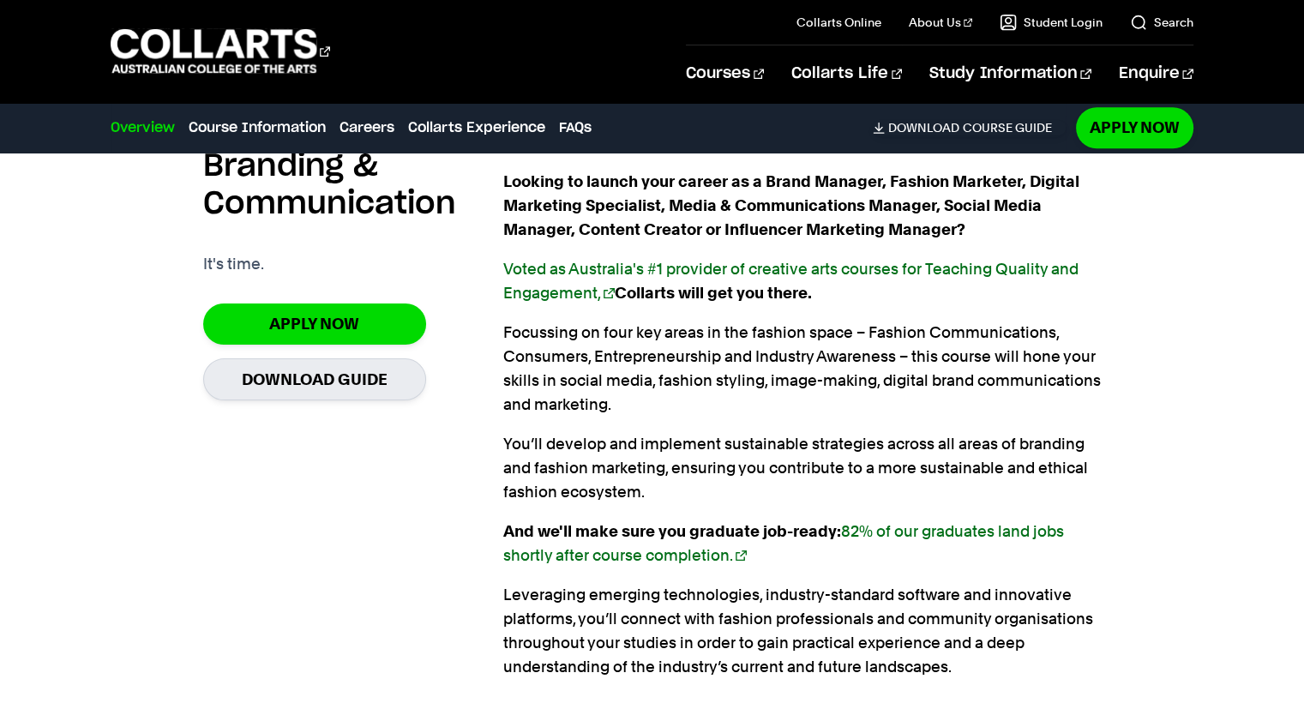
scroll to position [1115, 0]
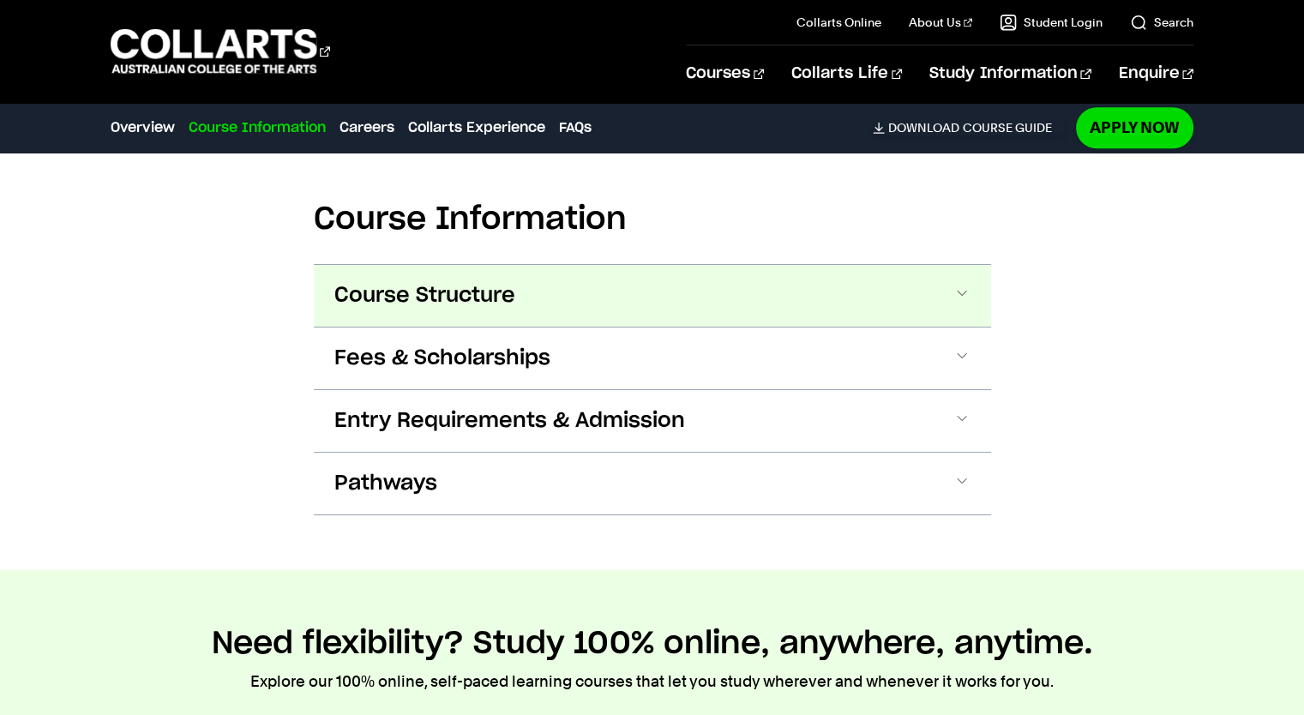
click at [434, 303] on span "Course Structure" at bounding box center [424, 295] width 181 height 27
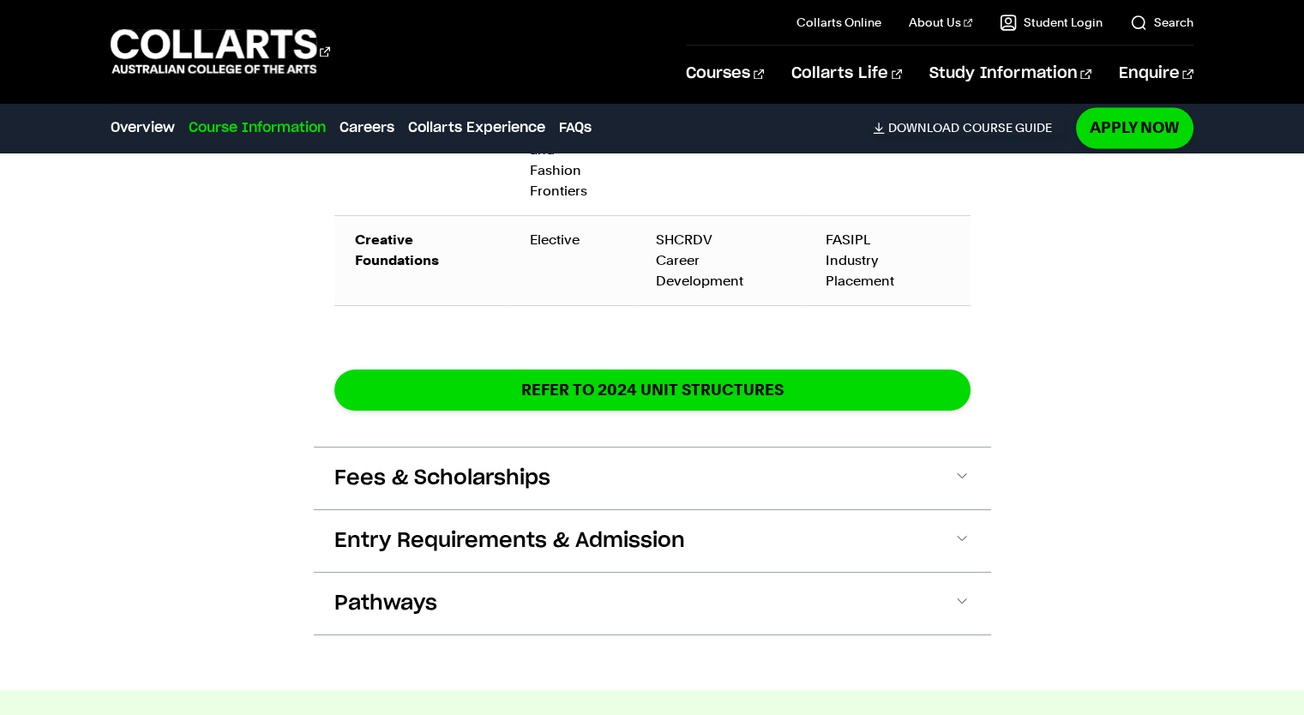
scroll to position [3110, 0]
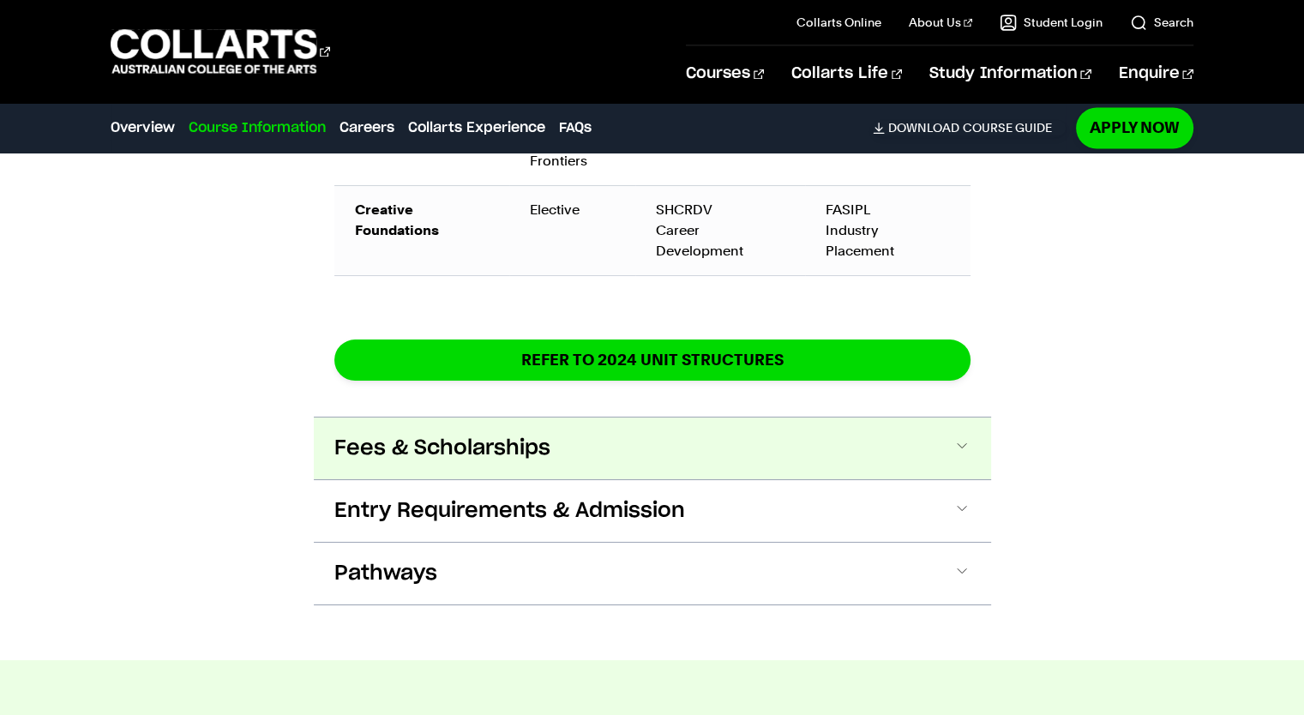
click at [581, 418] on button "Fees & Scholarships" at bounding box center [652, 449] width 677 height 62
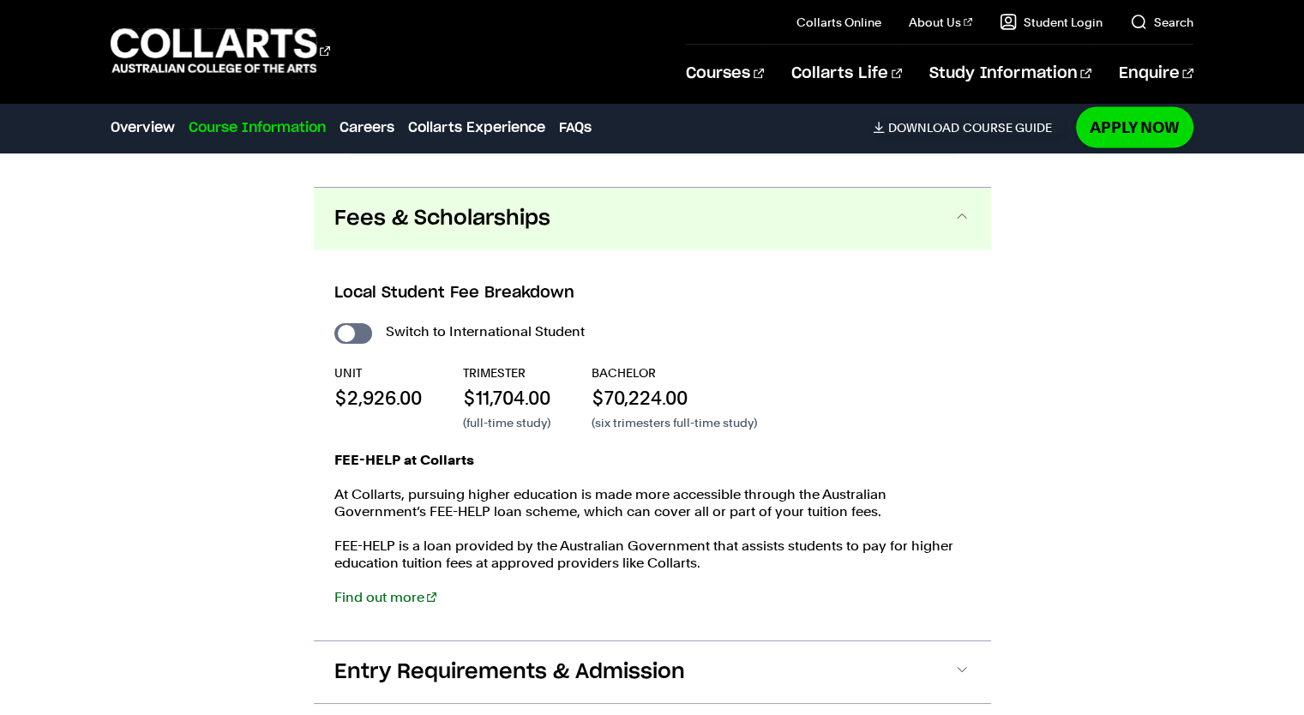
scroll to position [3351, 0]
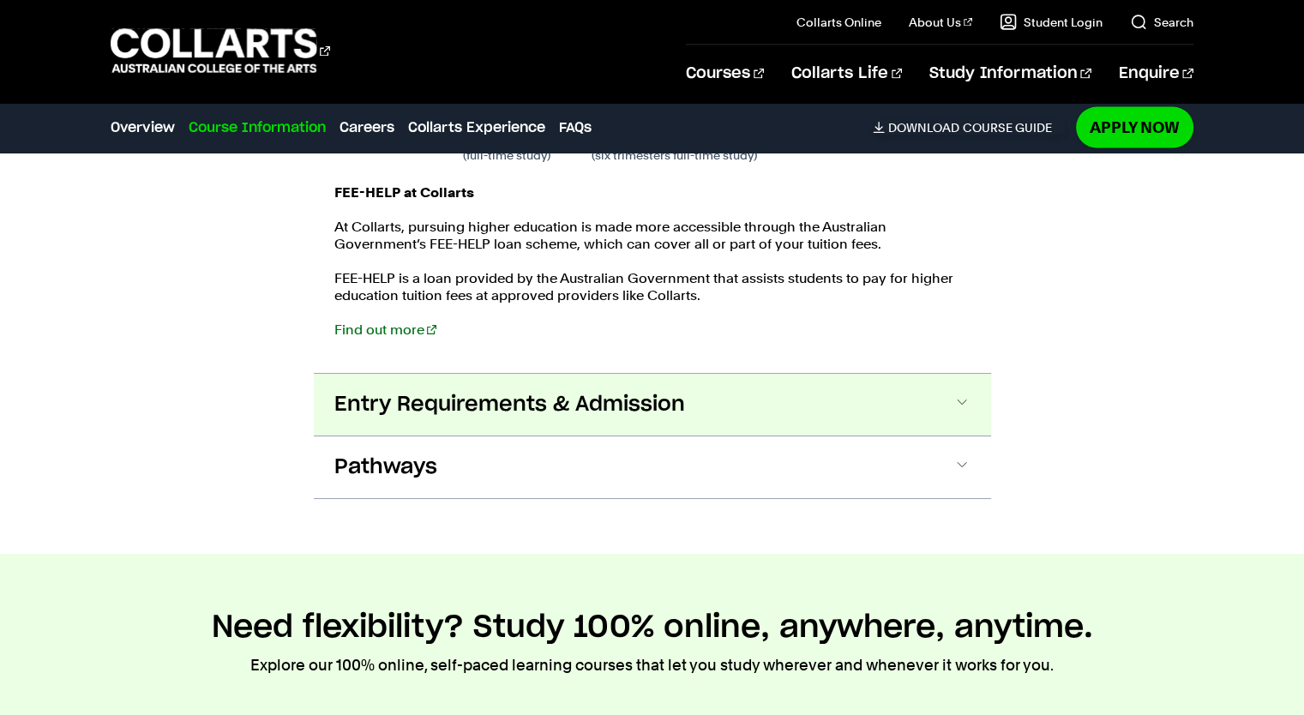
click at [587, 391] on span "Entry Requirements & Admission" at bounding box center [509, 404] width 351 height 27
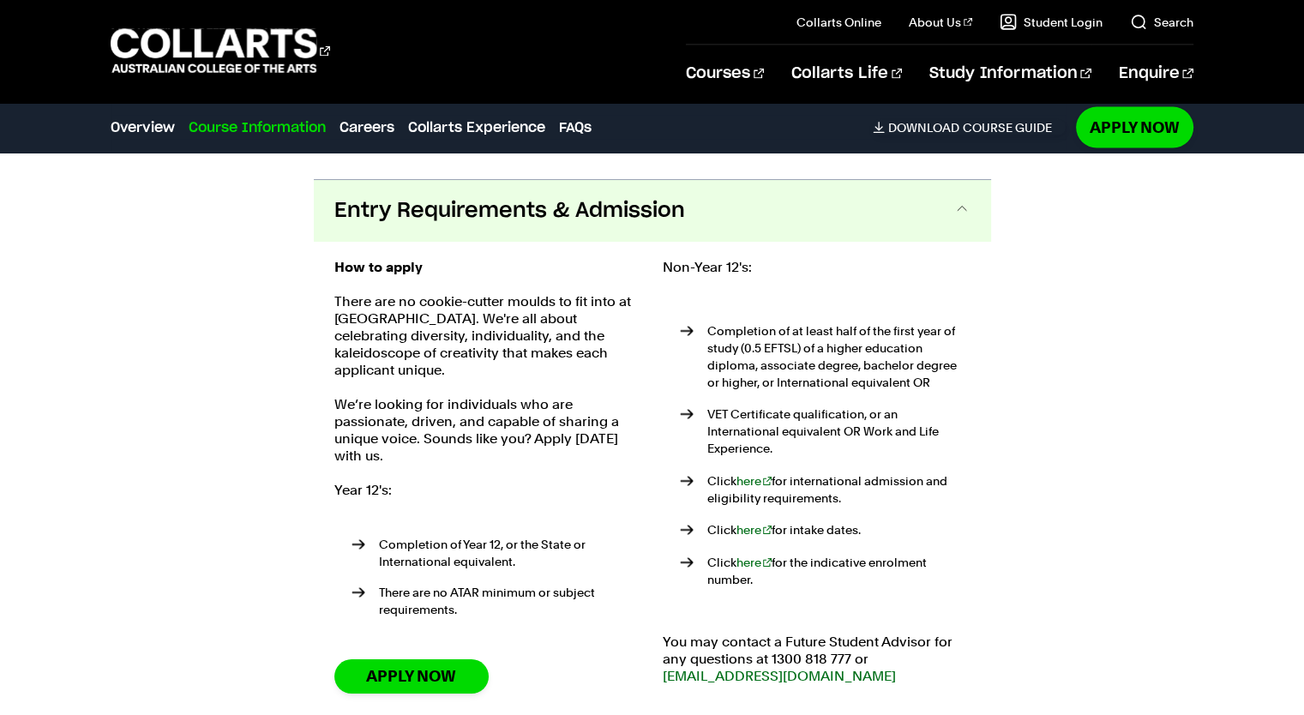
scroll to position [3803, 0]
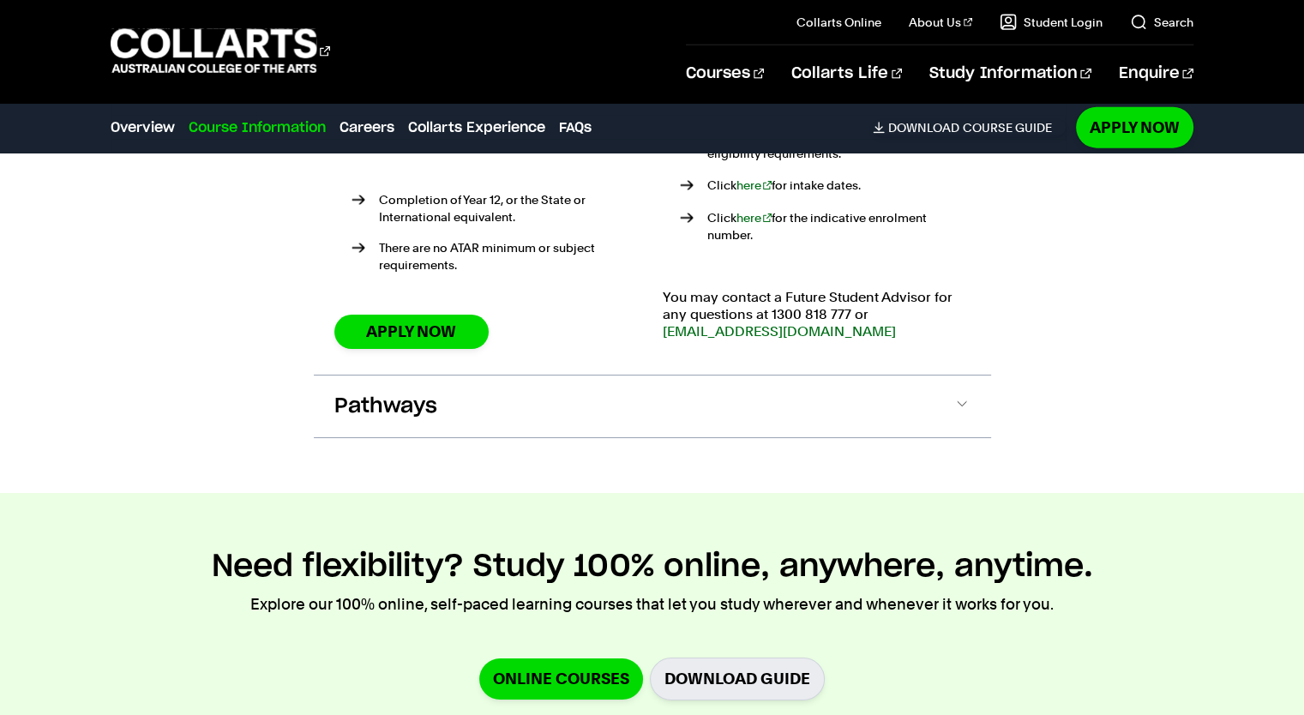
click at [581, 389] on button "Pathways" at bounding box center [652, 407] width 677 height 62
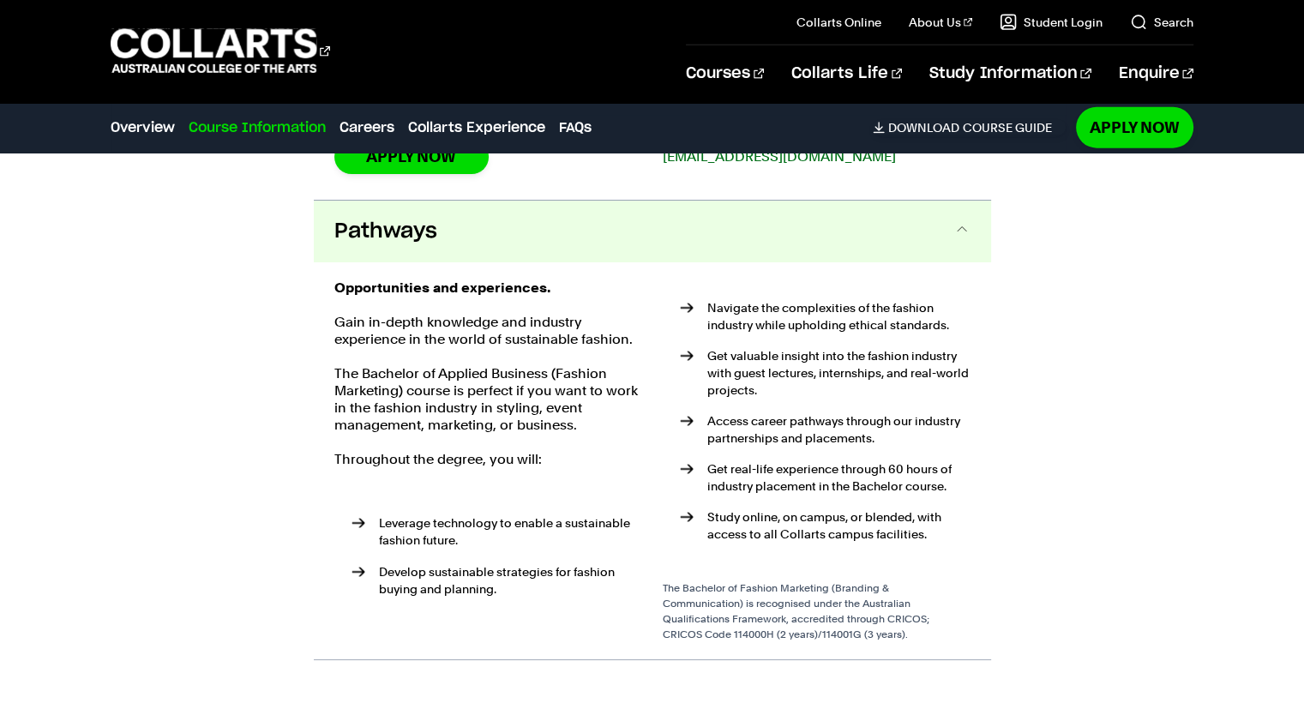
scroll to position [4326, 0]
